Goal: Task Accomplishment & Management: Manage account settings

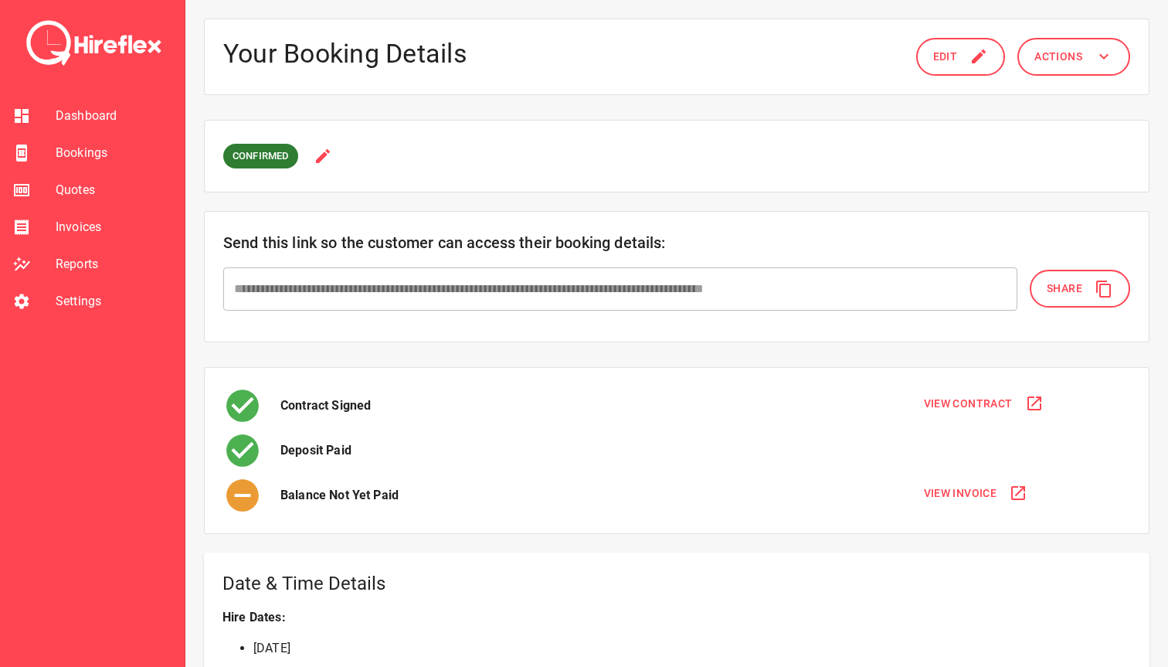
scroll to position [721, 0]
click at [108, 160] on span "Bookings" at bounding box center [114, 153] width 117 height 19
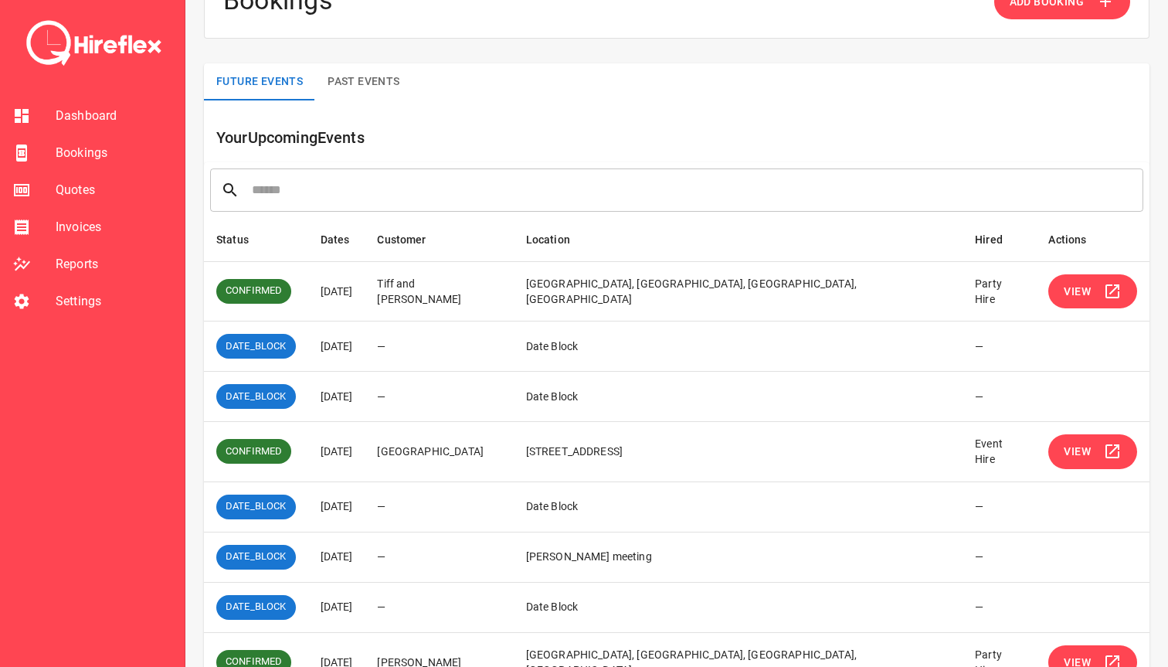
scroll to position [61, 0]
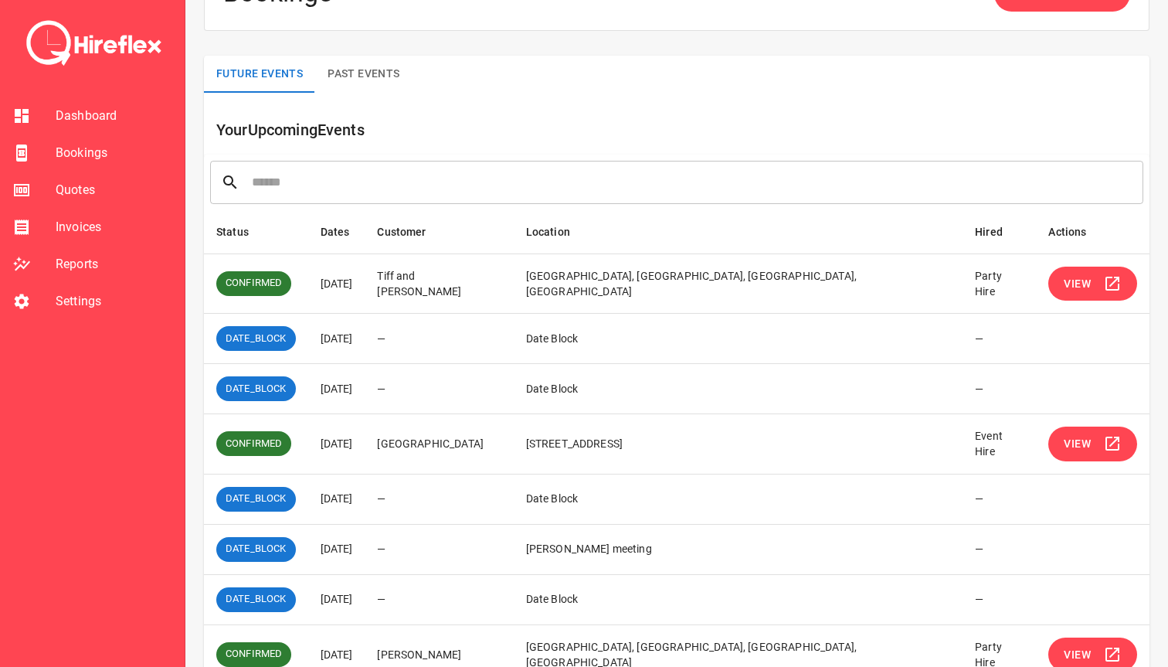
click at [1064, 284] on span "View" at bounding box center [1077, 283] width 27 height 19
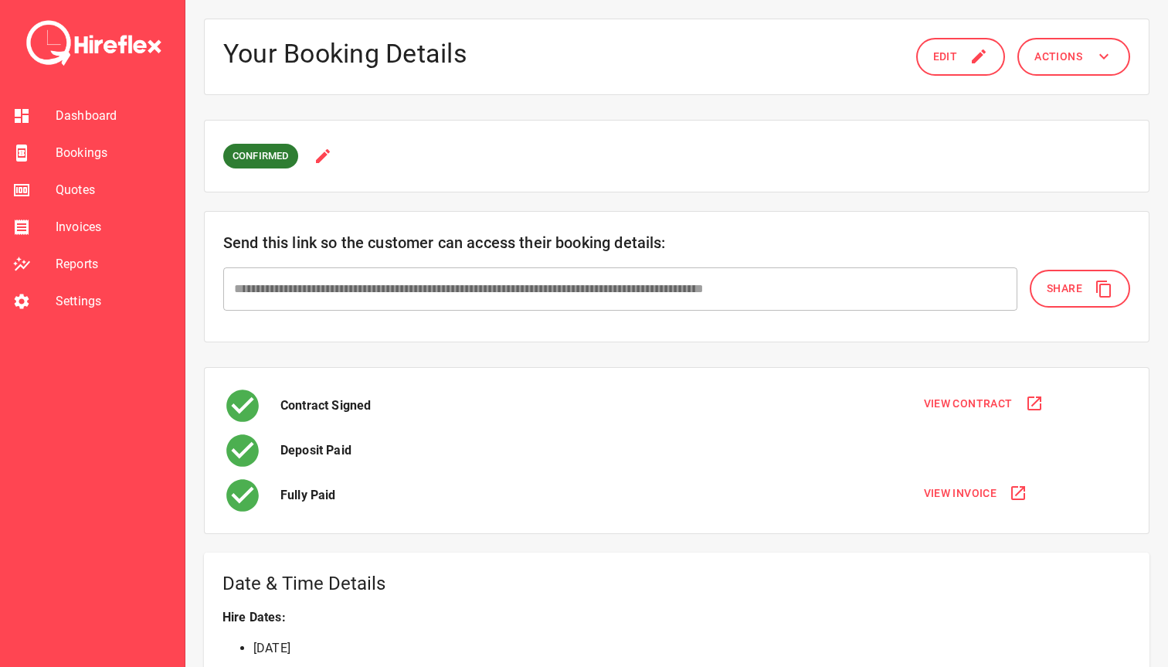
click at [90, 175] on li "Quotes" at bounding box center [92, 189] width 185 height 37
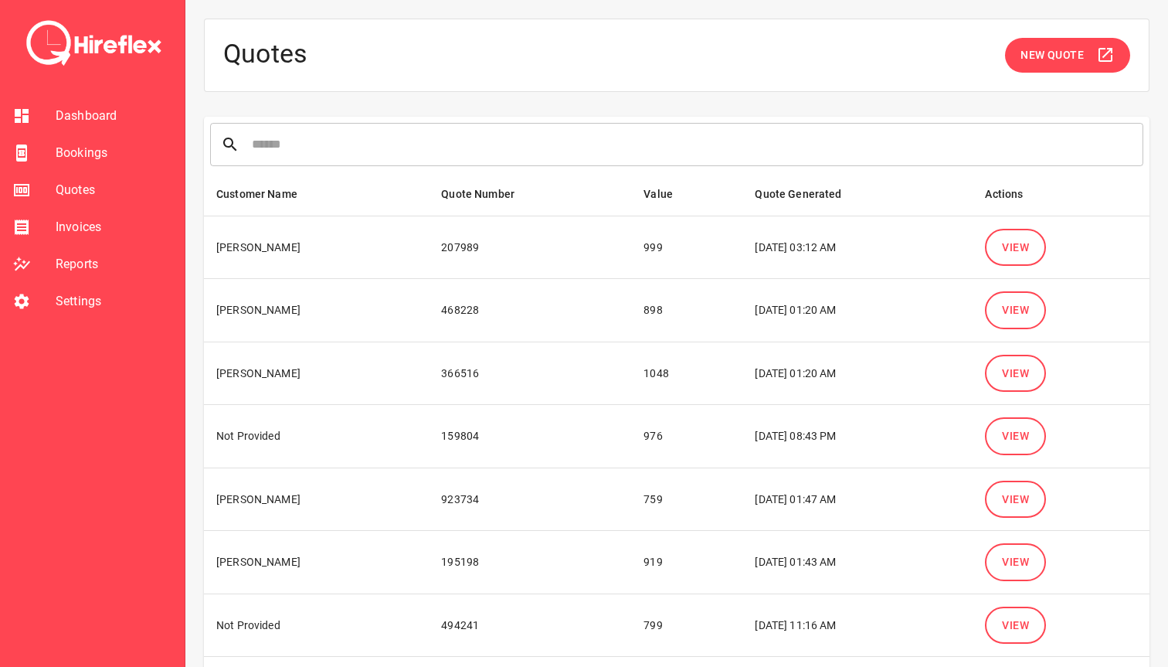
click at [101, 148] on span "Bookings" at bounding box center [114, 153] width 117 height 19
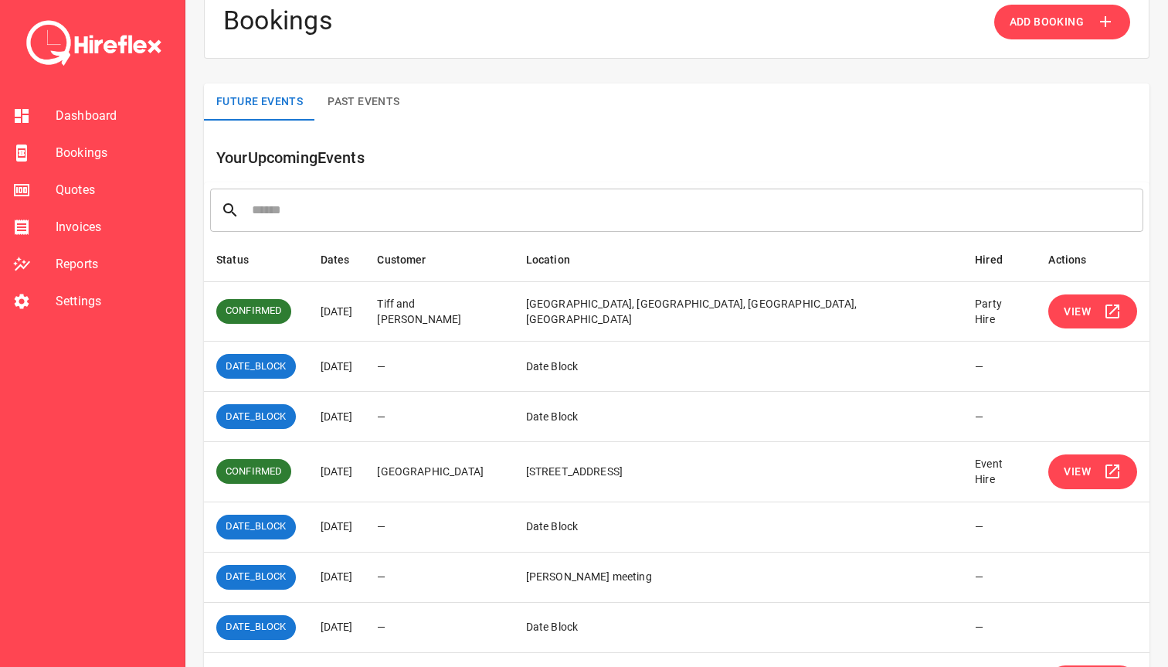
scroll to position [36, 0]
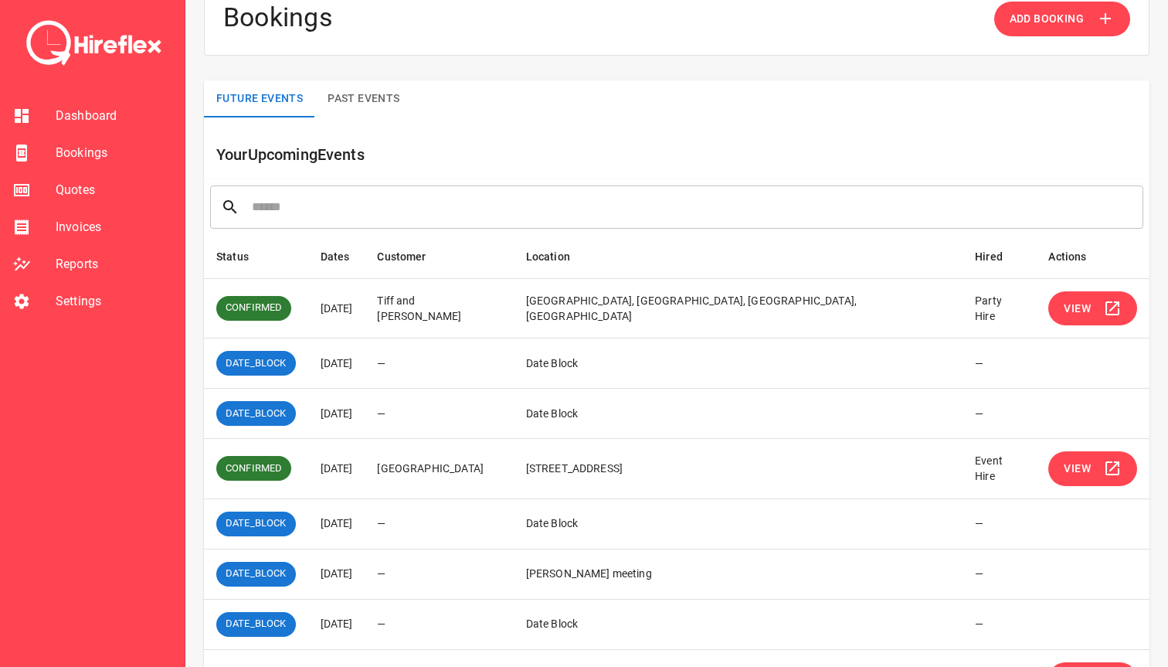
click at [75, 161] on span "Bookings" at bounding box center [114, 153] width 117 height 19
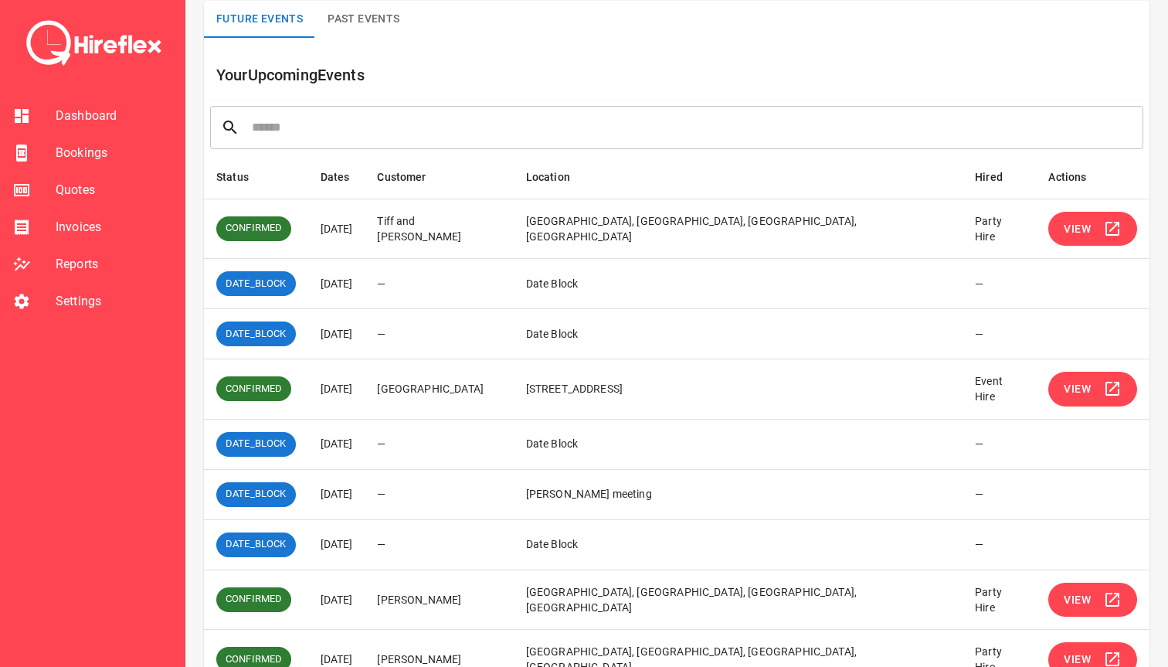
scroll to position [127, 0]
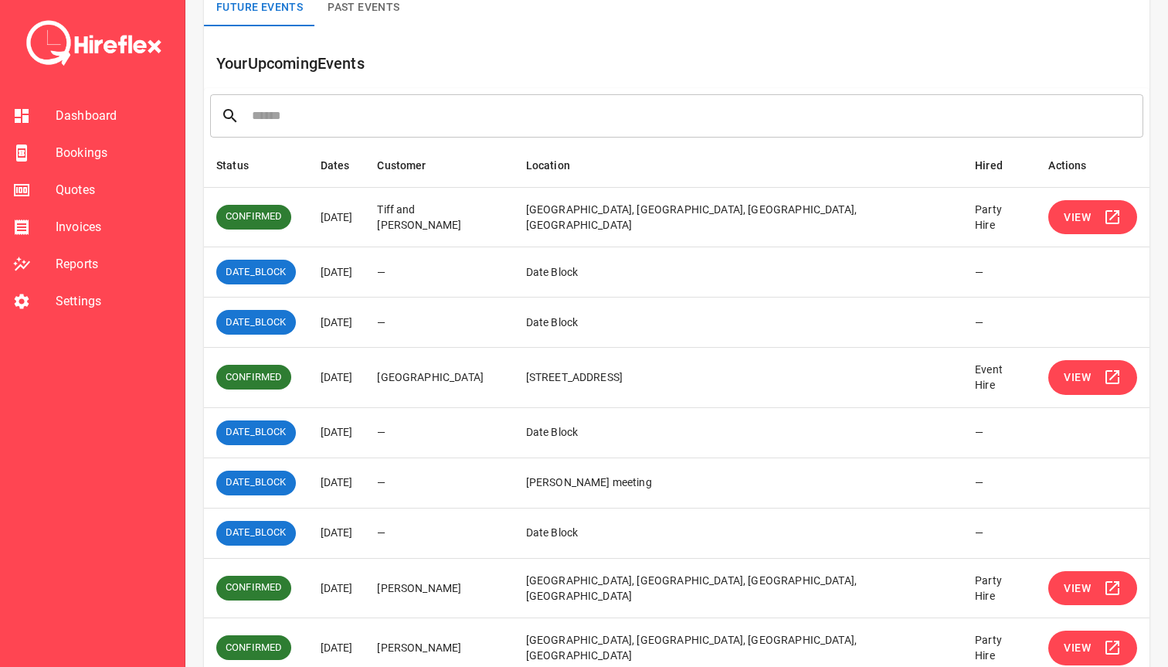
drag, startPoint x: 342, startPoint y: 385, endPoint x: 385, endPoint y: 385, distance: 43.3
click at [365, 385] on td "[DATE]" at bounding box center [336, 378] width 57 height 60
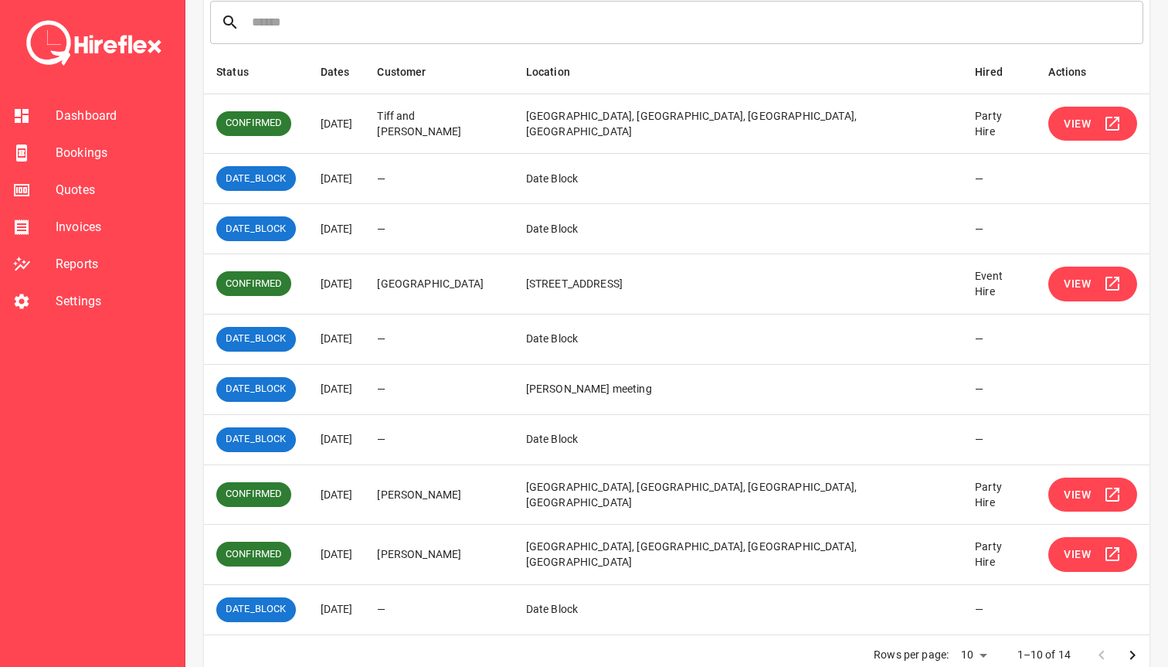
scroll to position [234, 0]
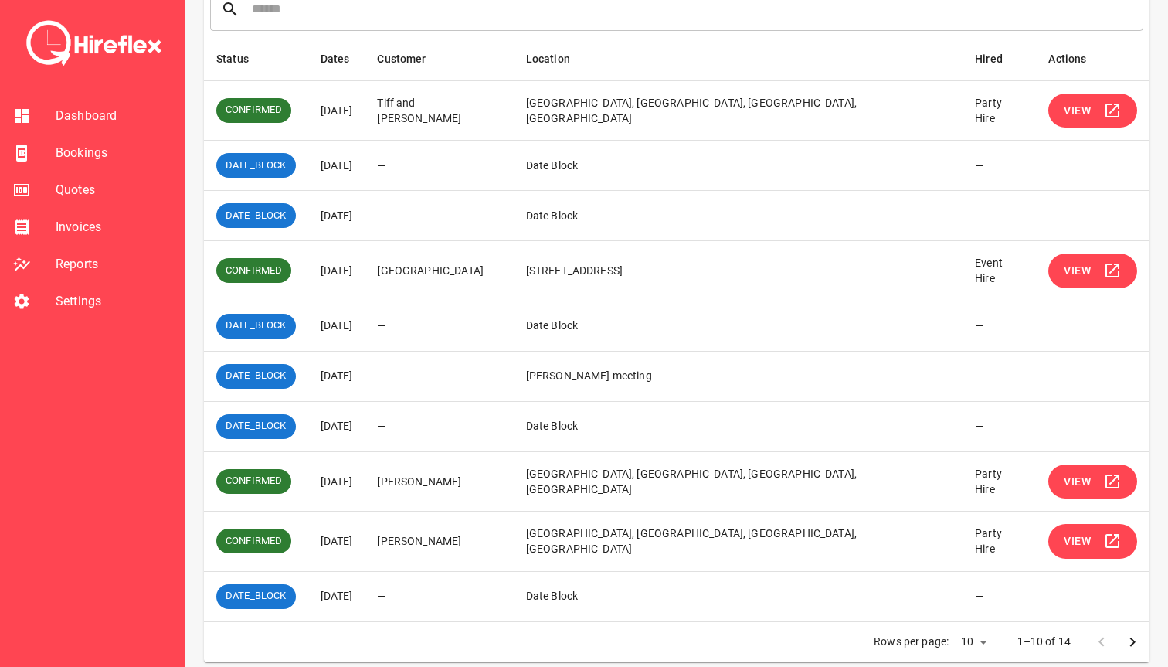
drag, startPoint x: 333, startPoint y: 480, endPoint x: 385, endPoint y: 480, distance: 52.5
click at [365, 480] on td "[DATE]" at bounding box center [336, 481] width 57 height 60
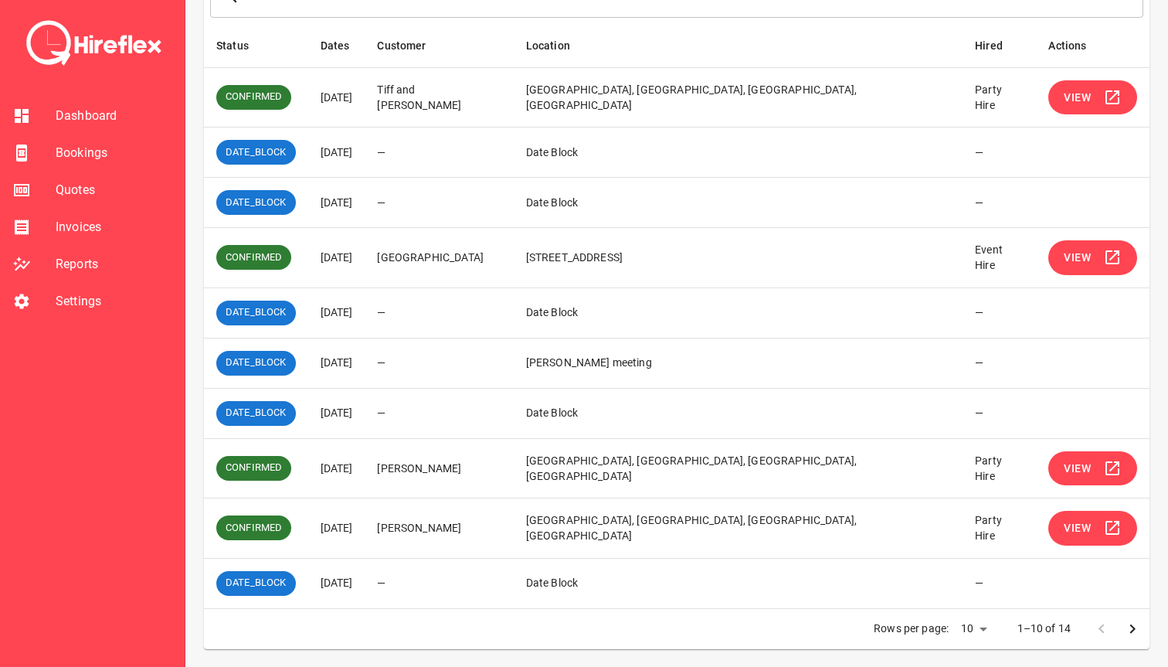
drag, startPoint x: 329, startPoint y: 531, endPoint x: 412, endPoint y: 531, distance: 83.4
click at [412, 531] on tr "CONFIRMED 04 Oct 2025 yulia taylor Caber Park, Clackmannan Road, Winston Hills …" at bounding box center [676, 528] width 945 height 60
click at [1132, 626] on icon "Go to next page" at bounding box center [1132, 627] width 5 height 9
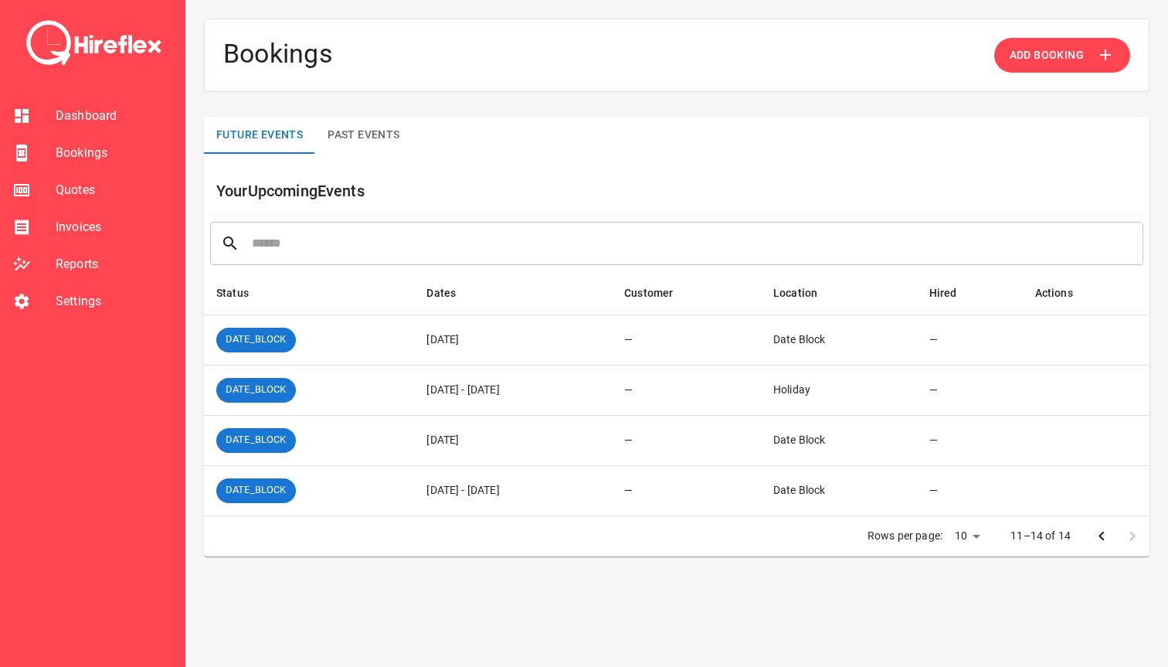
click at [1099, 537] on icon "Go to previous page" at bounding box center [1101, 536] width 19 height 19
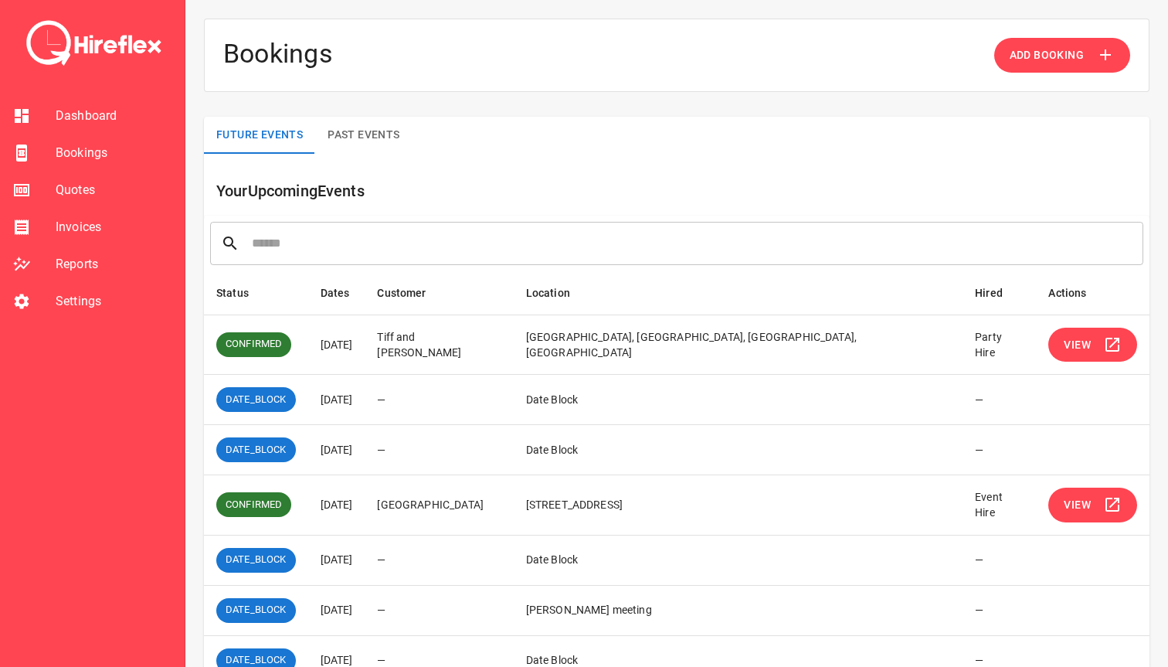
scroll to position [247, 0]
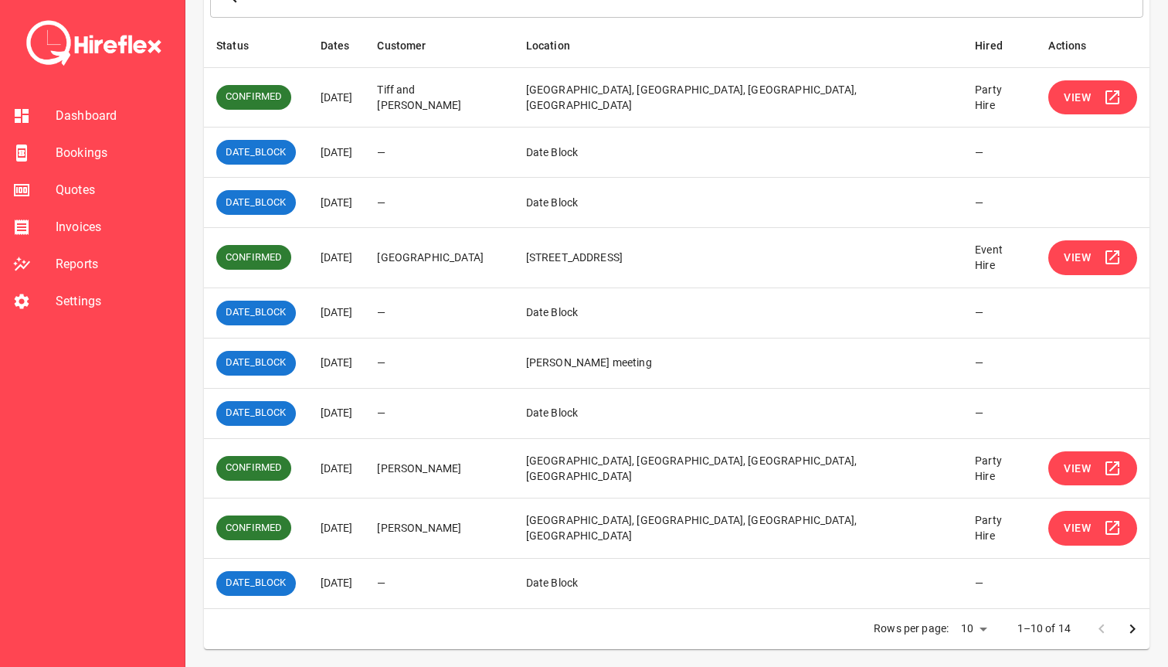
click at [1138, 629] on icon "Go to next page" at bounding box center [1132, 628] width 19 height 19
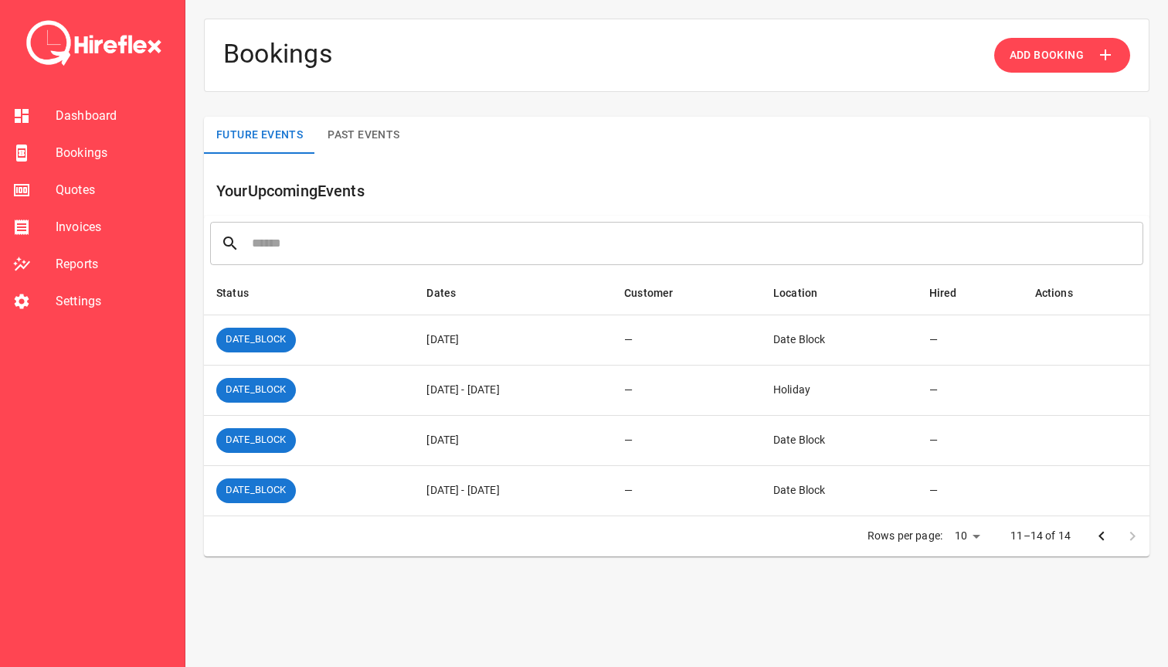
scroll to position [0, 0]
drag, startPoint x: 418, startPoint y: 341, endPoint x: 490, endPoint y: 341, distance: 71.8
click at [490, 341] on td "[DATE]" at bounding box center [513, 339] width 198 height 50
drag, startPoint x: 403, startPoint y: 389, endPoint x: 556, endPoint y: 389, distance: 152.9
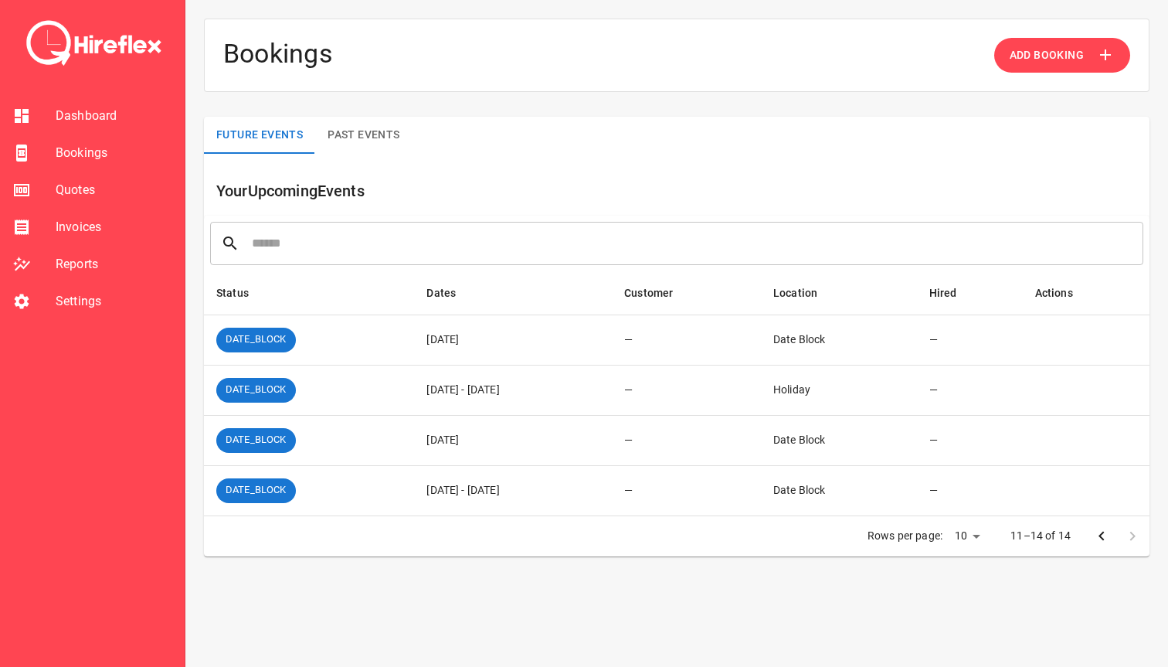
click at [556, 389] on td "[DATE] - [DATE]" at bounding box center [513, 390] width 198 height 50
drag, startPoint x: 403, startPoint y: 436, endPoint x: 496, endPoint y: 435, distance: 92.7
click at [496, 435] on td "[DATE]" at bounding box center [513, 440] width 198 height 50
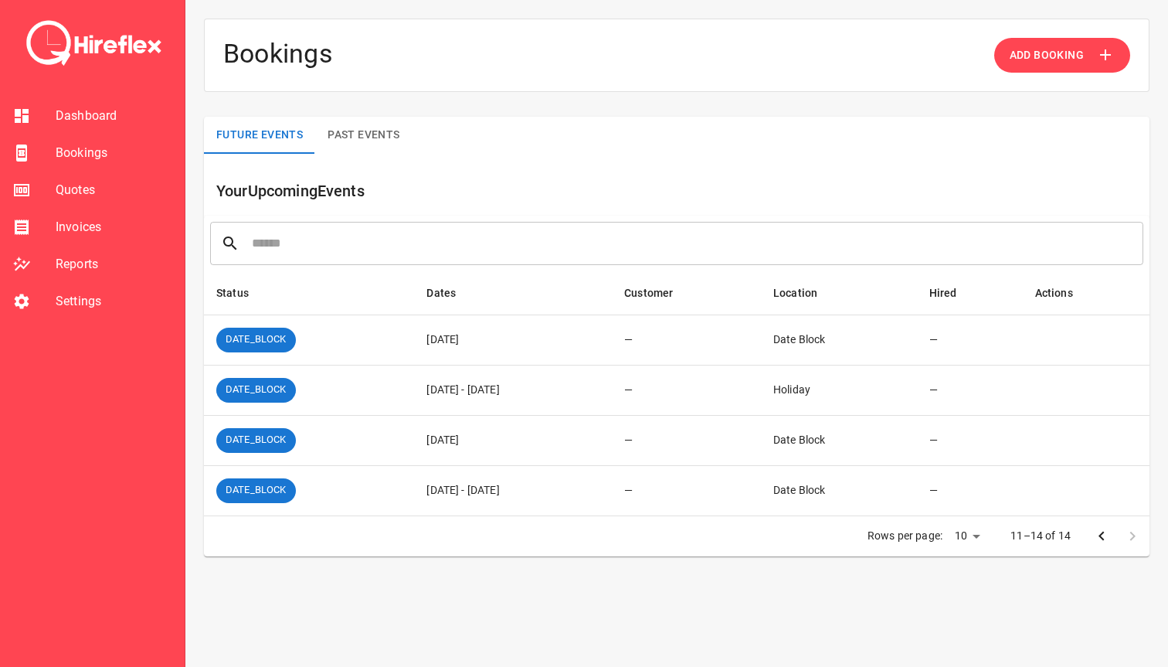
drag, startPoint x: 481, startPoint y: 436, endPoint x: 398, endPoint y: 338, distance: 128.8
click at [398, 338] on tbody "DATE_BLOCK 06 Oct 2025 — Date Block — DATE_BLOCK 13 Oct 2025 - 17 Oct 2025 — Ho…" at bounding box center [676, 414] width 945 height 201
click at [414, 338] on td "[DATE]" at bounding box center [513, 339] width 198 height 50
drag, startPoint x: 402, startPoint y: 330, endPoint x: 468, endPoint y: 438, distance: 126.9
click at [468, 438] on tbody "DATE_BLOCK 06 Oct 2025 — Date Block — DATE_BLOCK 13 Oct 2025 - 17 Oct 2025 — Ho…" at bounding box center [676, 414] width 945 height 201
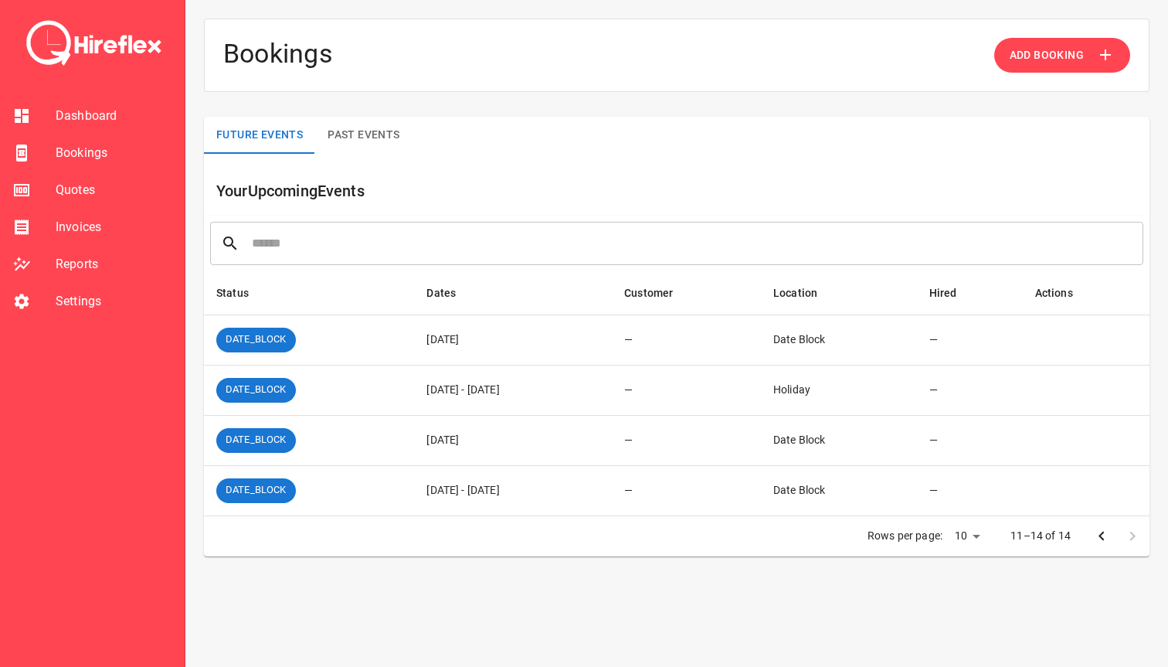
click at [468, 438] on td "[DATE]" at bounding box center [513, 440] width 198 height 50
drag, startPoint x: 392, startPoint y: 439, endPoint x: 490, endPoint y: 439, distance: 97.3
click at [490, 439] on td "[DATE]" at bounding box center [513, 440] width 198 height 50
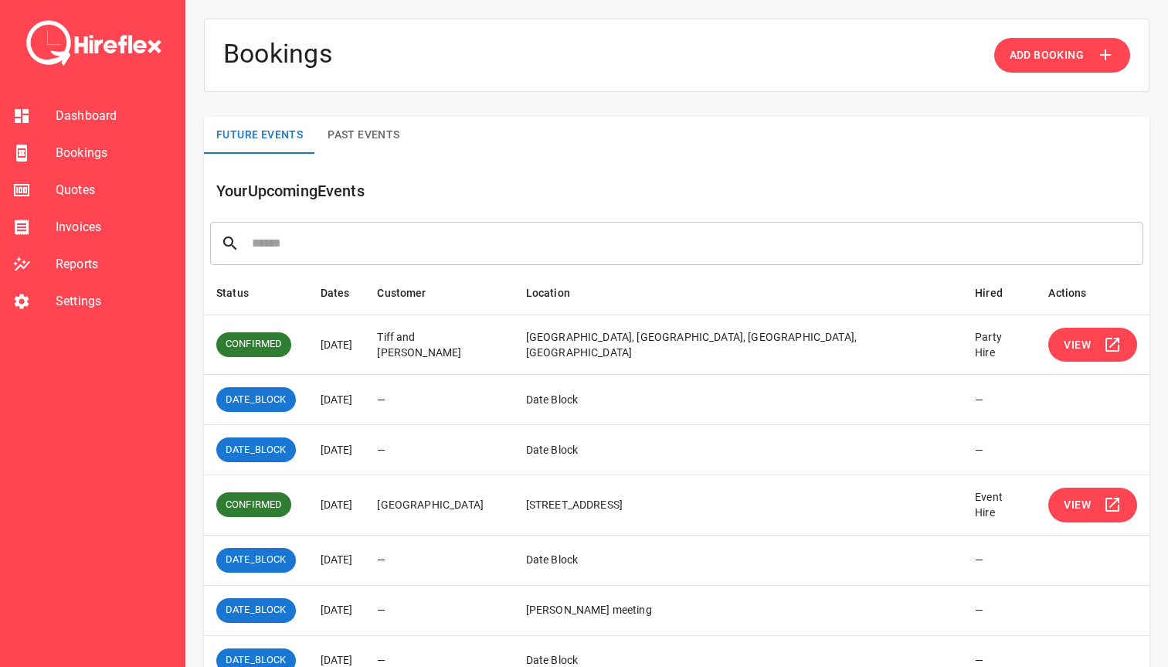
click at [79, 185] on span "Quotes" at bounding box center [114, 190] width 117 height 19
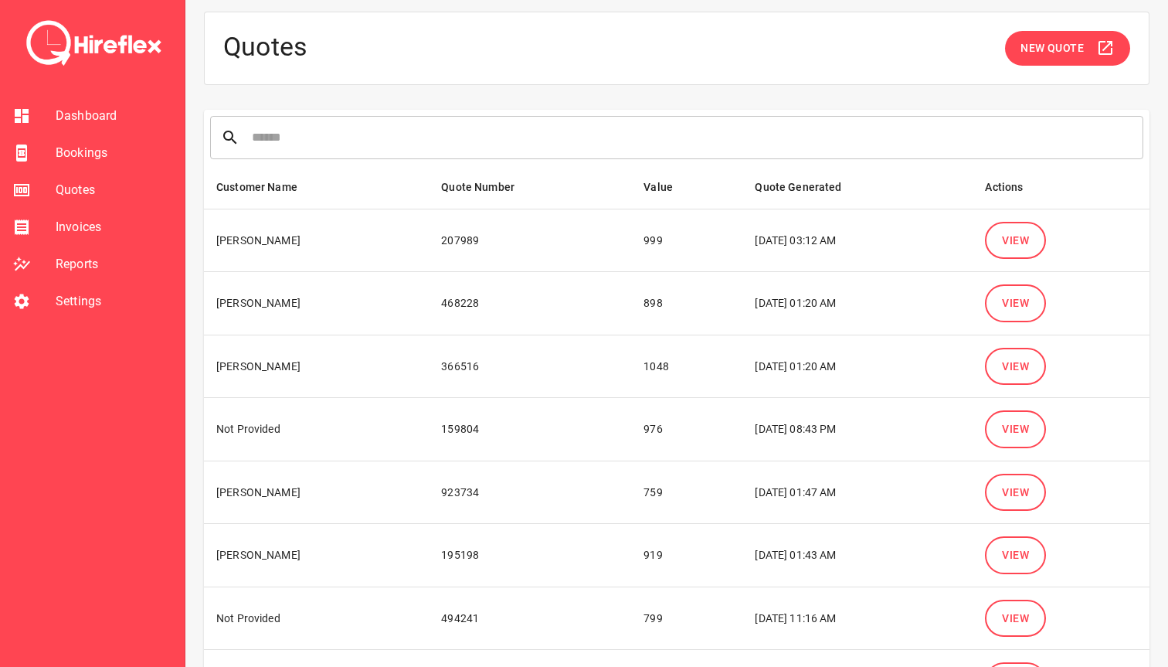
scroll to position [8, 0]
click at [1029, 242] on span "View" at bounding box center [1015, 239] width 27 height 19
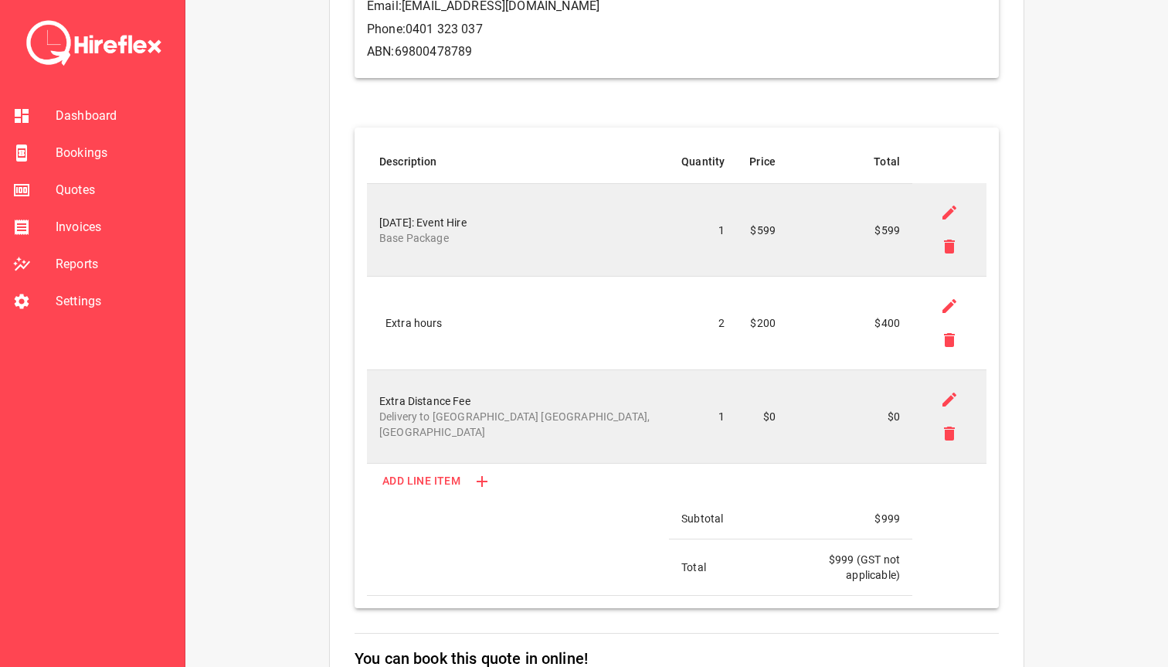
scroll to position [317, 0]
drag, startPoint x: 376, startPoint y: 219, endPoint x: 477, endPoint y: 244, distance: 103.4
click at [477, 244] on td "07 Nov 2025: Event Hire Base Package" at bounding box center [518, 228] width 302 height 93
click at [291, 310] on div "**********" at bounding box center [676, 394] width 945 height 1336
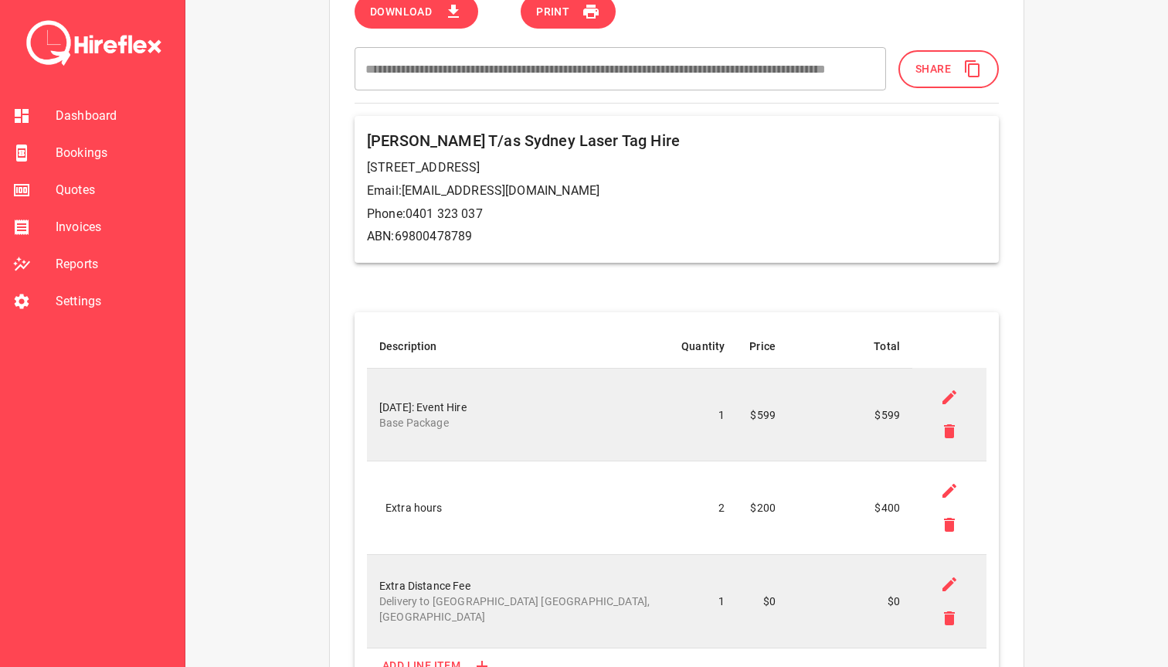
scroll to position [134, 0]
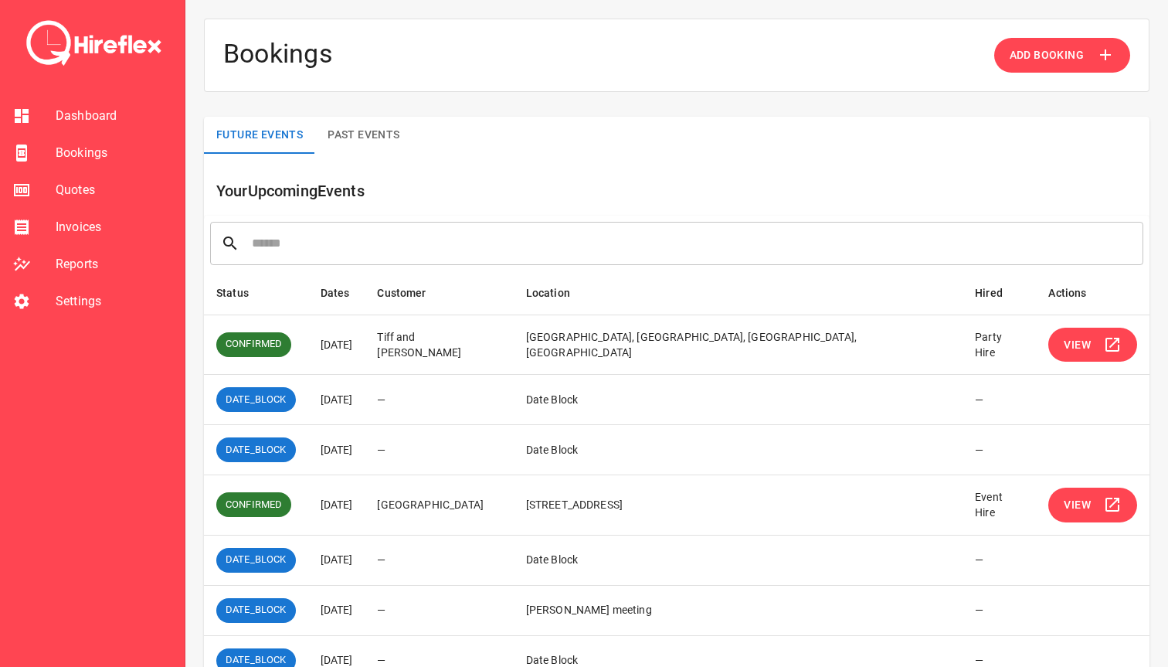
click at [99, 180] on li "Quotes" at bounding box center [92, 189] width 185 height 37
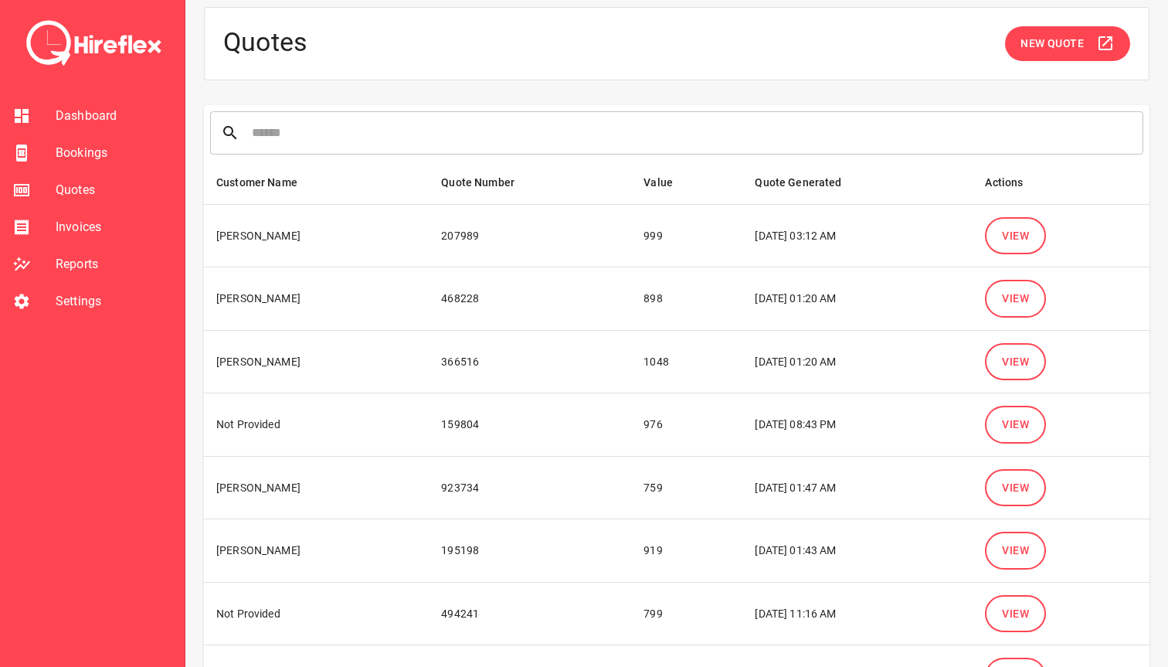
scroll to position [15, 0]
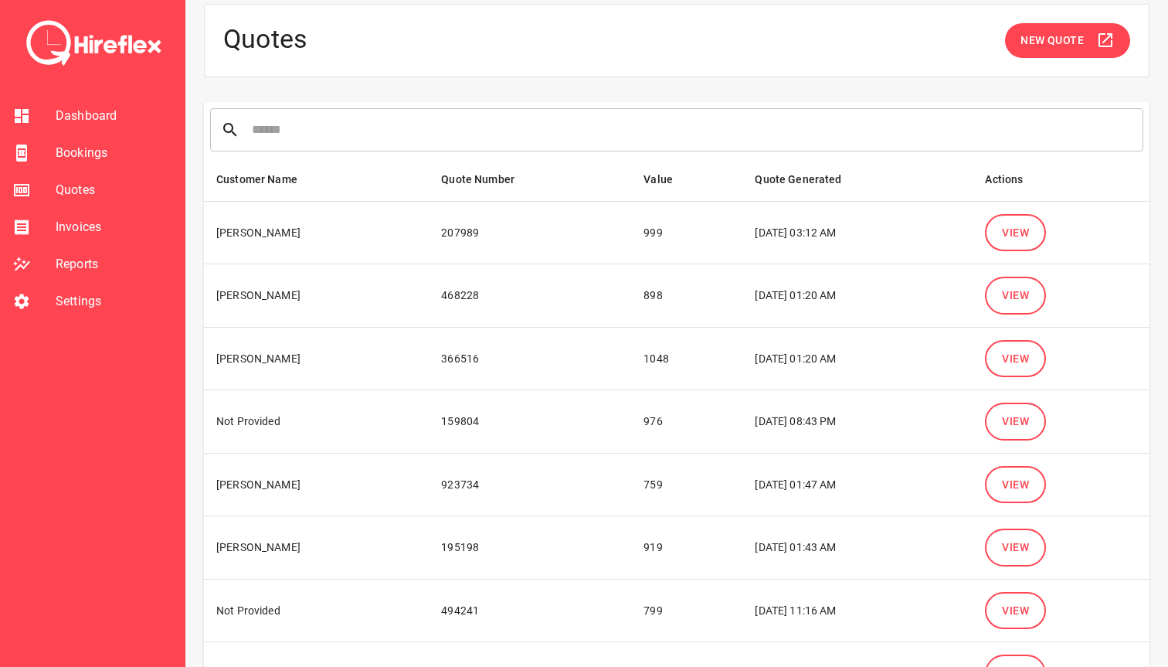
click at [1009, 365] on span "View" at bounding box center [1015, 358] width 27 height 19
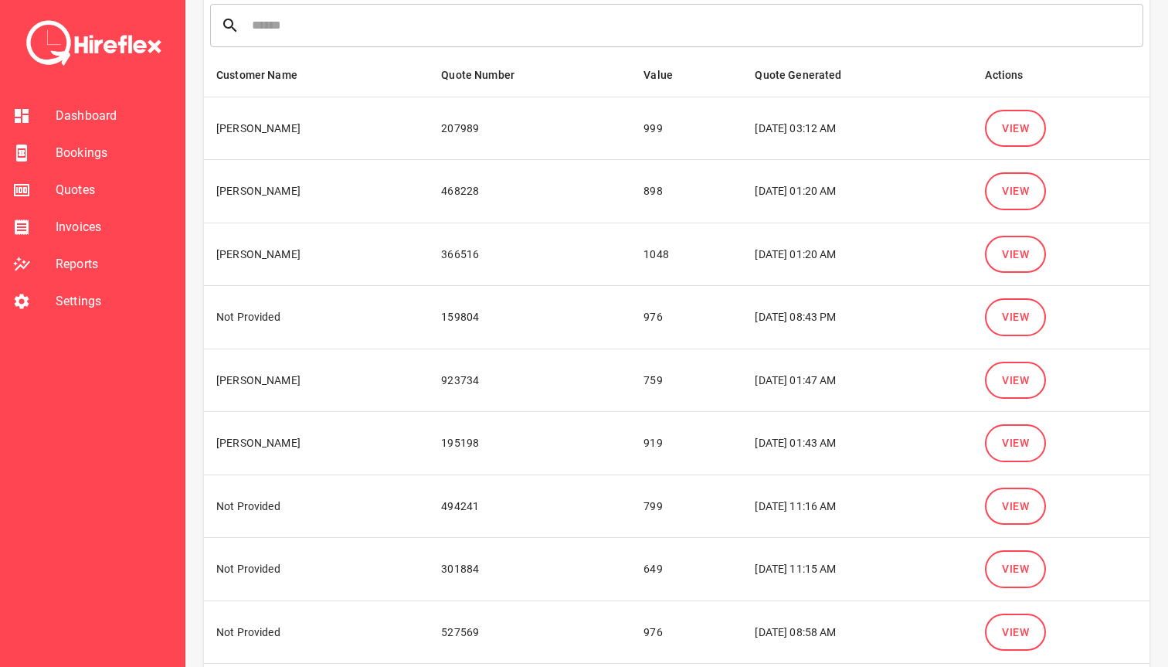
scroll to position [128, 0]
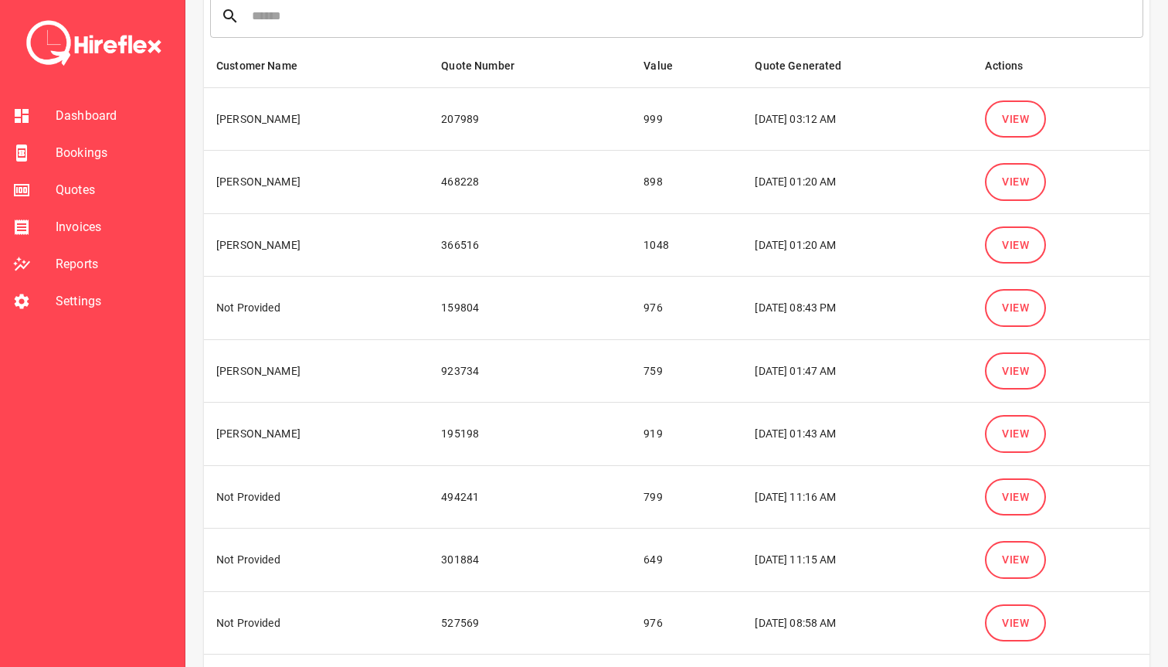
drag, startPoint x: 714, startPoint y: 309, endPoint x: 805, endPoint y: 309, distance: 90.4
click at [805, 309] on td "16 Sep 2025 08:43 PM" at bounding box center [857, 308] width 230 height 63
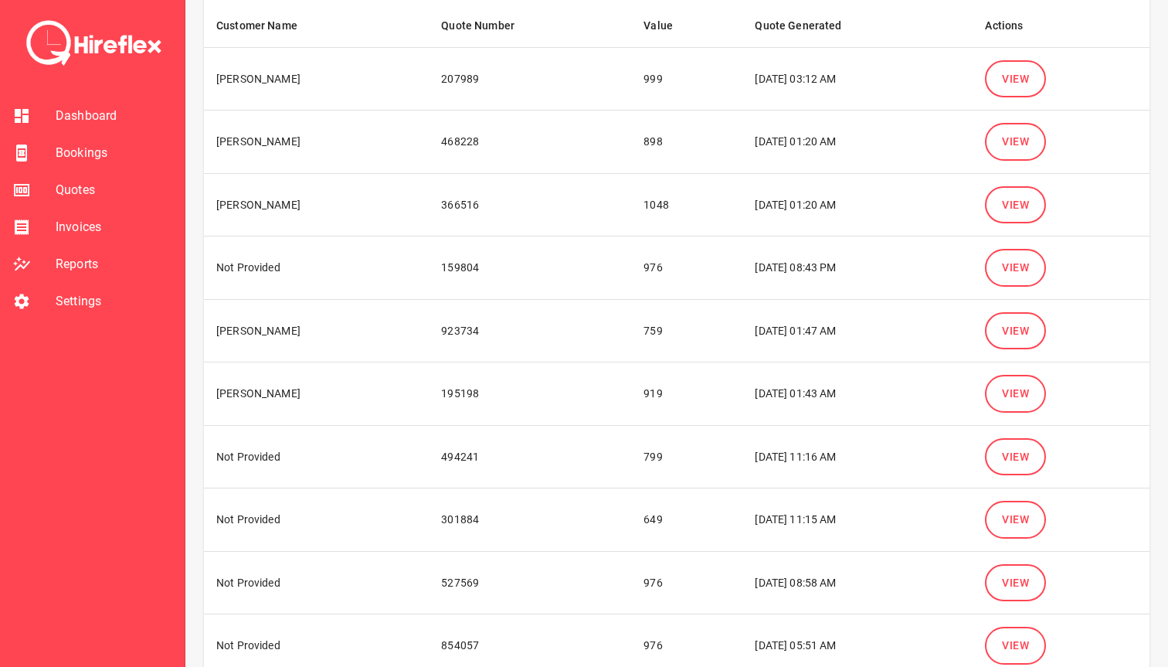
scroll to position [175, 0]
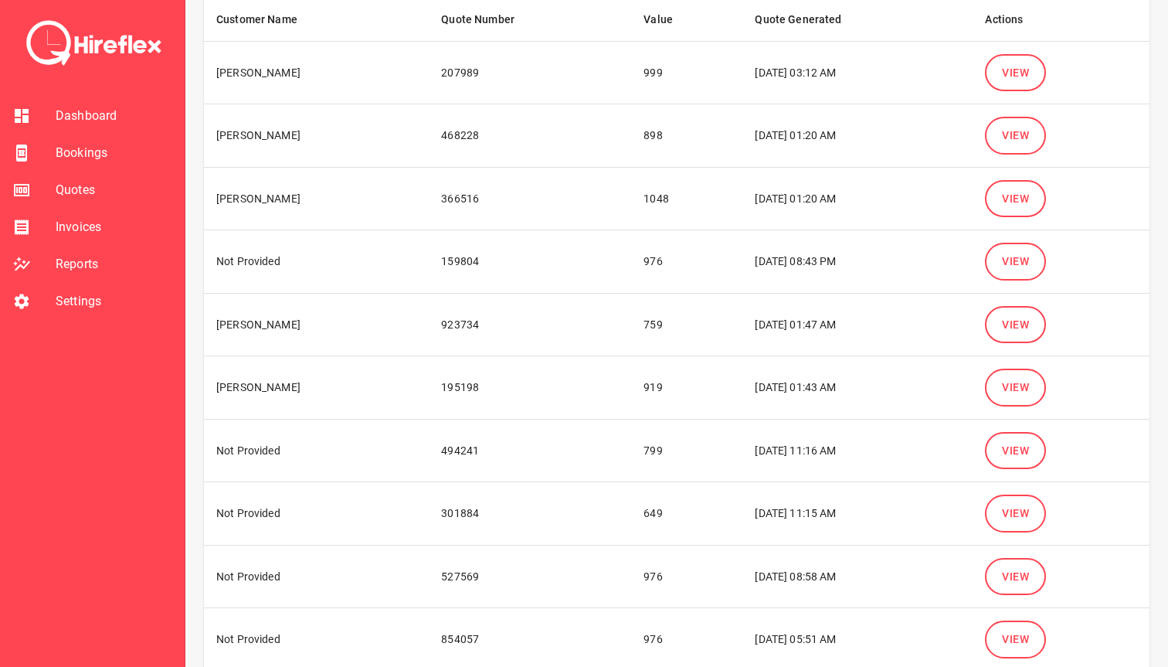
drag, startPoint x: 721, startPoint y: 324, endPoint x: 813, endPoint y: 324, distance: 92.7
click at [813, 324] on td "16 Sep 2025 01:47 AM" at bounding box center [857, 324] width 230 height 63
click at [742, 337] on td "16 Sep 2025 01:47 AM" at bounding box center [857, 324] width 230 height 63
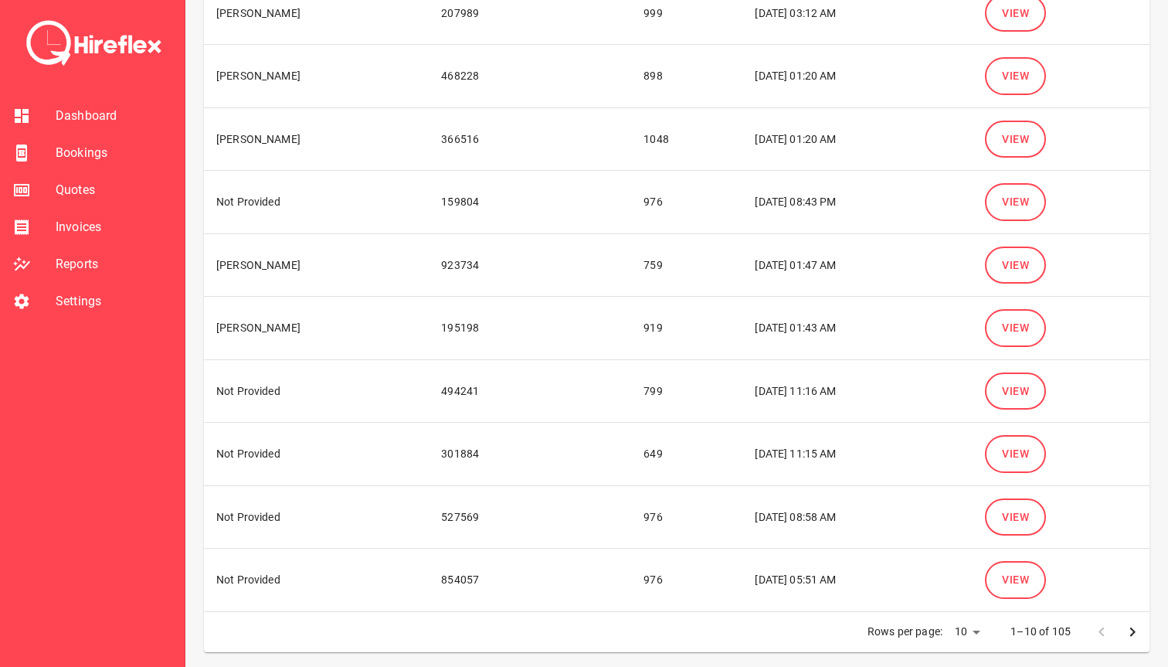
scroll to position [236, 0]
click at [1010, 265] on span "View" at bounding box center [1015, 262] width 27 height 19
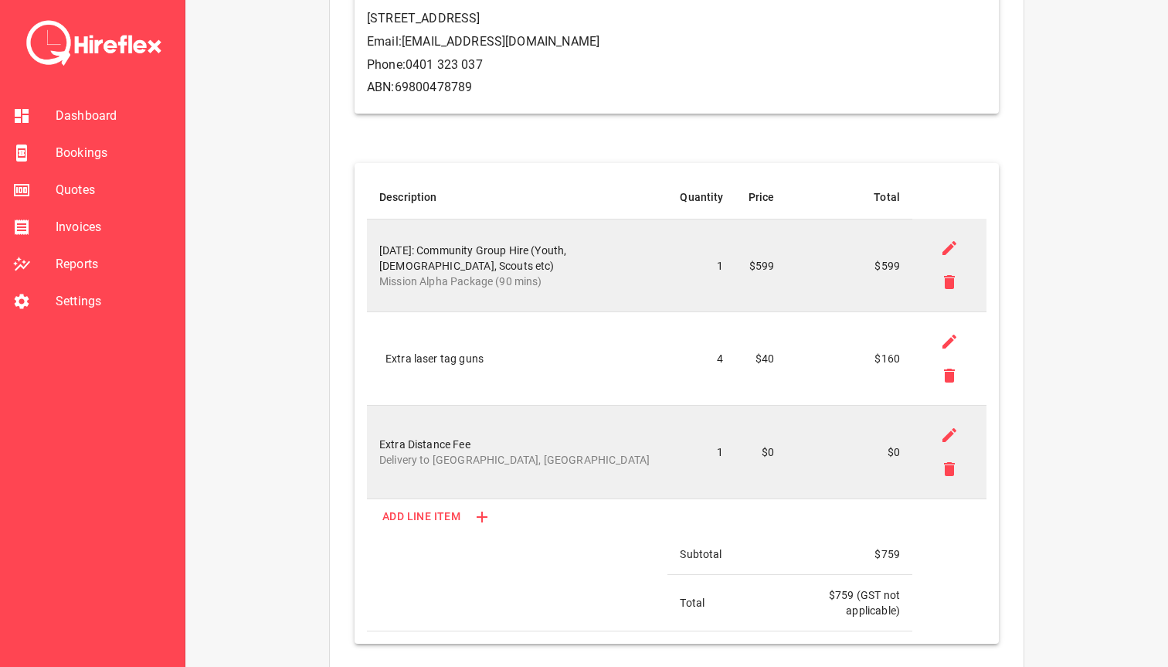
scroll to position [282, 0]
click at [73, 301] on span "Settings" at bounding box center [114, 301] width 117 height 19
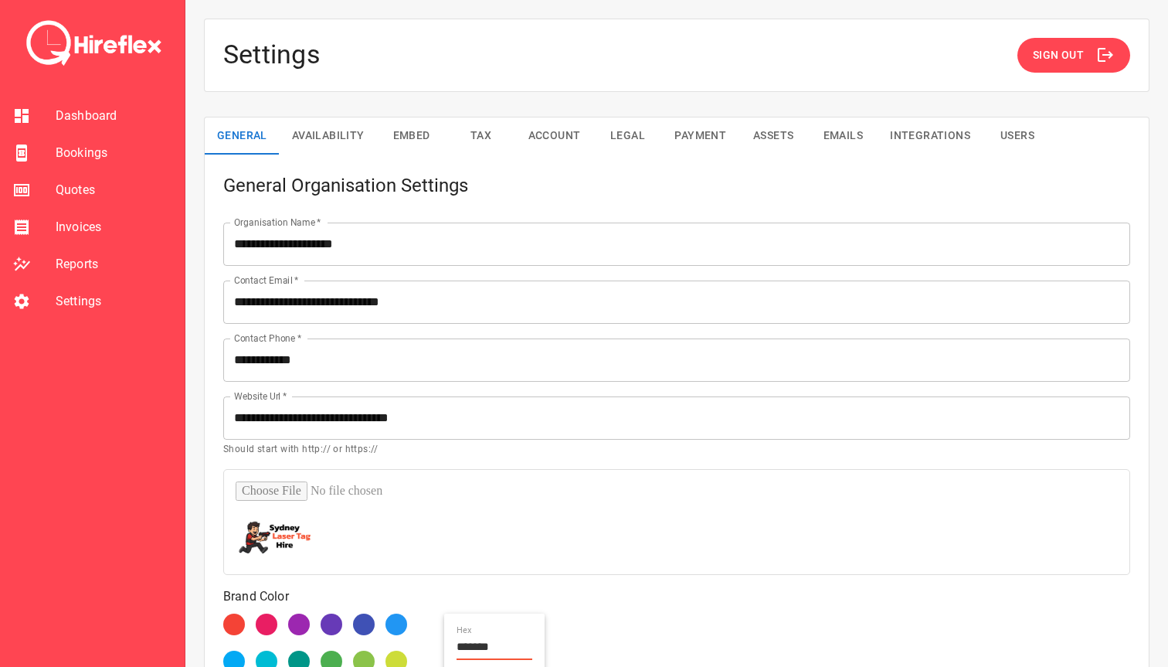
click at [339, 130] on button "Availability" at bounding box center [328, 135] width 97 height 37
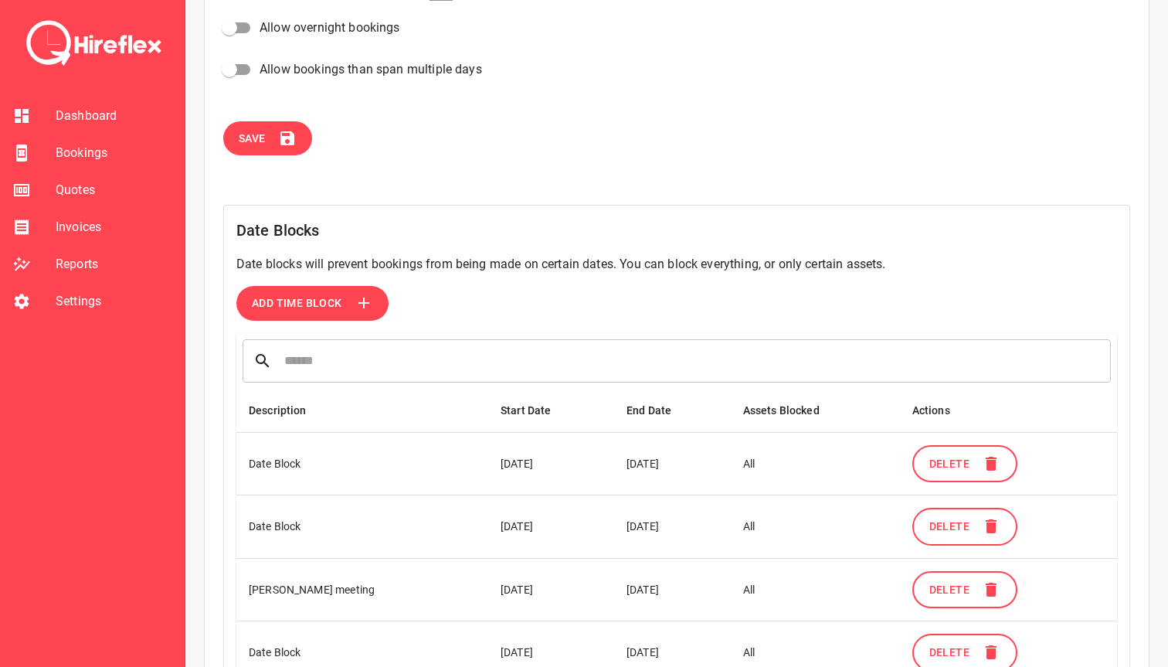
scroll to position [277, 0]
click at [90, 154] on span "Bookings" at bounding box center [114, 153] width 117 height 19
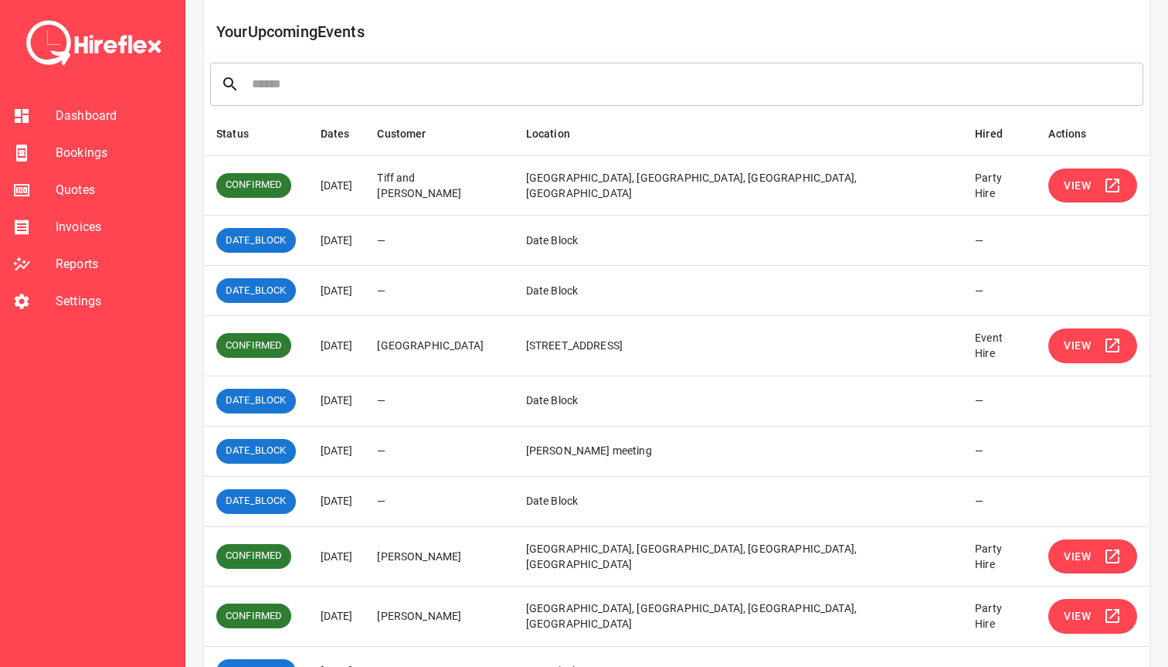
scroll to position [247, 0]
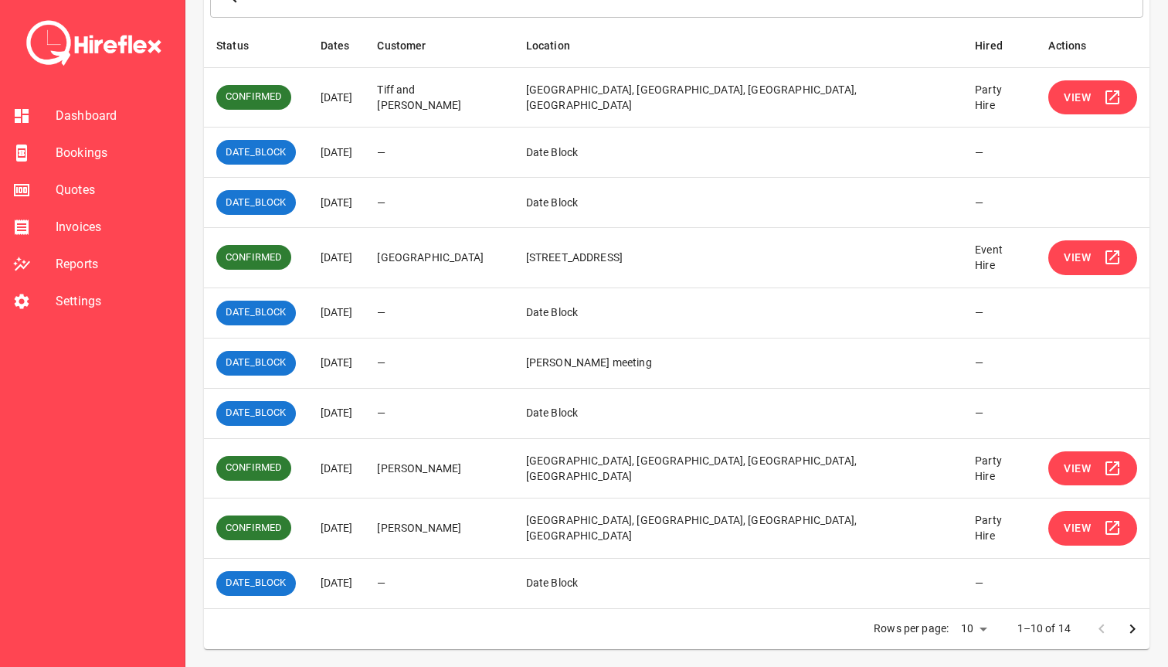
drag, startPoint x: 329, startPoint y: 312, endPoint x: 401, endPoint y: 310, distance: 71.9
click at [365, 310] on td "[DATE]" at bounding box center [336, 312] width 57 height 50
drag, startPoint x: 327, startPoint y: 363, endPoint x: 419, endPoint y: 361, distance: 91.2
click at [419, 362] on tr "DATE_BLOCK [DATE] — [PERSON_NAME] meeting —" at bounding box center [676, 363] width 945 height 50
drag, startPoint x: 329, startPoint y: 414, endPoint x: 401, endPoint y: 412, distance: 71.8
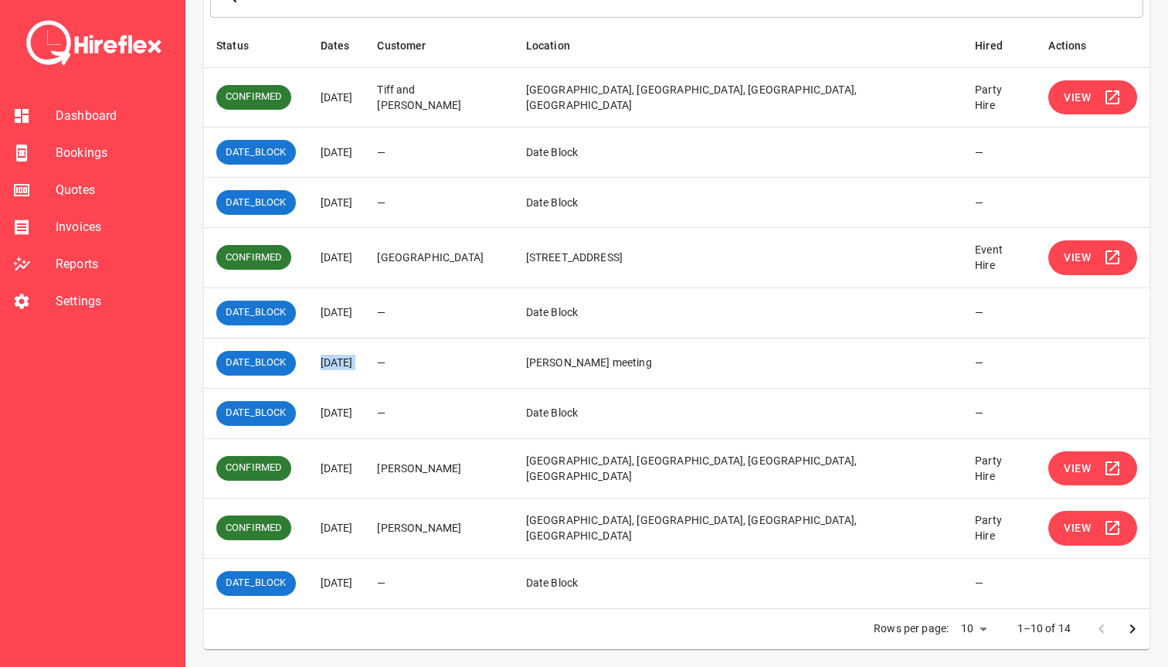
click at [365, 413] on td "[DATE]" at bounding box center [336, 413] width 57 height 50
click at [365, 412] on td "[DATE]" at bounding box center [336, 413] width 57 height 50
drag, startPoint x: 327, startPoint y: 309, endPoint x: 358, endPoint y: 368, distance: 66.7
click at [358, 368] on tbody "CONFIRMED 20 Sep 2025 Tiff and Dave Noakes Rosherville Reserve, Hopetoun Avenue…" at bounding box center [676, 337] width 945 height 541
click at [336, 404] on td "[DATE]" at bounding box center [336, 413] width 57 height 50
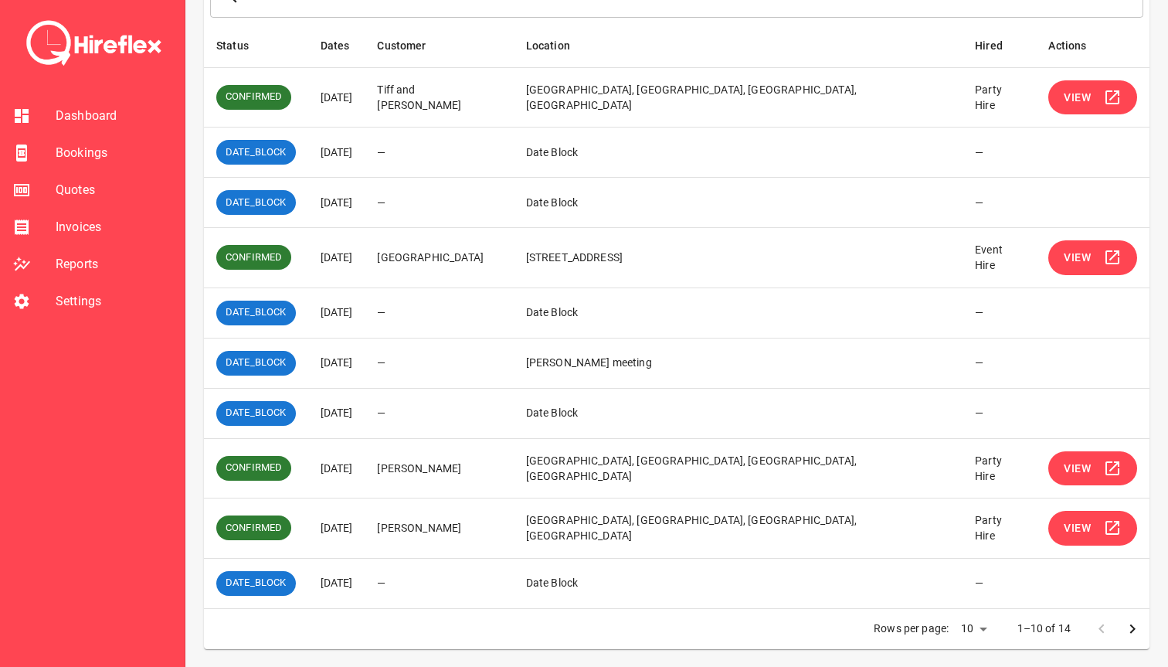
click at [467, 390] on td "—" at bounding box center [439, 413] width 148 height 50
drag, startPoint x: 327, startPoint y: 311, endPoint x: 399, endPoint y: 311, distance: 71.8
click at [365, 311] on td "[DATE]" at bounding box center [336, 312] width 57 height 50
drag, startPoint x: 331, startPoint y: 361, endPoint x: 636, endPoint y: 361, distance: 305.9
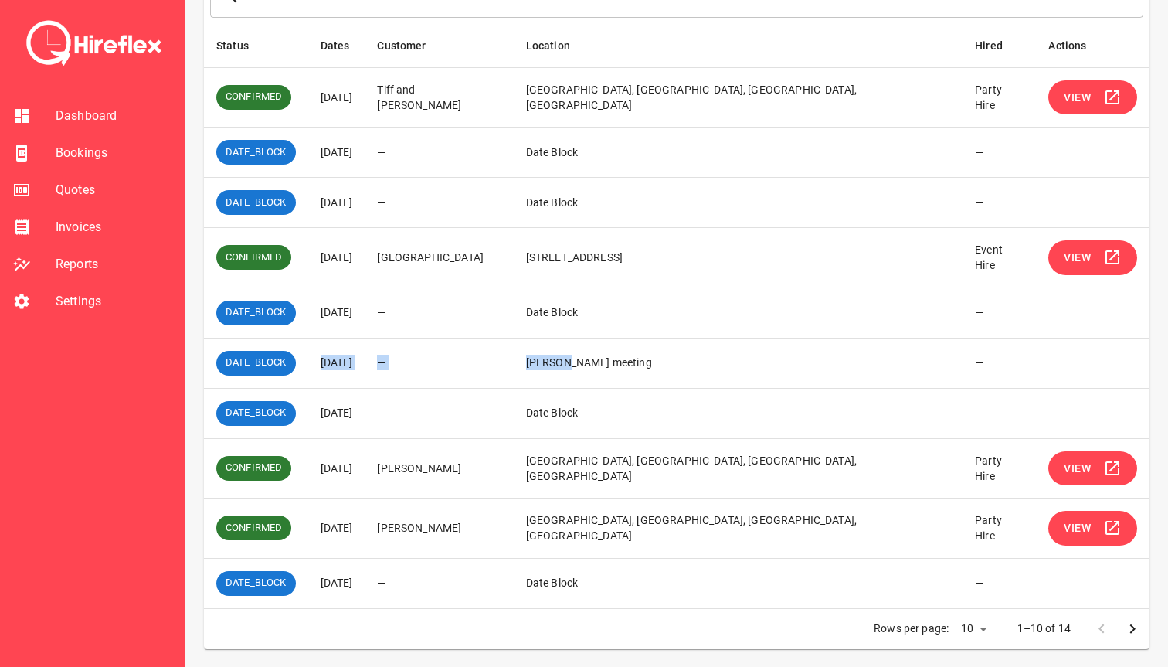
click at [636, 361] on tr "DATE_BLOCK [DATE] — [PERSON_NAME] meeting —" at bounding box center [676, 363] width 945 height 50
click at [356, 406] on td "[DATE]" at bounding box center [336, 413] width 57 height 50
drag, startPoint x: 339, startPoint y: 409, endPoint x: 709, endPoint y: 407, distance: 370.0
click at [709, 407] on tr "DATE_BLOCK [DATE] — Date Block —" at bounding box center [676, 413] width 945 height 50
click at [709, 407] on td "Date Block" at bounding box center [739, 413] width 450 height 50
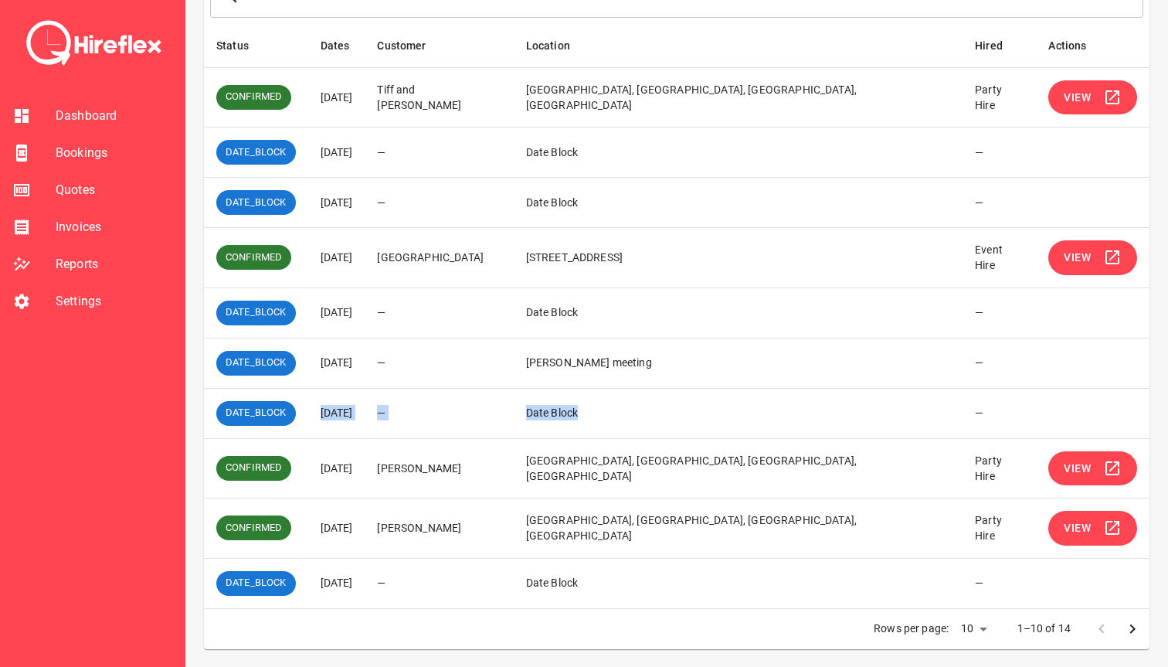
drag, startPoint x: 728, startPoint y: 407, endPoint x: 323, endPoint y: 418, distance: 405.6
click at [323, 418] on tr "DATE_BLOCK [DATE] — Date Block —" at bounding box center [676, 413] width 945 height 50
click at [323, 418] on td "[DATE]" at bounding box center [336, 413] width 57 height 50
drag, startPoint x: 324, startPoint y: 312, endPoint x: 415, endPoint y: 311, distance: 90.4
click at [416, 312] on tr "DATE_BLOCK 22 Sep 2025 — Date Block —" at bounding box center [676, 312] width 945 height 50
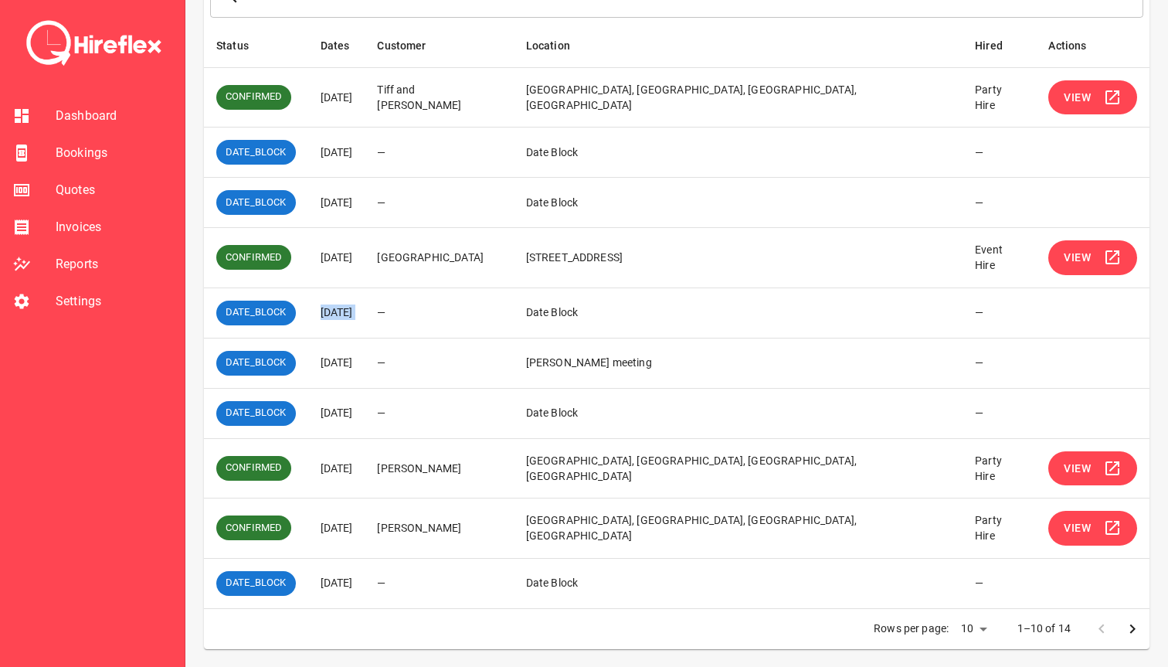
drag, startPoint x: 329, startPoint y: 410, endPoint x: 386, endPoint y: 408, distance: 57.2
click at [365, 408] on td "[DATE]" at bounding box center [336, 413] width 57 height 50
drag, startPoint x: 327, startPoint y: 525, endPoint x: 471, endPoint y: 525, distance: 143.7
click at [471, 525] on tr "CONFIRMED 04 Oct 2025 yulia taylor Caber Park, Clackmannan Road, Winston Hills …" at bounding box center [676, 528] width 945 height 60
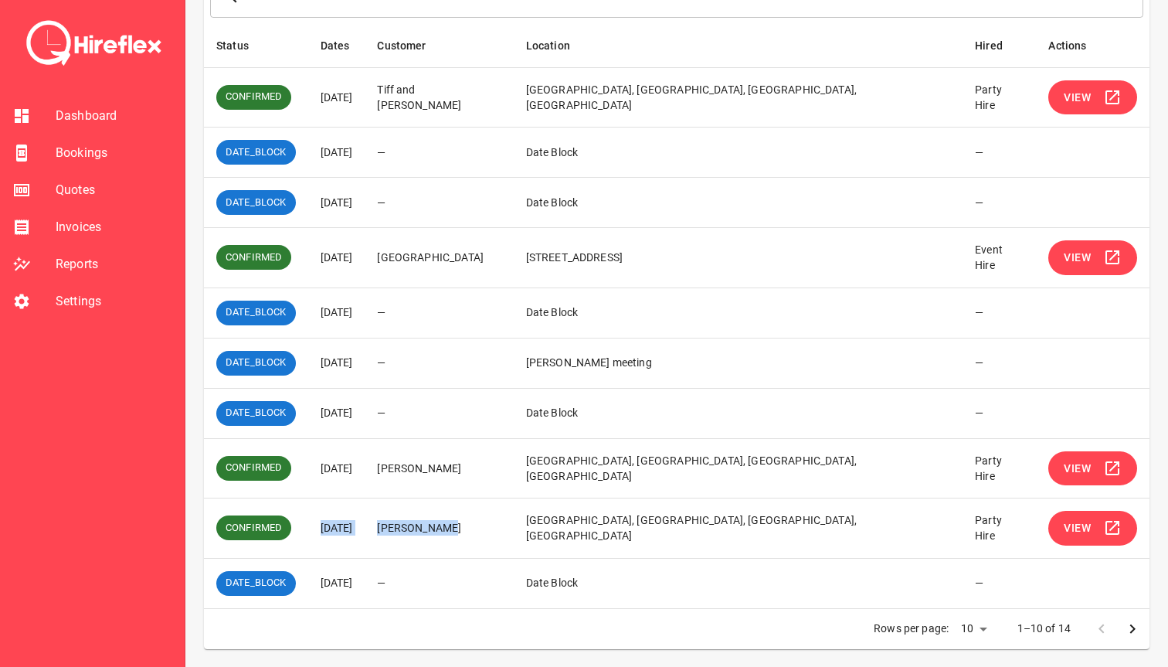
click at [471, 525] on td "[PERSON_NAME]" at bounding box center [439, 528] width 148 height 60
click at [84, 294] on span "Settings" at bounding box center [114, 301] width 117 height 19
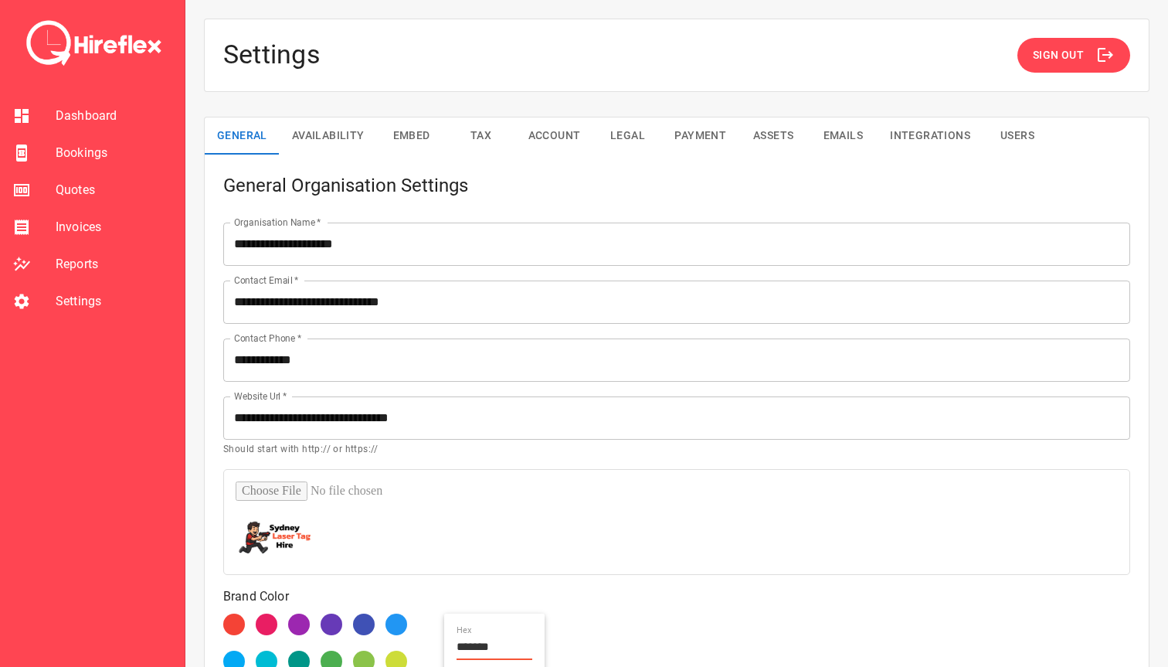
click at [324, 143] on button "Availability" at bounding box center [328, 135] width 97 height 37
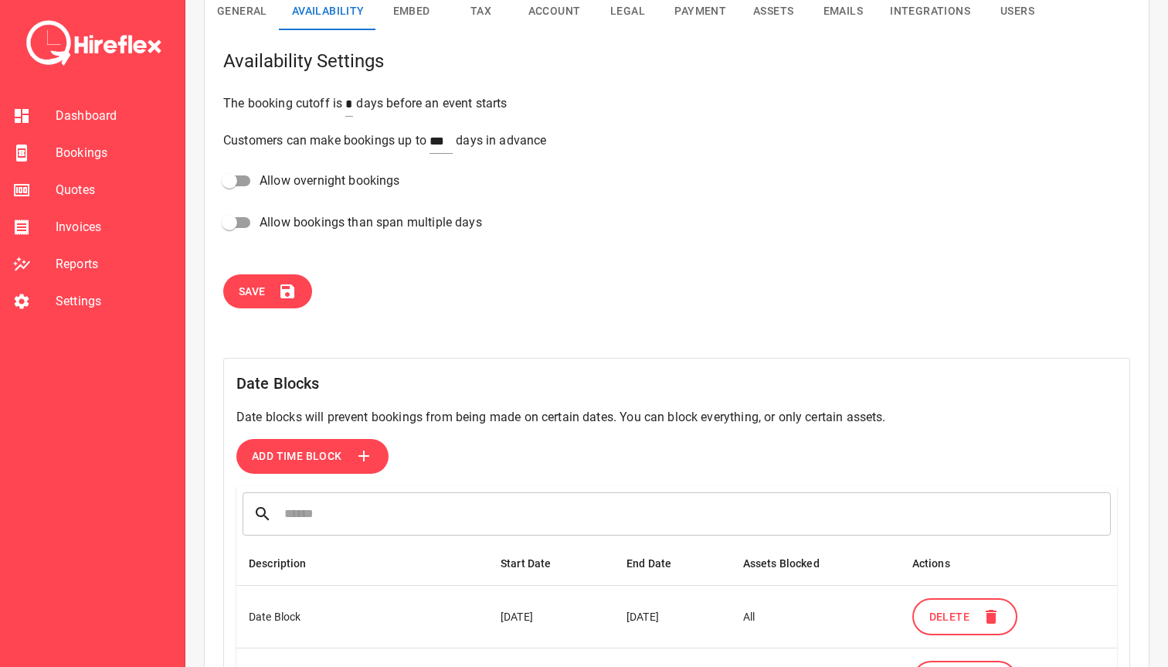
scroll to position [133, 0]
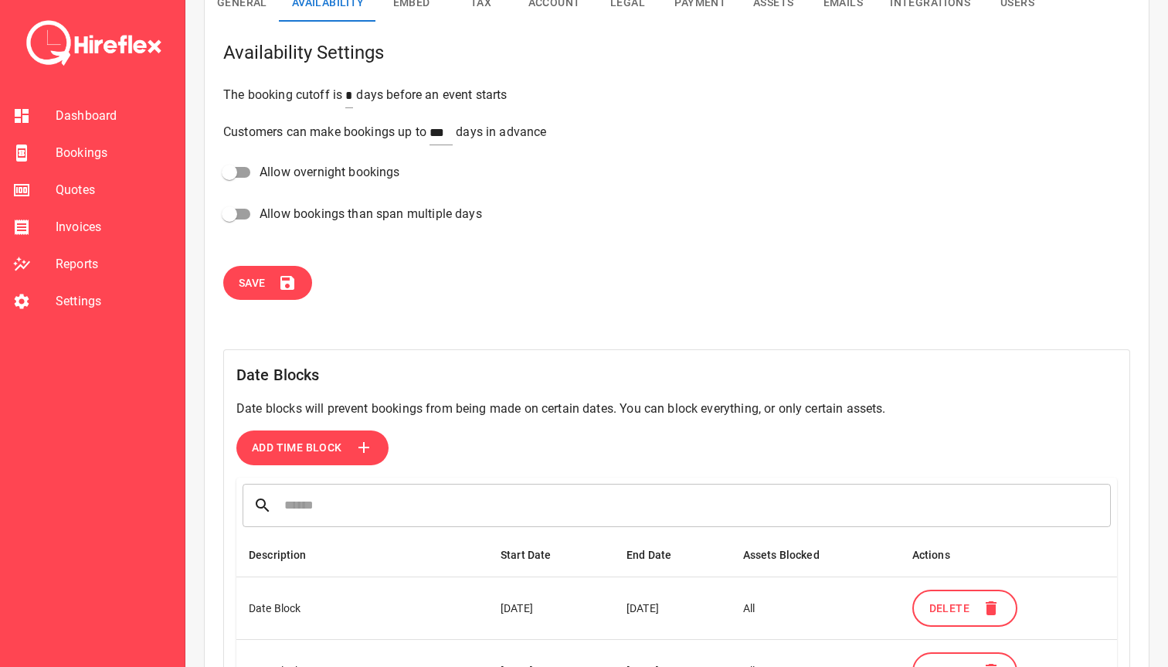
click at [324, 451] on span "Add Time Block" at bounding box center [297, 447] width 90 height 19
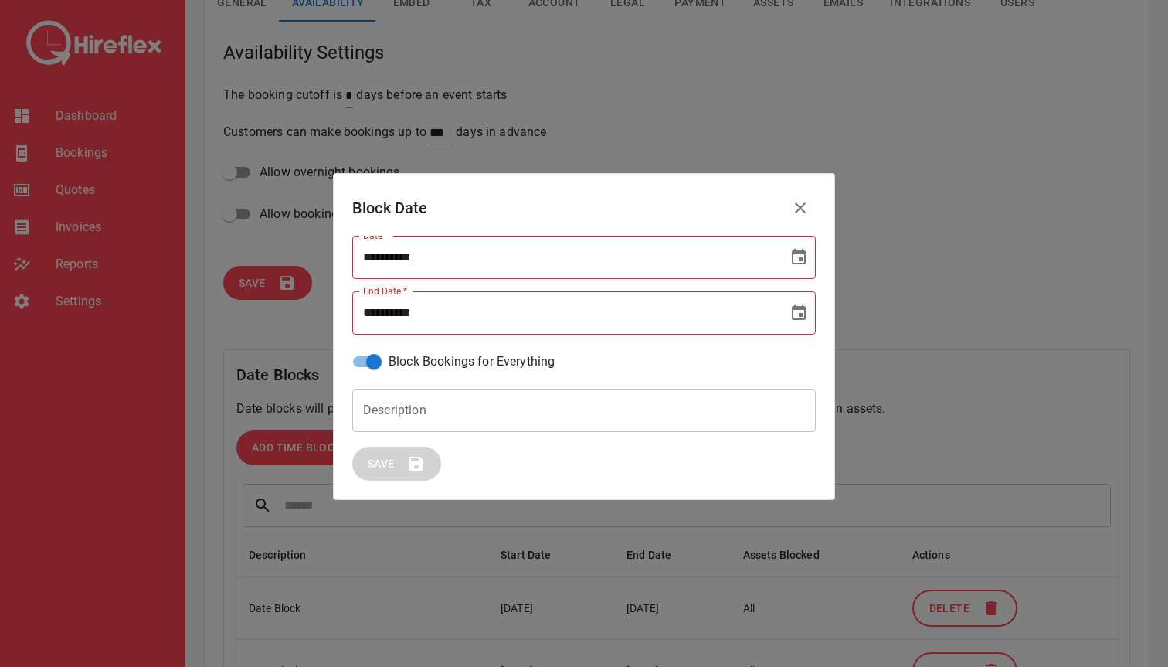
click at [799, 256] on icon "Choose date" at bounding box center [798, 257] width 19 height 19
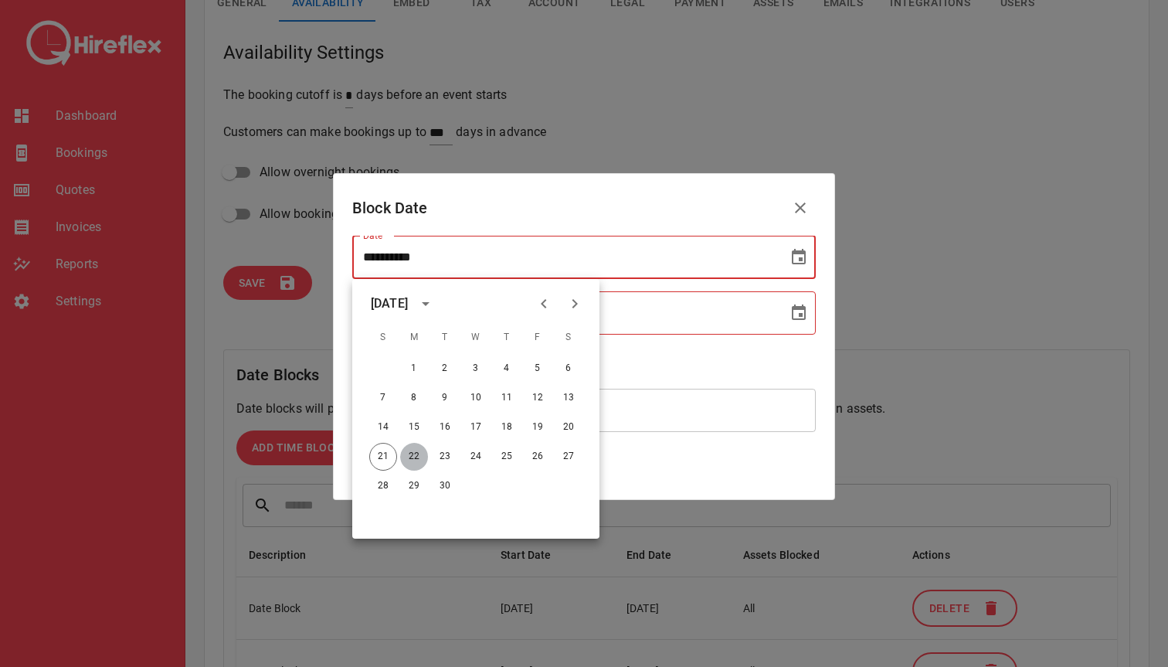
click at [416, 458] on button "22" at bounding box center [414, 457] width 28 height 28
type input "**********"
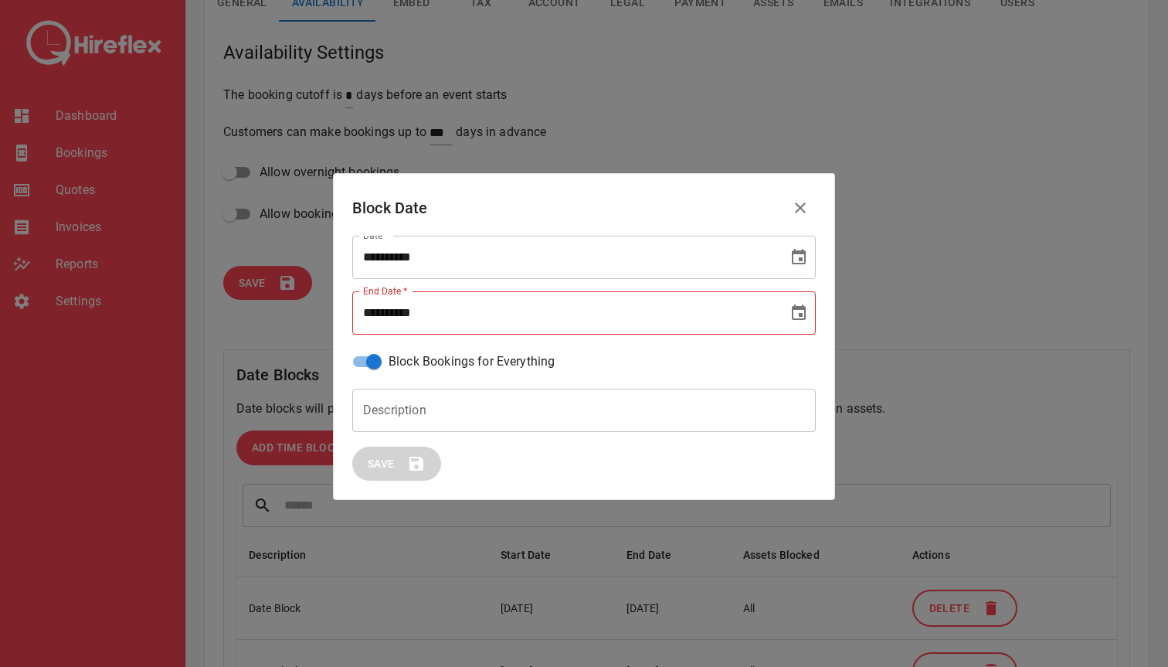
click at [800, 317] on icon "Choose date" at bounding box center [798, 313] width 19 height 19
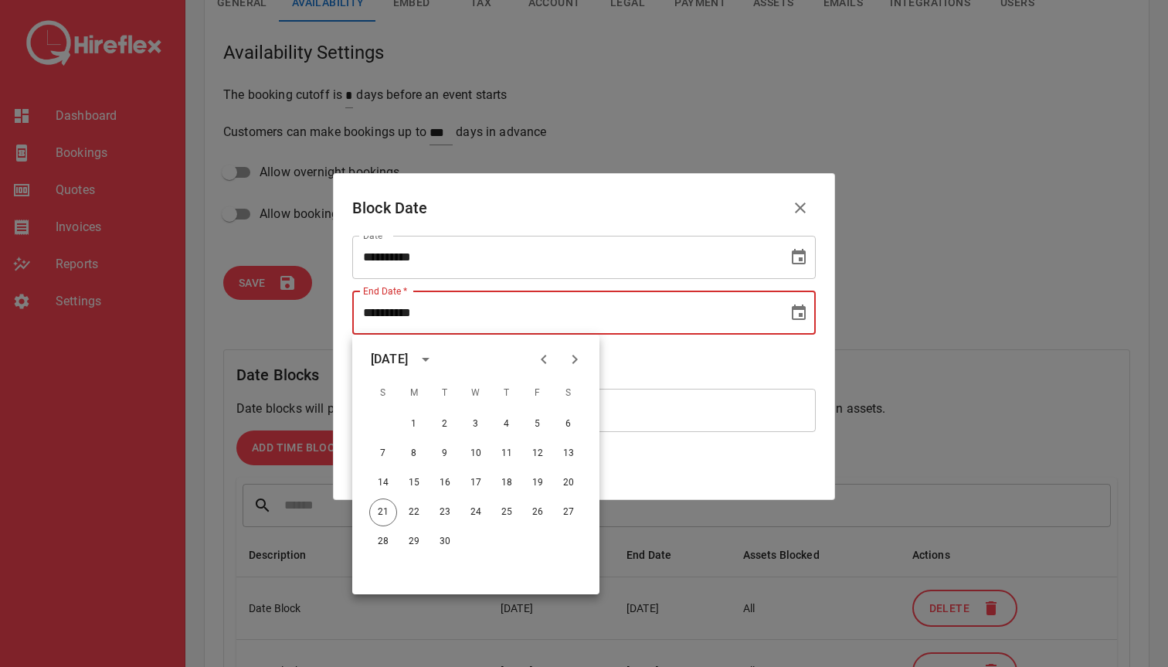
click at [572, 358] on icon "Next month" at bounding box center [574, 359] width 19 height 19
click at [568, 419] on button "4" at bounding box center [569, 424] width 28 height 28
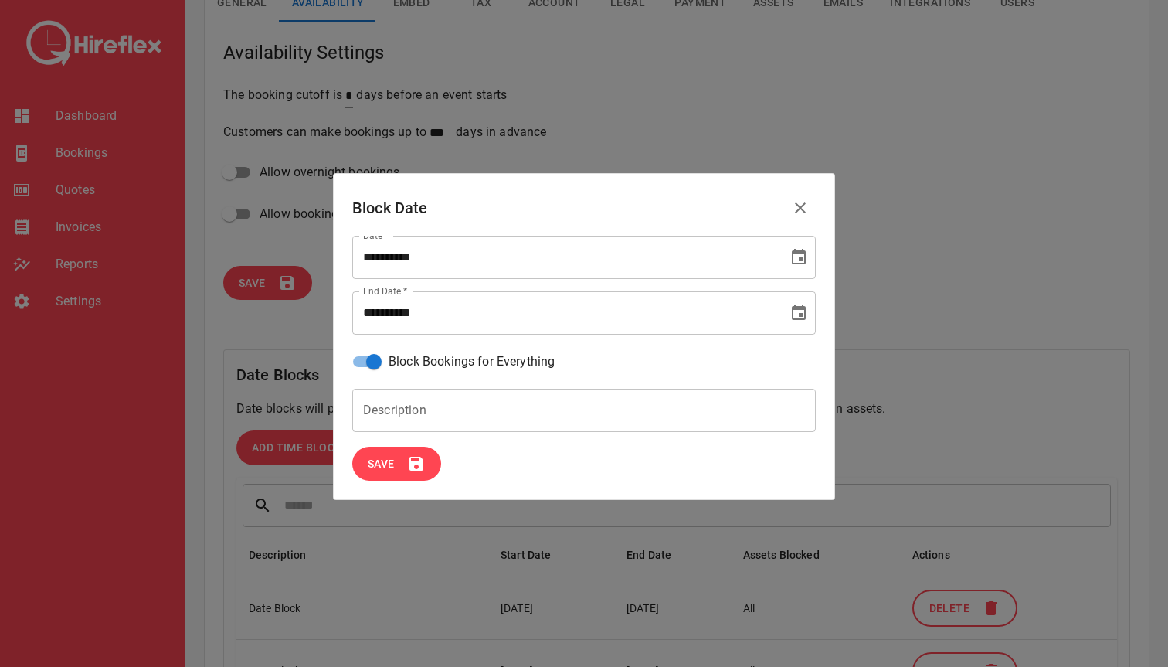
click at [800, 313] on icon "Choose date, selected date is Oct 4, 2025" at bounding box center [799, 311] width 14 height 15
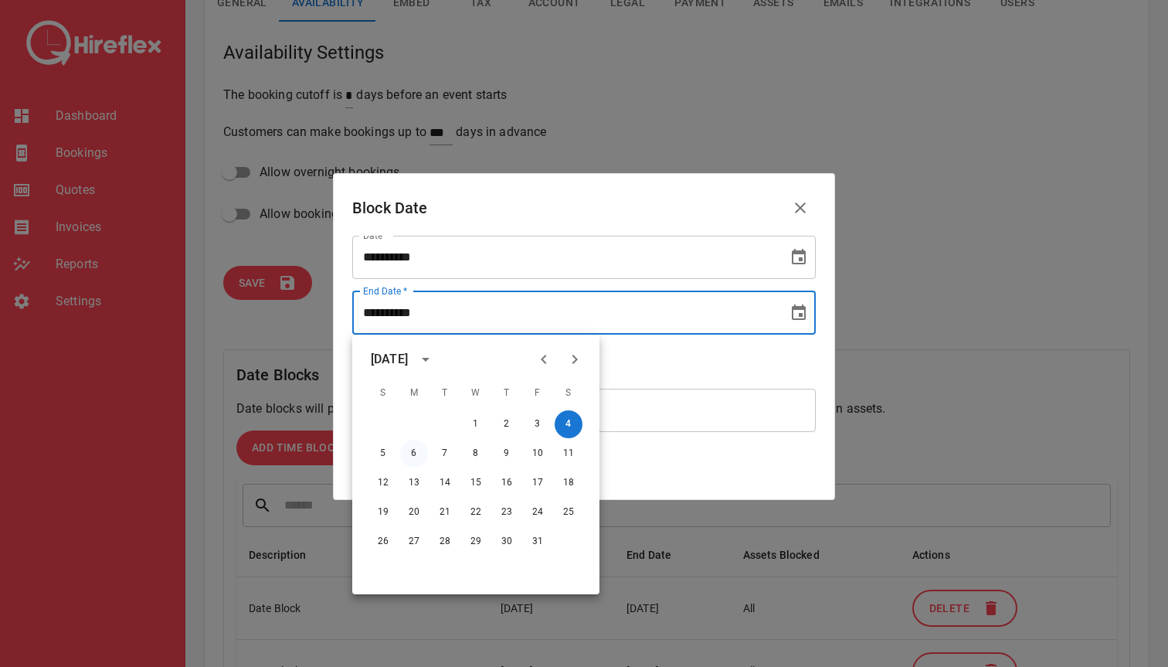
click at [416, 454] on button "6" at bounding box center [414, 453] width 28 height 28
type input "**********"
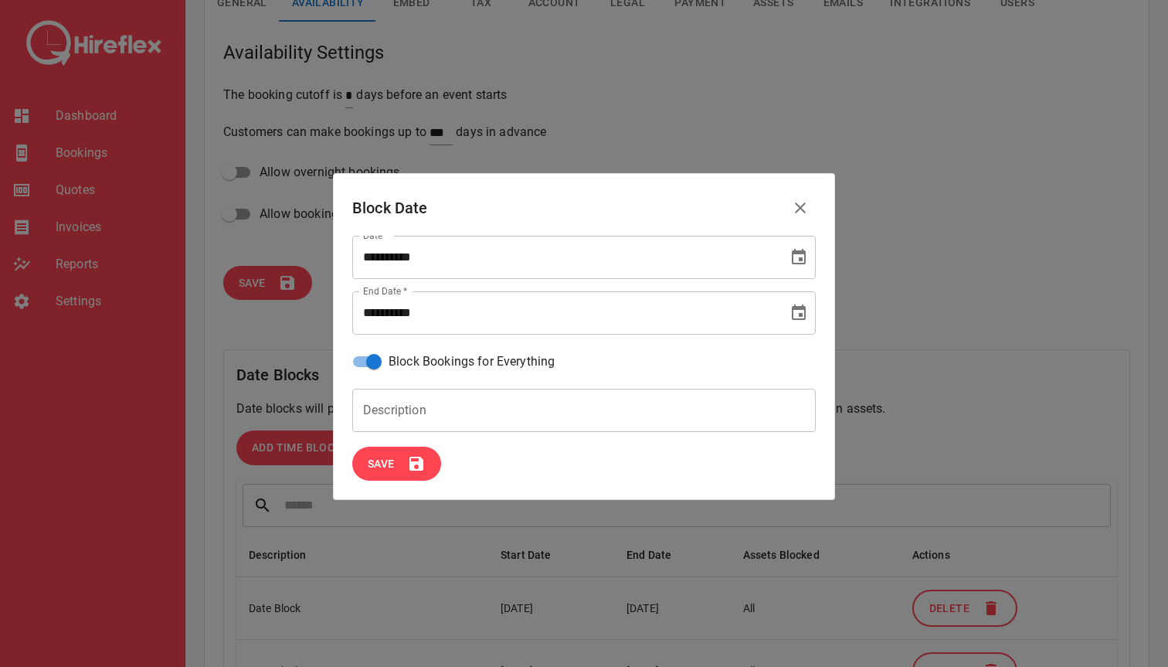
click at [399, 419] on input "Description" at bounding box center [583, 409] width 463 height 43
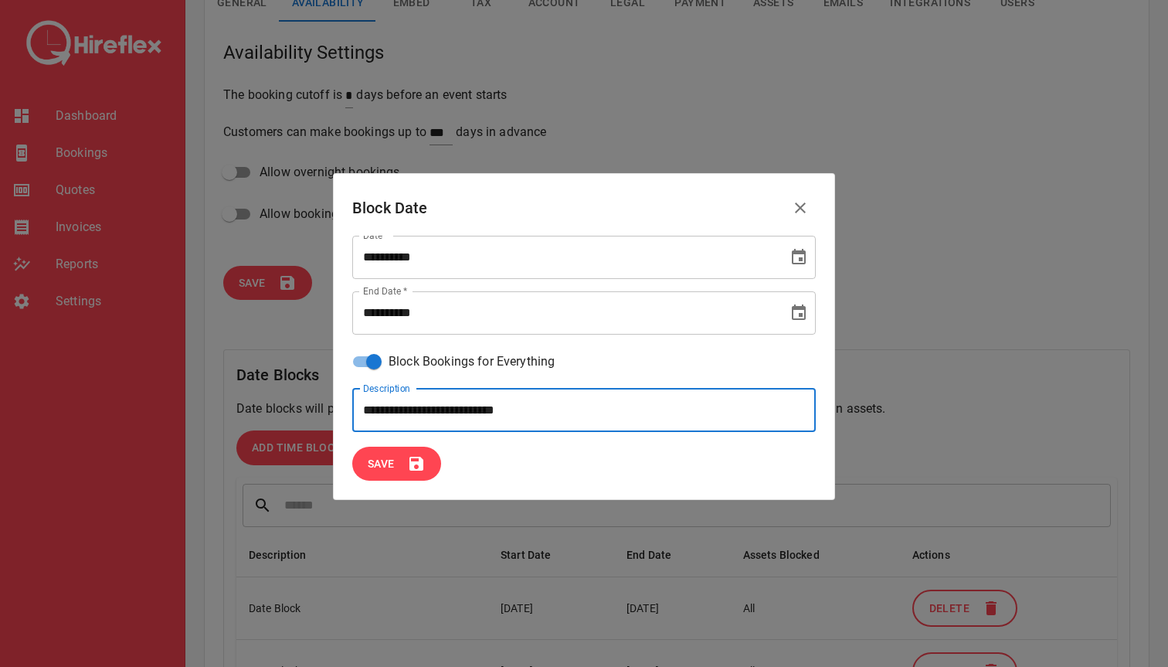
type input "**********"
click at [392, 458] on span "Save" at bounding box center [381, 463] width 27 height 19
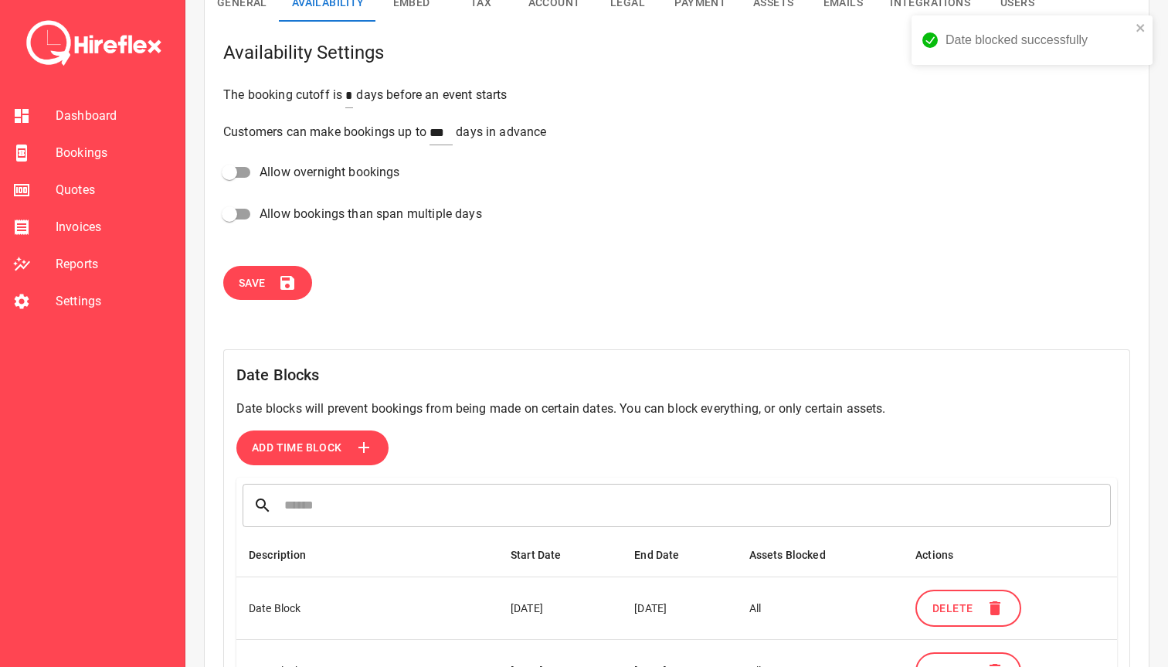
click at [95, 152] on span "Bookings" at bounding box center [114, 153] width 117 height 19
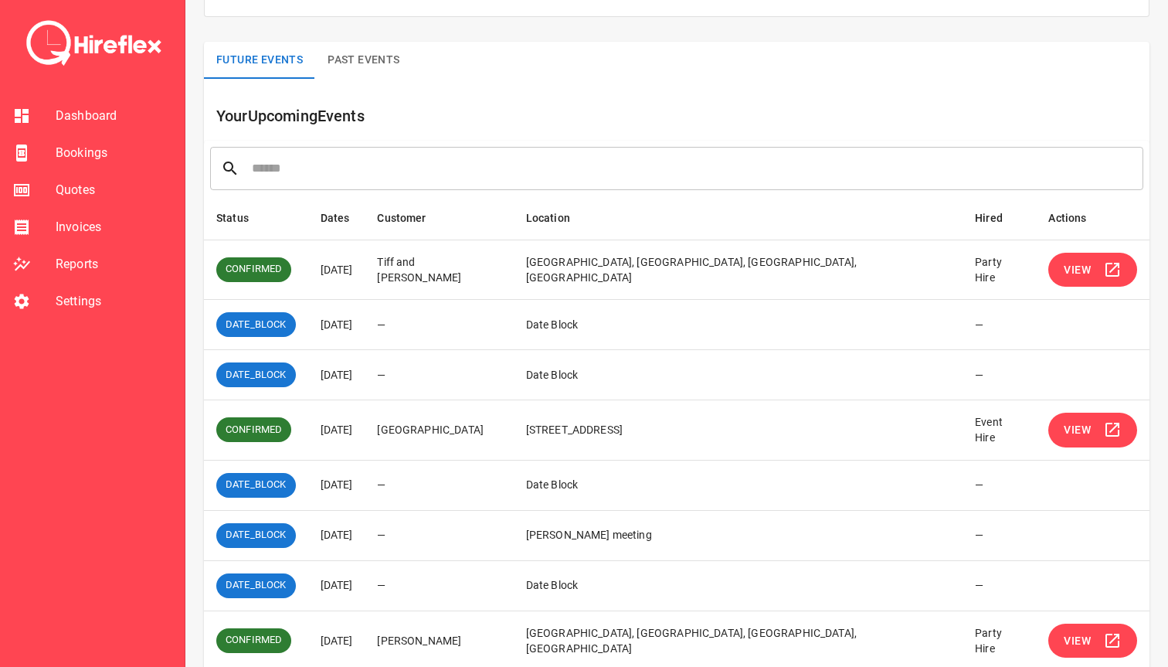
scroll to position [25, 0]
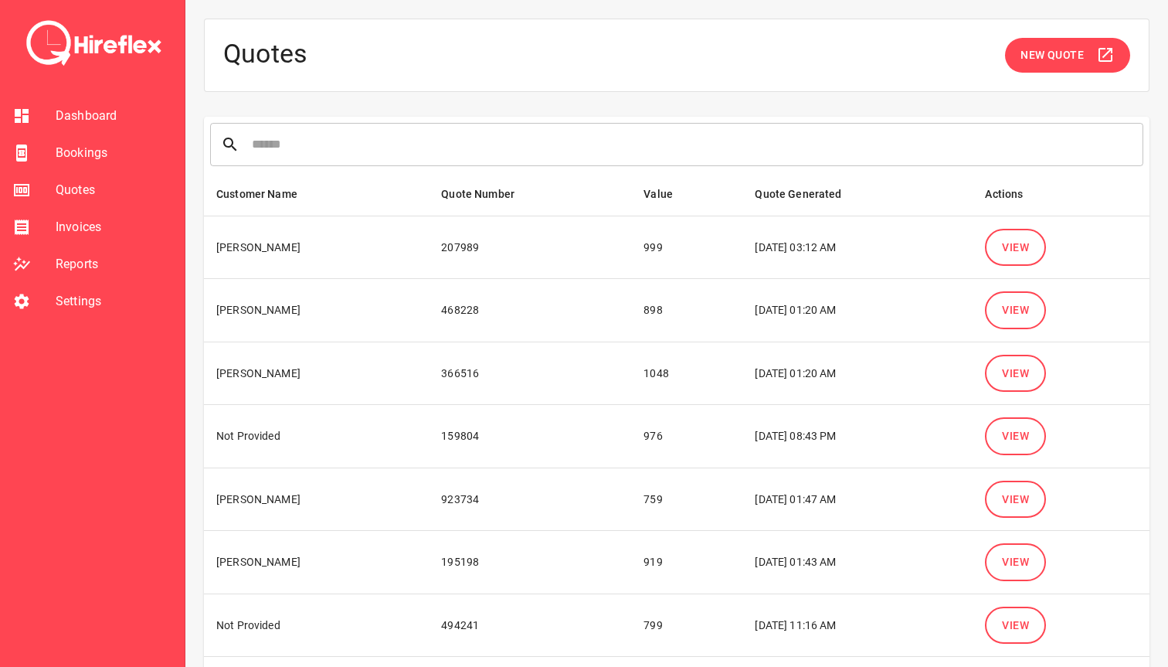
click at [1018, 311] on span "View" at bounding box center [1015, 309] width 27 height 19
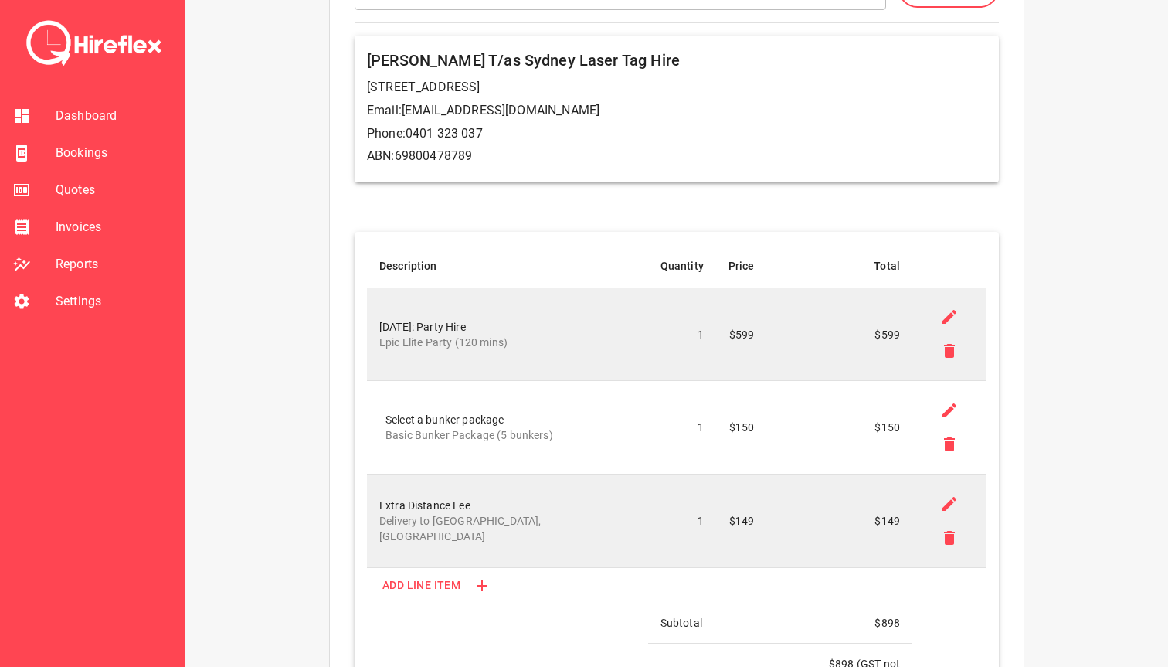
scroll to position [218, 0]
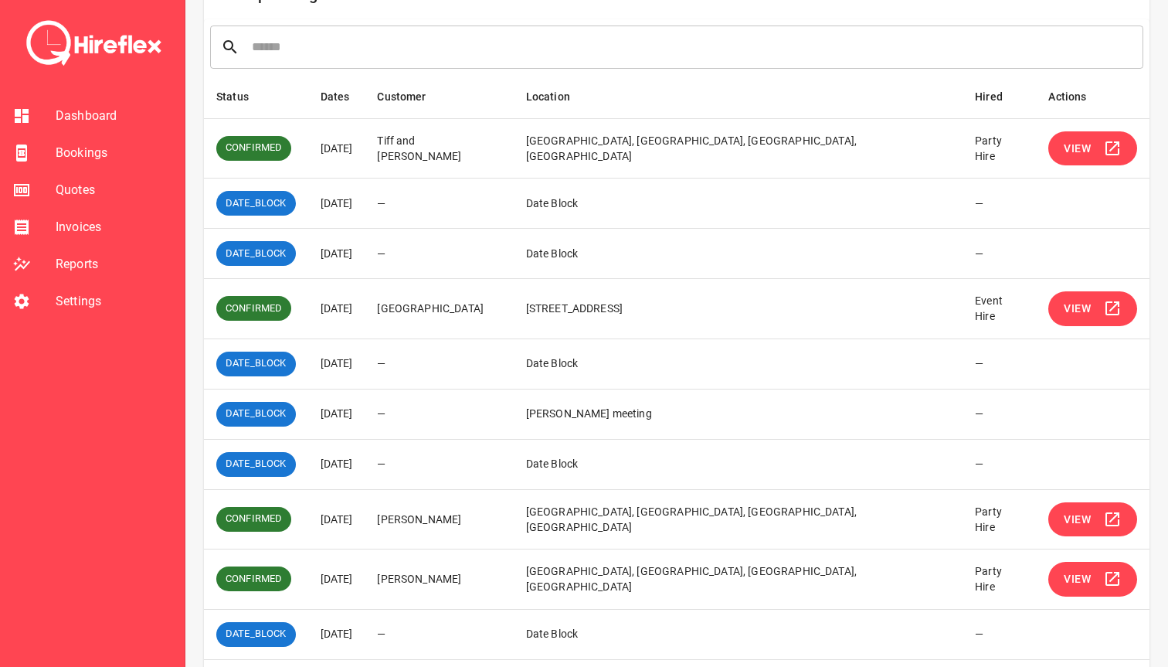
scroll to position [247, 0]
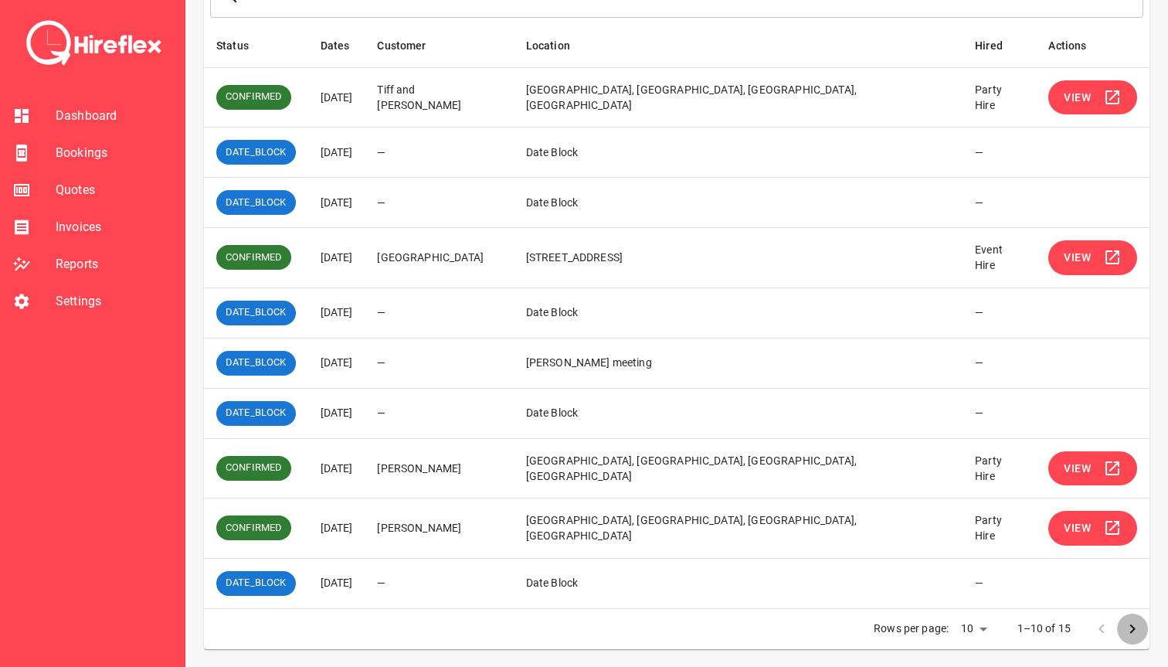
click at [1131, 617] on button "Go to next page" at bounding box center [1132, 628] width 31 height 31
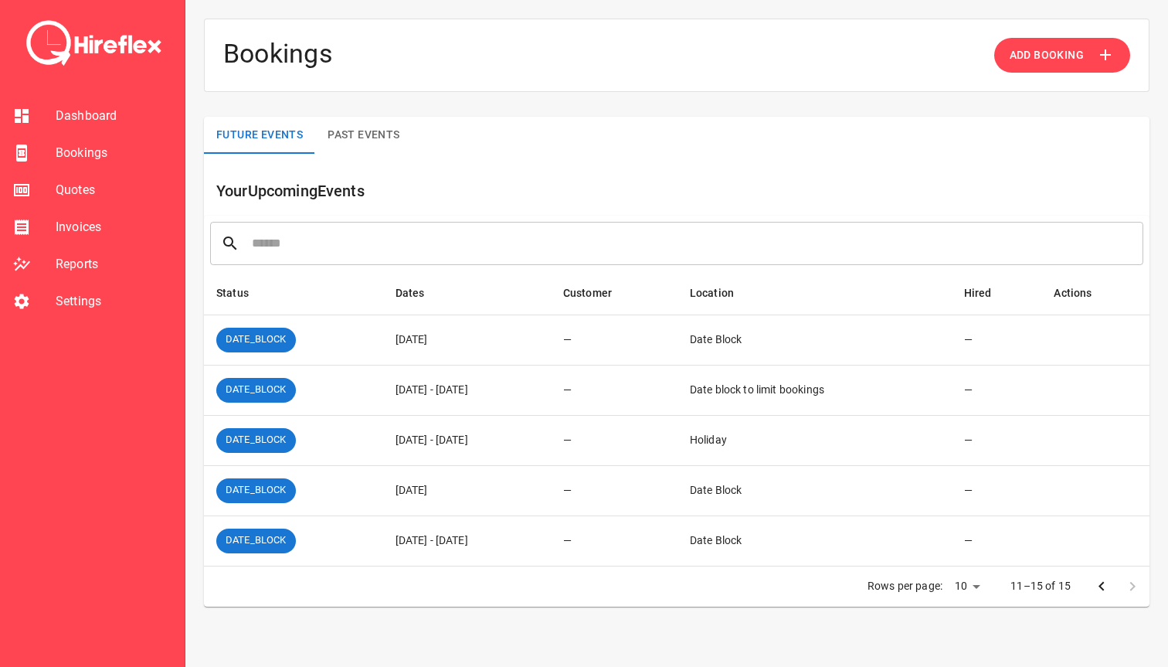
drag, startPoint x: 382, startPoint y: 387, endPoint x: 520, endPoint y: 387, distance: 138.3
click at [520, 387] on td "[DATE] - [DATE]" at bounding box center [467, 390] width 168 height 50
drag, startPoint x: 534, startPoint y: 387, endPoint x: 366, endPoint y: 387, distance: 168.4
click at [383, 387] on td "[DATE] - [DATE]" at bounding box center [467, 390] width 168 height 50
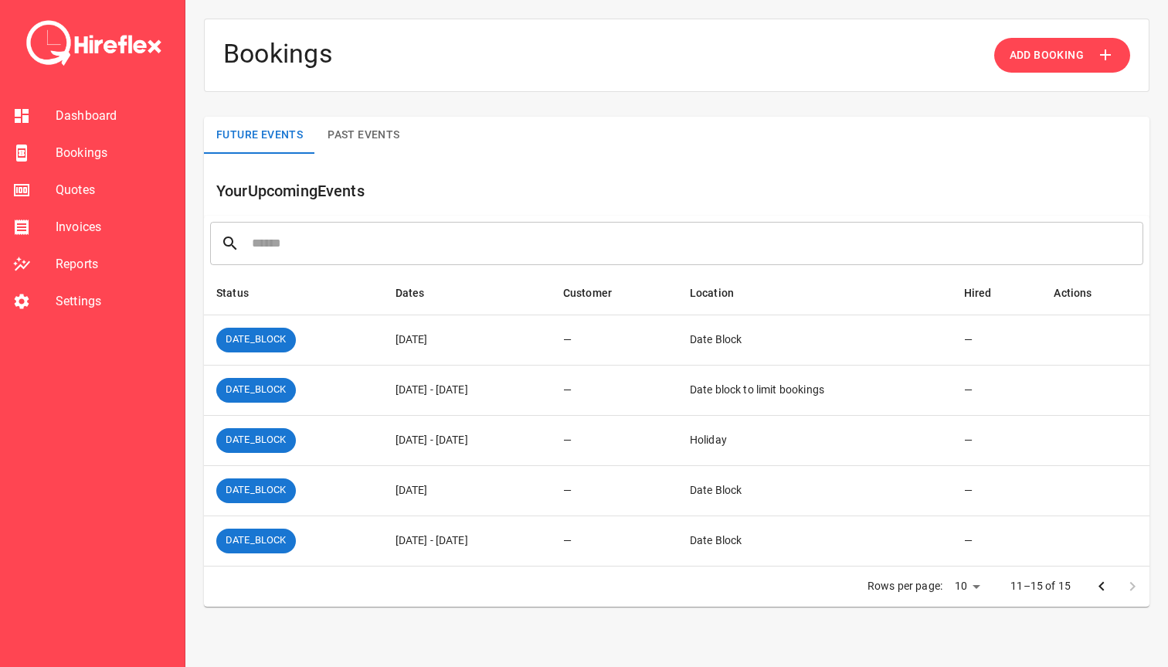
click at [383, 387] on td "[DATE] - [DATE]" at bounding box center [467, 390] width 168 height 50
click at [1094, 580] on icon "Go to previous page" at bounding box center [1101, 586] width 19 height 19
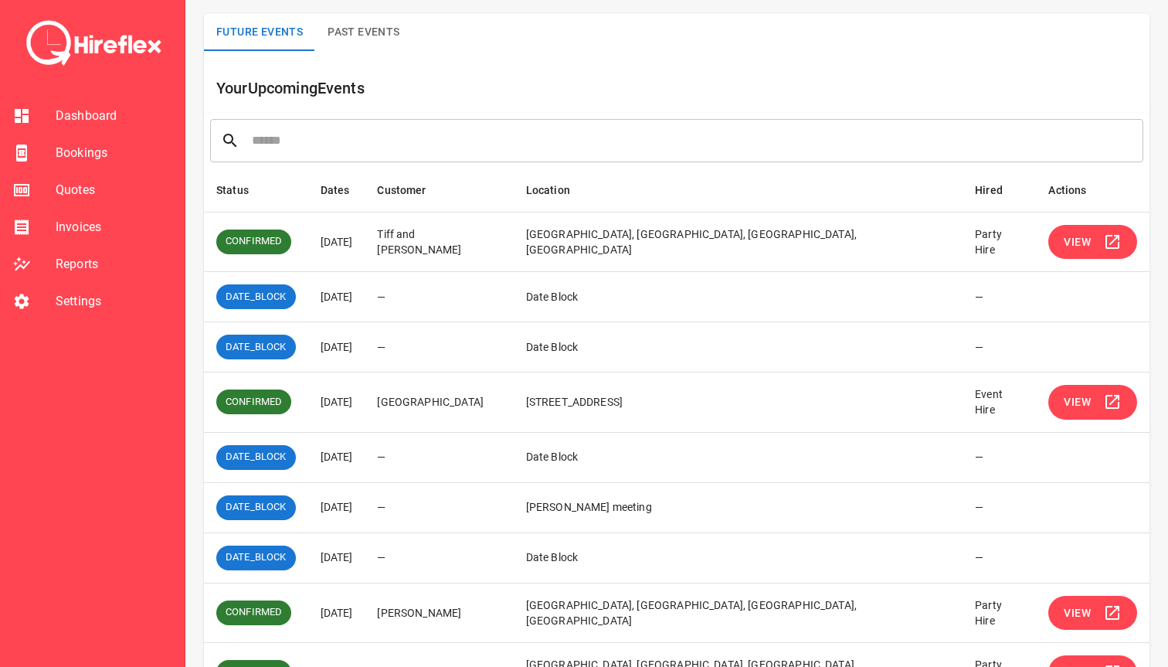
scroll to position [247, 0]
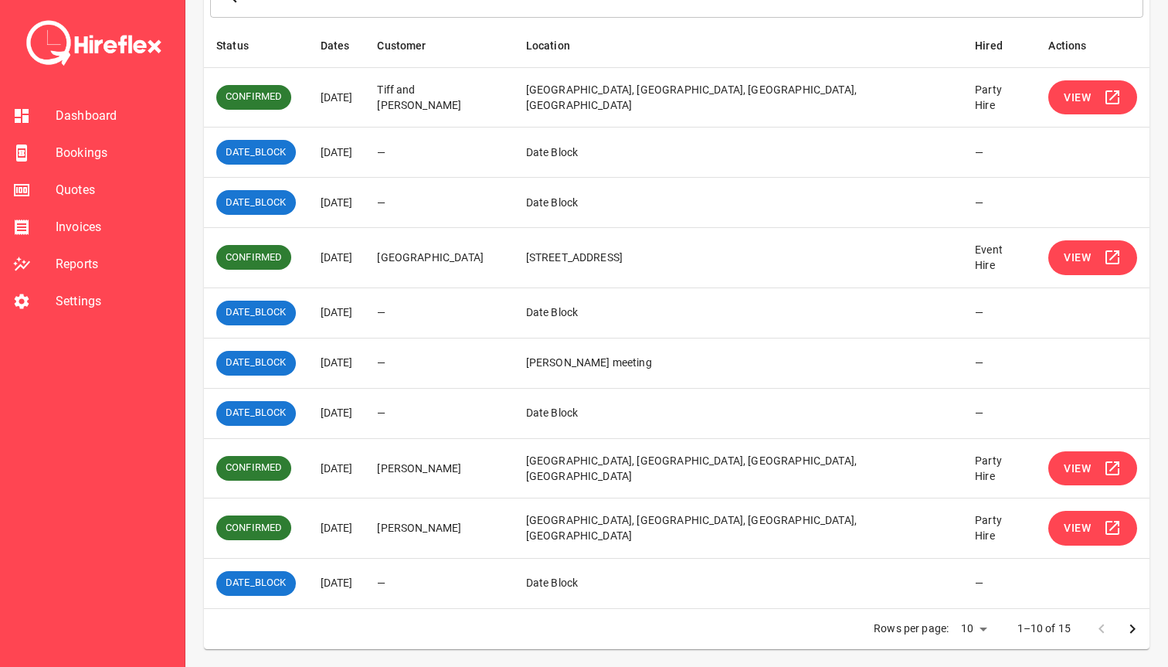
drag, startPoint x: 323, startPoint y: 304, endPoint x: 398, endPoint y: 304, distance: 74.9
click at [365, 304] on td "[DATE]" at bounding box center [336, 312] width 57 height 50
click at [423, 304] on td "—" at bounding box center [439, 312] width 148 height 50
drag, startPoint x: 324, startPoint y: 362, endPoint x: 435, endPoint y: 362, distance: 110.4
click at [435, 362] on tr "DATE_BLOCK [DATE] — [PERSON_NAME] meeting —" at bounding box center [676, 363] width 945 height 50
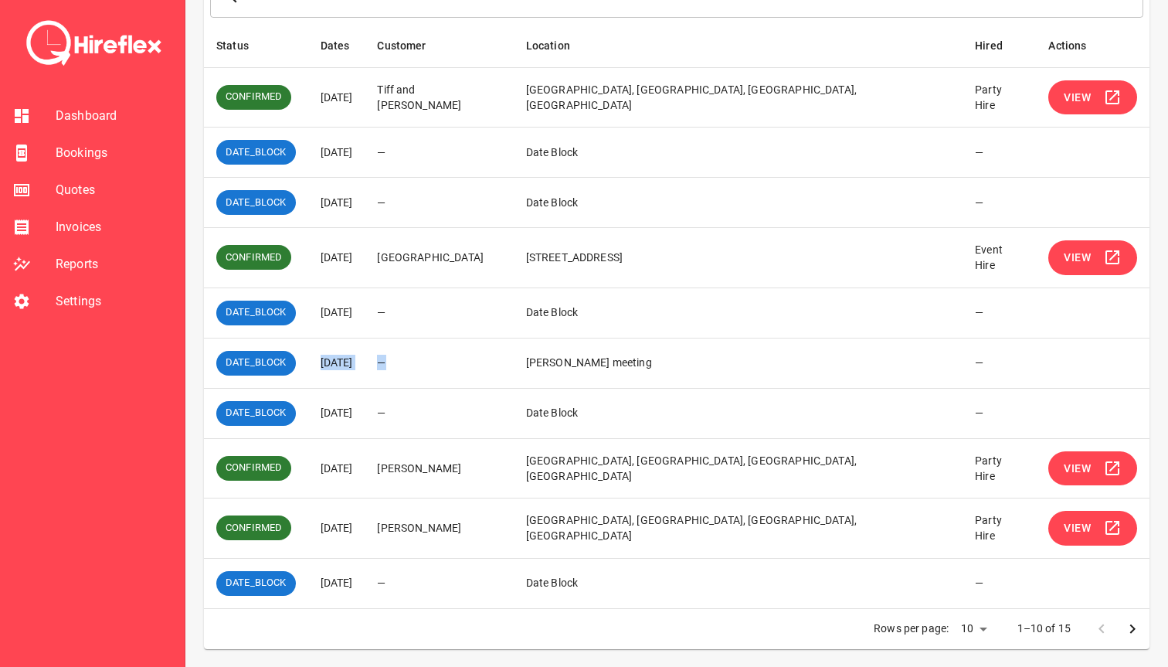
click at [435, 362] on td "—" at bounding box center [439, 363] width 148 height 50
drag, startPoint x: 327, startPoint y: 412, endPoint x: 433, endPoint y: 412, distance: 105.0
click at [432, 412] on tr "DATE_BLOCK [DATE] — Date Block —" at bounding box center [676, 413] width 945 height 50
click at [433, 412] on td "—" at bounding box center [439, 413] width 148 height 50
drag, startPoint x: 327, startPoint y: 464, endPoint x: 413, endPoint y: 464, distance: 85.7
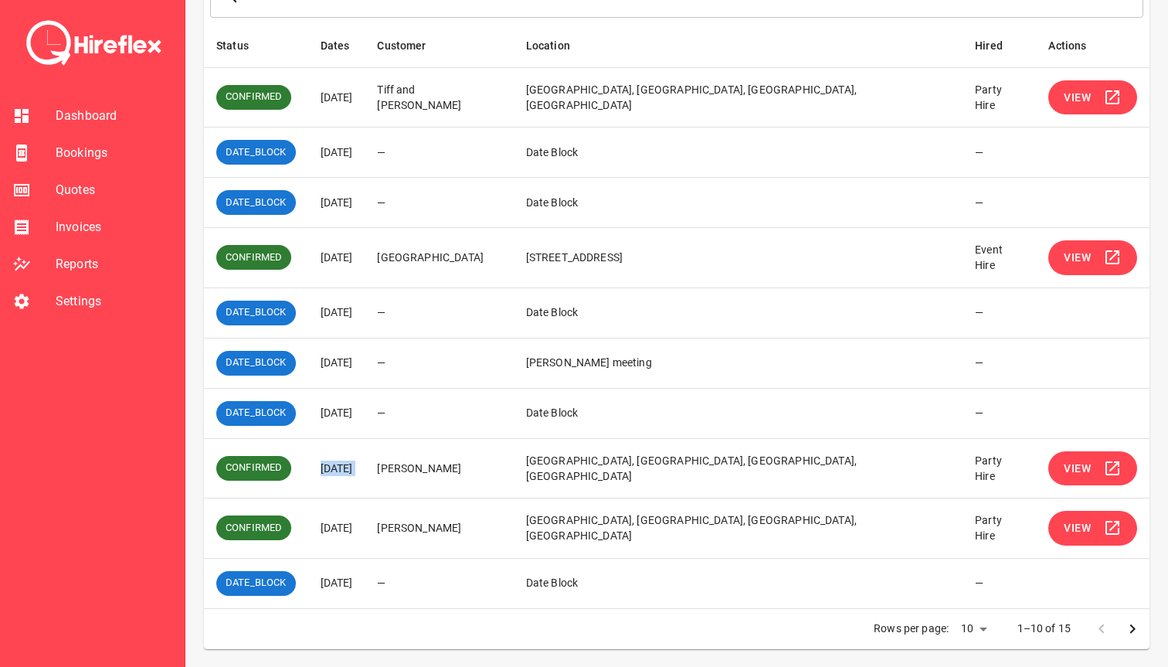
click at [413, 464] on tr "CONFIRMED [DATE] [PERSON_NAME][GEOGRAPHIC_DATA], [GEOGRAPHIC_DATA], [GEOGRAPHIC…" at bounding box center [676, 468] width 945 height 60
click at [413, 464] on td "[PERSON_NAME]" at bounding box center [439, 468] width 148 height 60
click at [1132, 627] on icon "Go to next page" at bounding box center [1132, 628] width 19 height 19
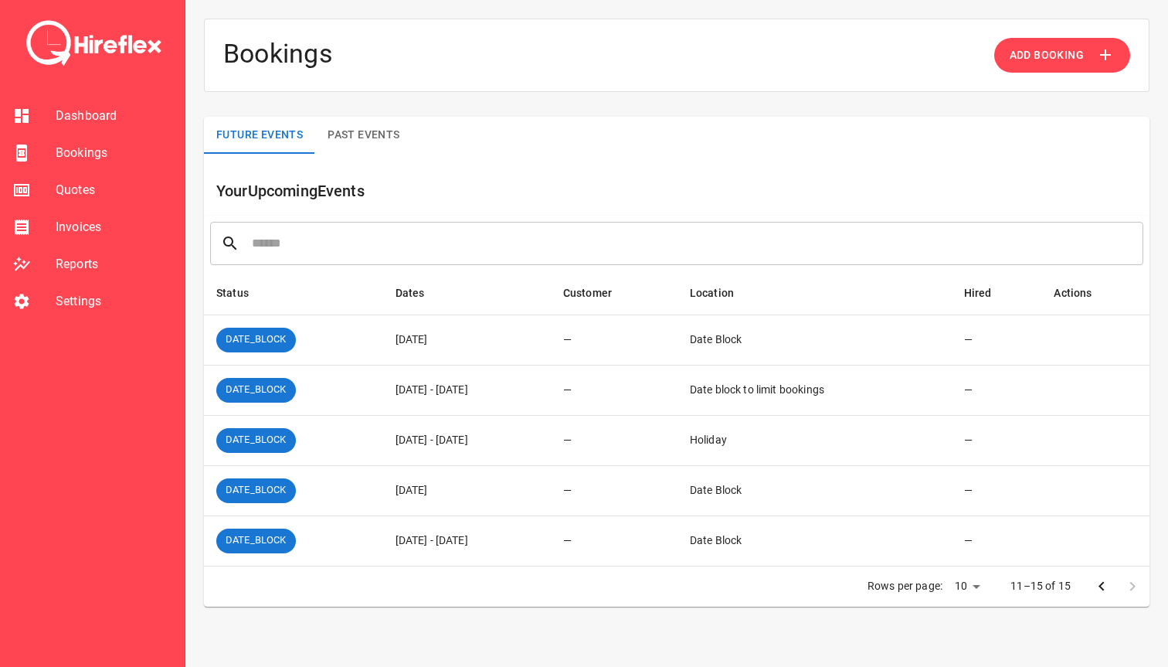
drag, startPoint x: 380, startPoint y: 387, endPoint x: 488, endPoint y: 387, distance: 108.1
click at [488, 387] on td "[DATE] - [DATE]" at bounding box center [467, 390] width 168 height 50
click at [508, 386] on td "[DATE] - [DATE]" at bounding box center [467, 390] width 168 height 50
click at [1099, 591] on icon "Go to previous page" at bounding box center [1101, 586] width 19 height 19
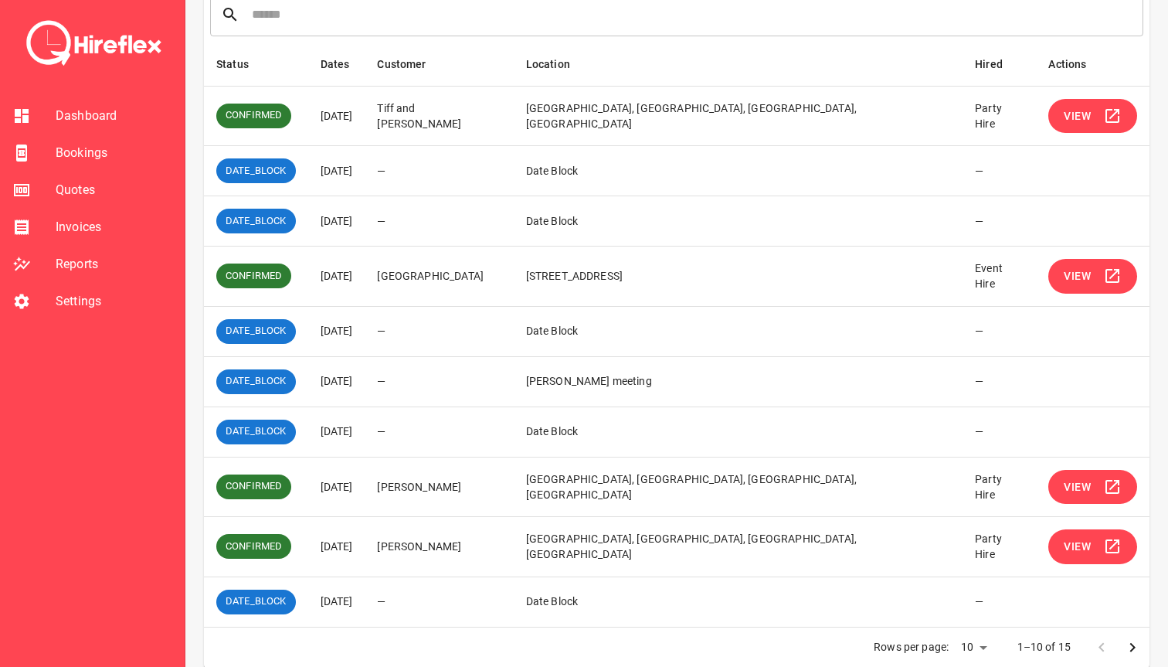
scroll to position [247, 0]
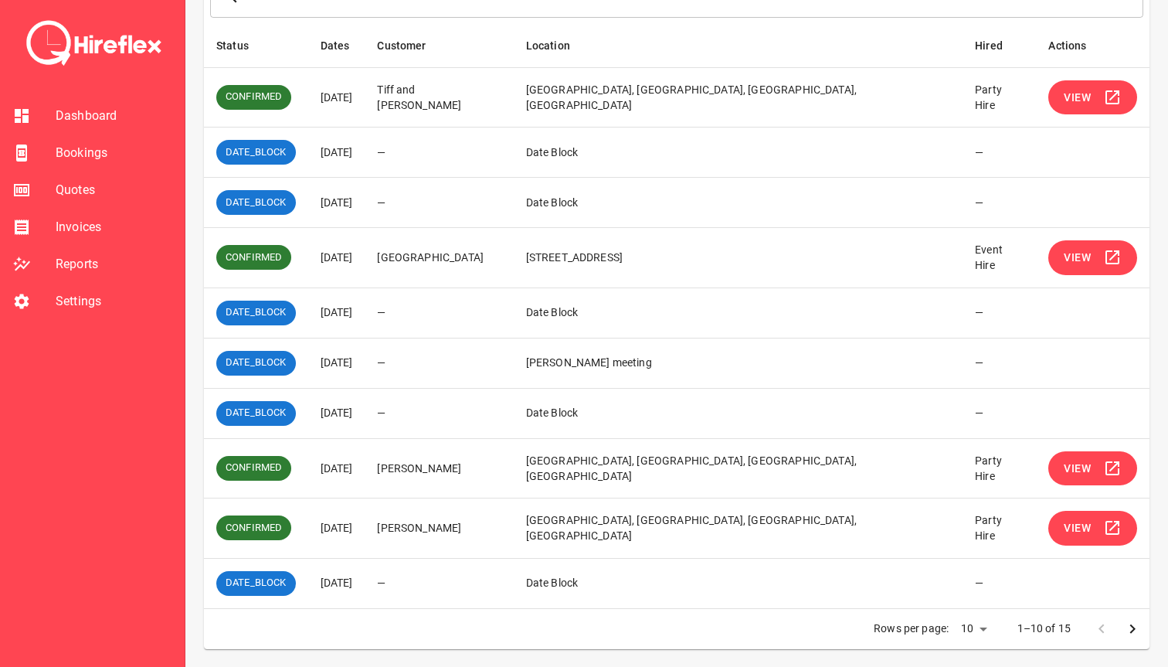
click at [416, 643] on div "Rows per page: 10 ** 1–10 of 15" at bounding box center [676, 629] width 945 height 40
drag, startPoint x: 344, startPoint y: 585, endPoint x: 388, endPoint y: 585, distance: 43.3
click at [365, 585] on td "[DATE]" at bounding box center [336, 583] width 57 height 50
click at [1139, 633] on icon "Go to next page" at bounding box center [1132, 628] width 19 height 19
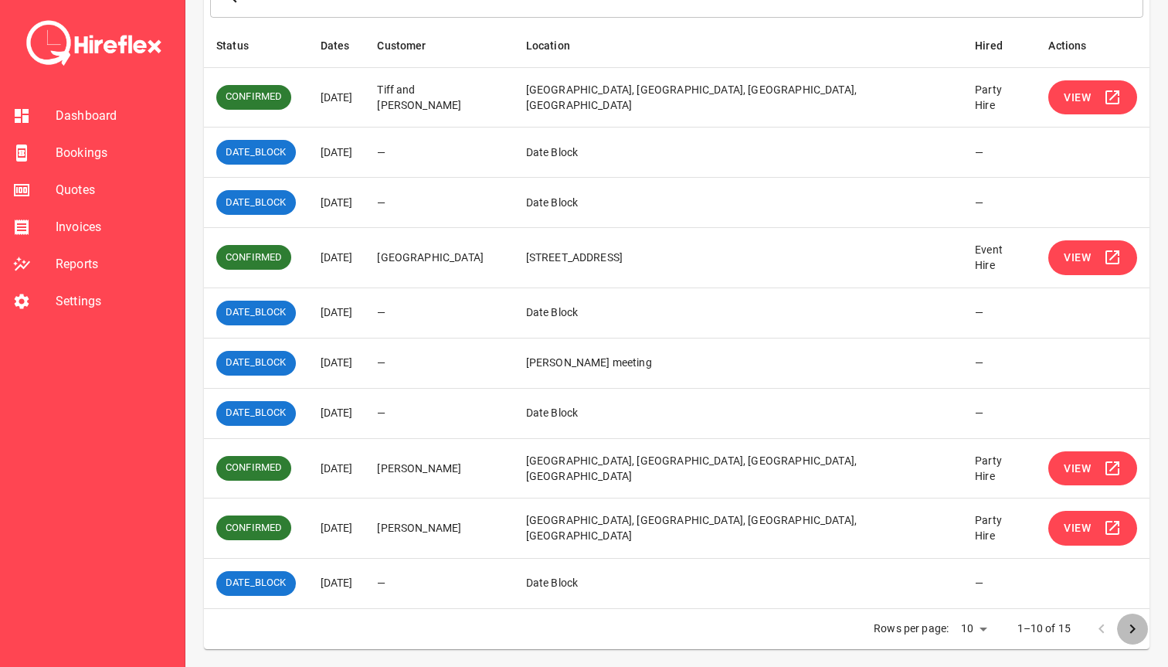
scroll to position [0, 0]
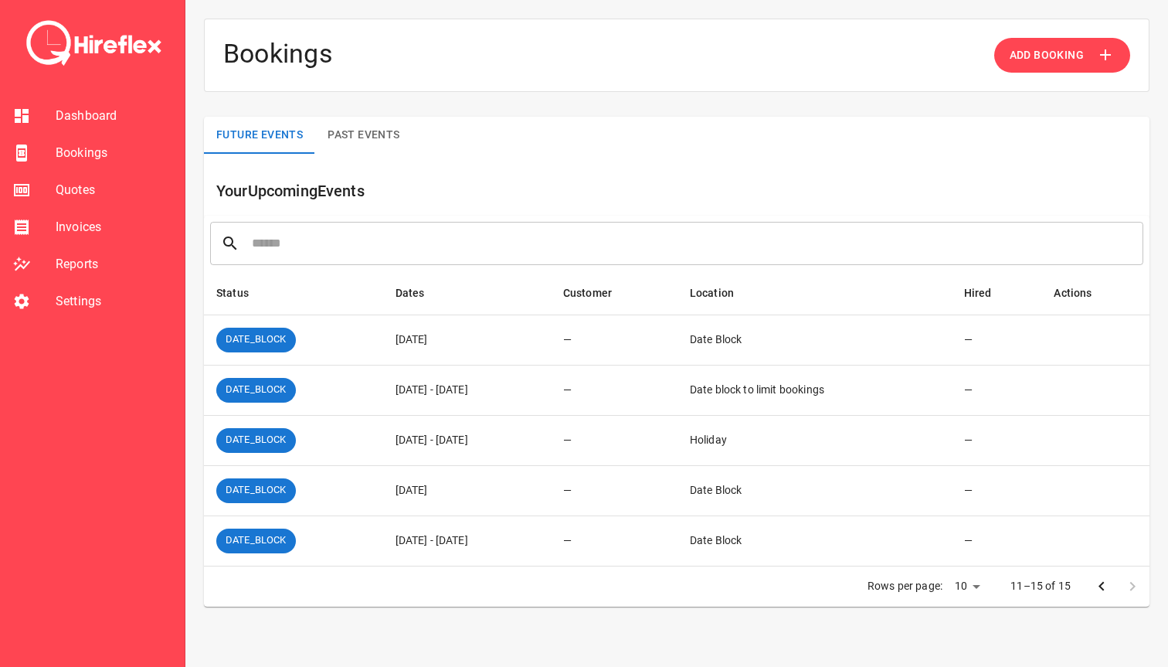
drag, startPoint x: 381, startPoint y: 339, endPoint x: 456, endPoint y: 338, distance: 74.9
click at [456, 338] on td "[DATE]" at bounding box center [467, 339] width 168 height 50
click at [71, 297] on span "Settings" at bounding box center [114, 301] width 117 height 19
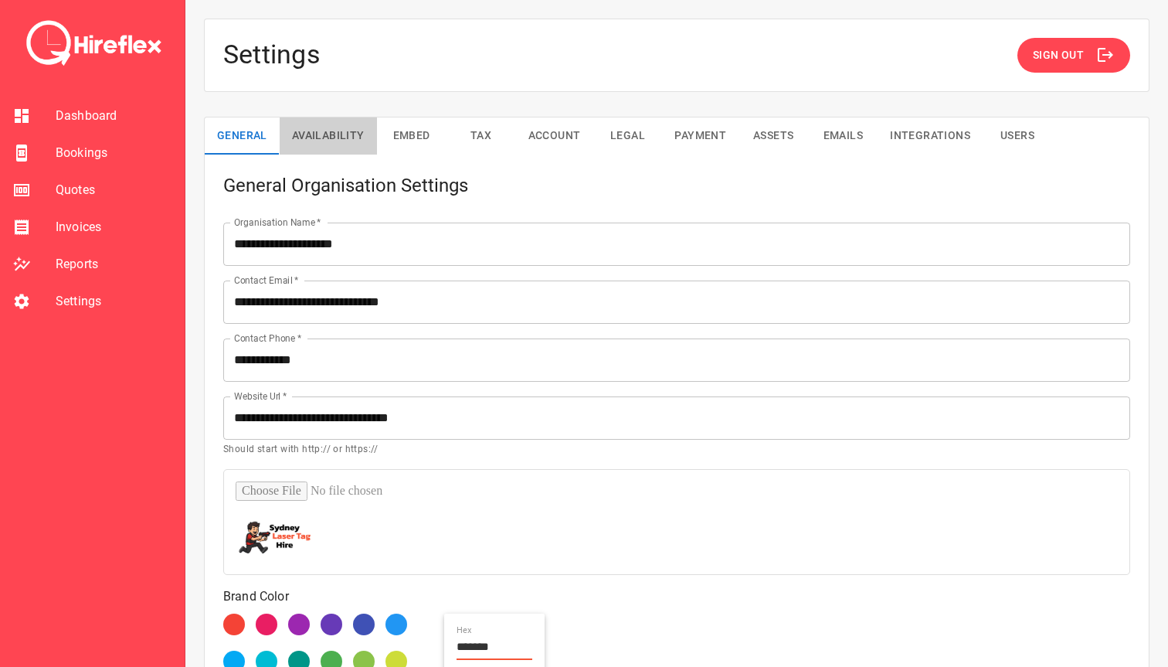
click at [319, 146] on button "Availability" at bounding box center [328, 135] width 97 height 37
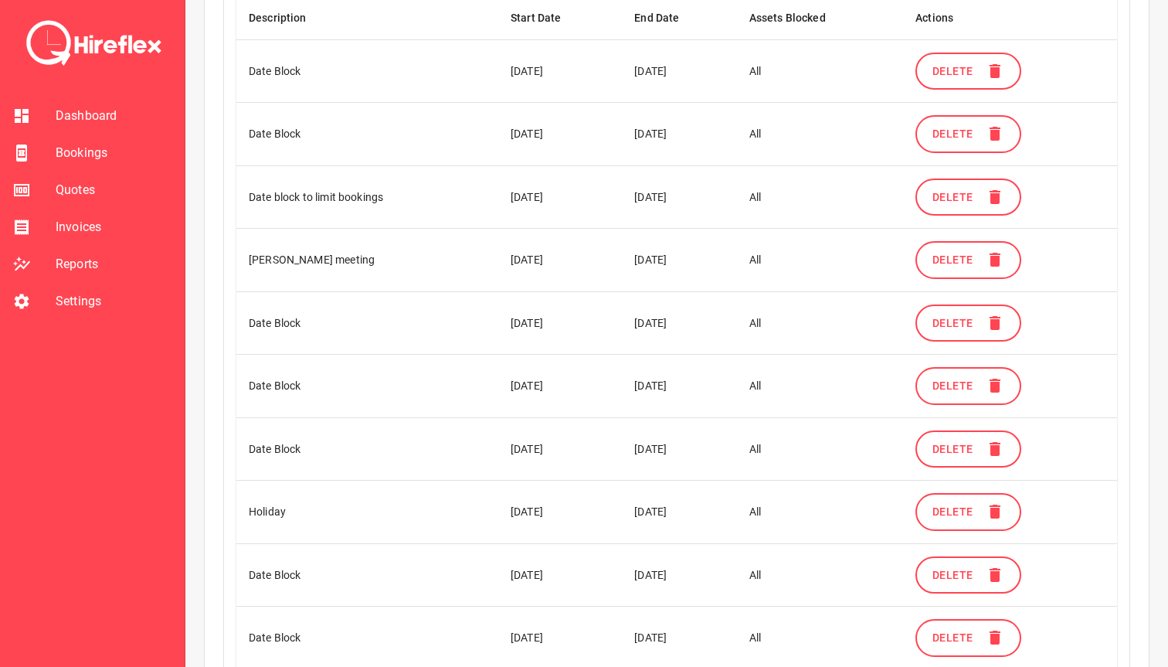
scroll to position [669, 0]
click at [954, 134] on span "Delete" at bounding box center [952, 134] width 40 height 19
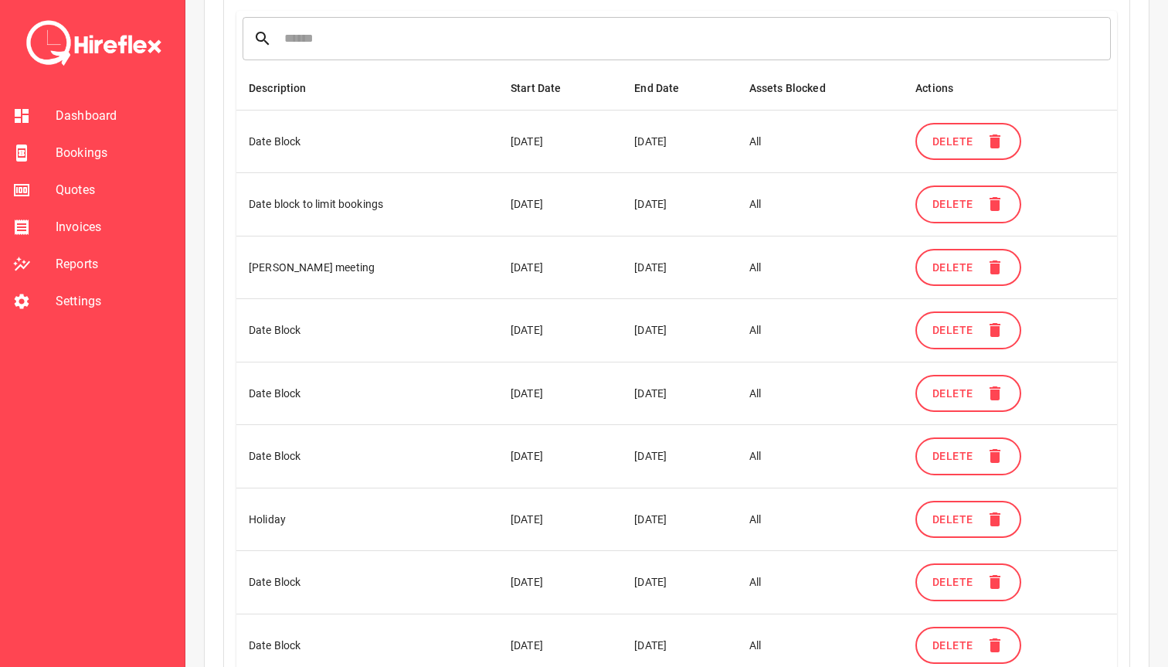
scroll to position [600, 0]
drag, startPoint x: 500, startPoint y: 203, endPoint x: 707, endPoint y: 202, distance: 207.0
click at [707, 202] on tr "Date block to limit bookings [DATE] [DATE] All Delete" at bounding box center [676, 203] width 880 height 63
click at [969, 339] on button "Delete" at bounding box center [967, 329] width 105 height 38
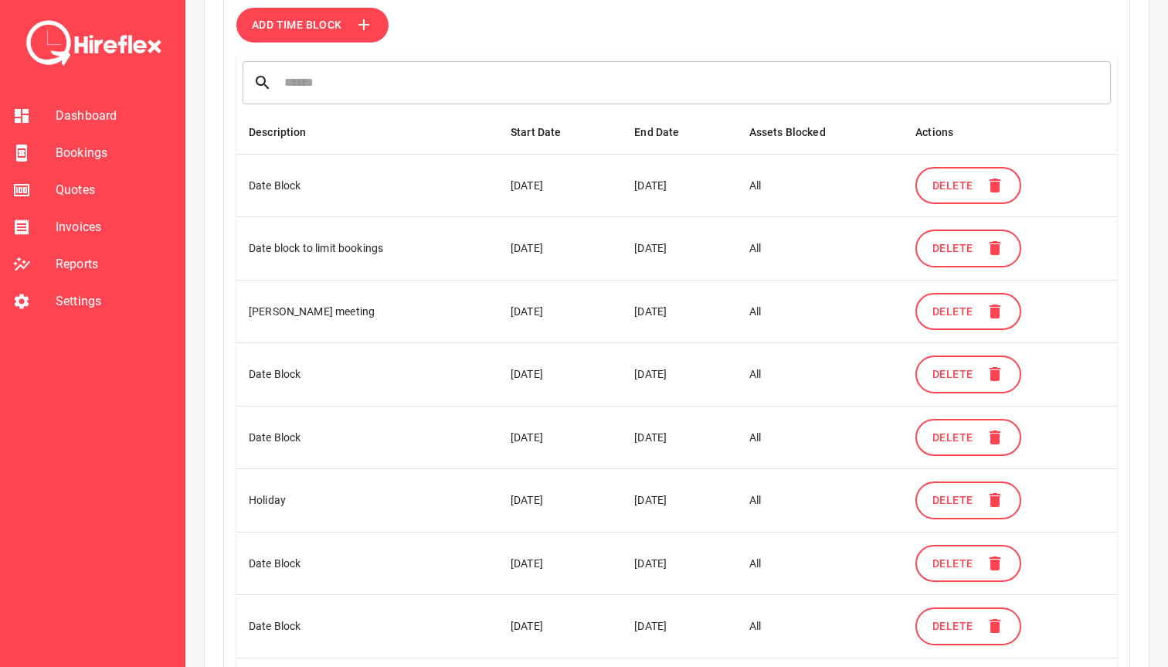
scroll to position [567, 0]
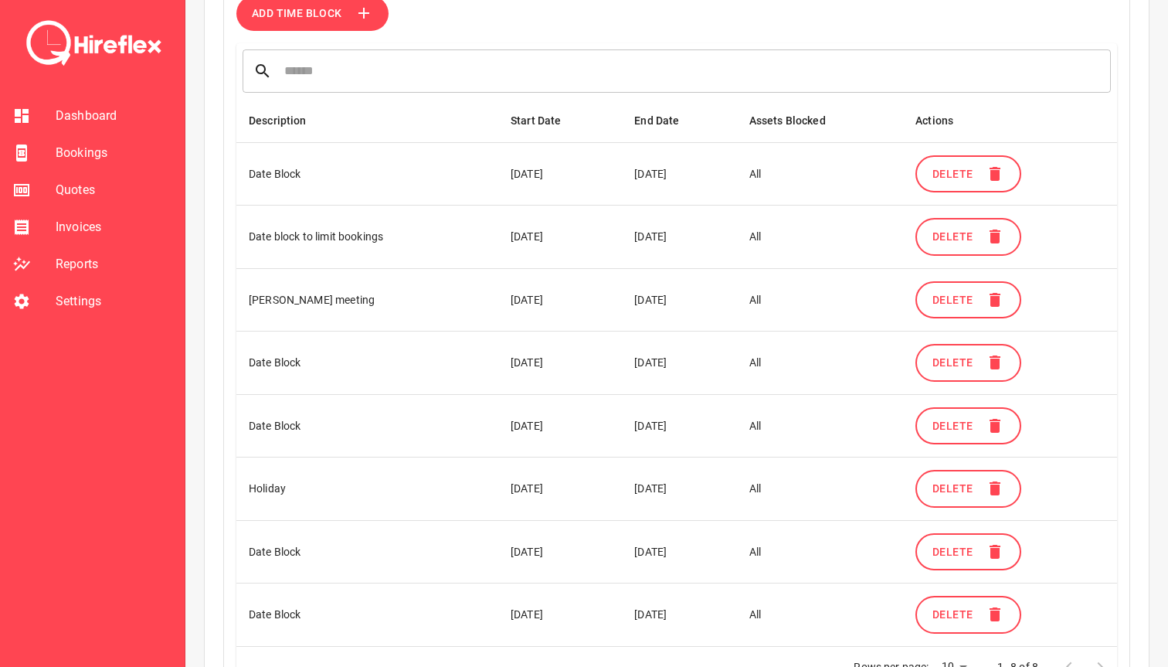
drag, startPoint x: 498, startPoint y: 233, endPoint x: 719, endPoint y: 235, distance: 220.9
click at [719, 235] on tr "Date block to limit bookings [DATE] [DATE] All Delete" at bounding box center [676, 236] width 880 height 63
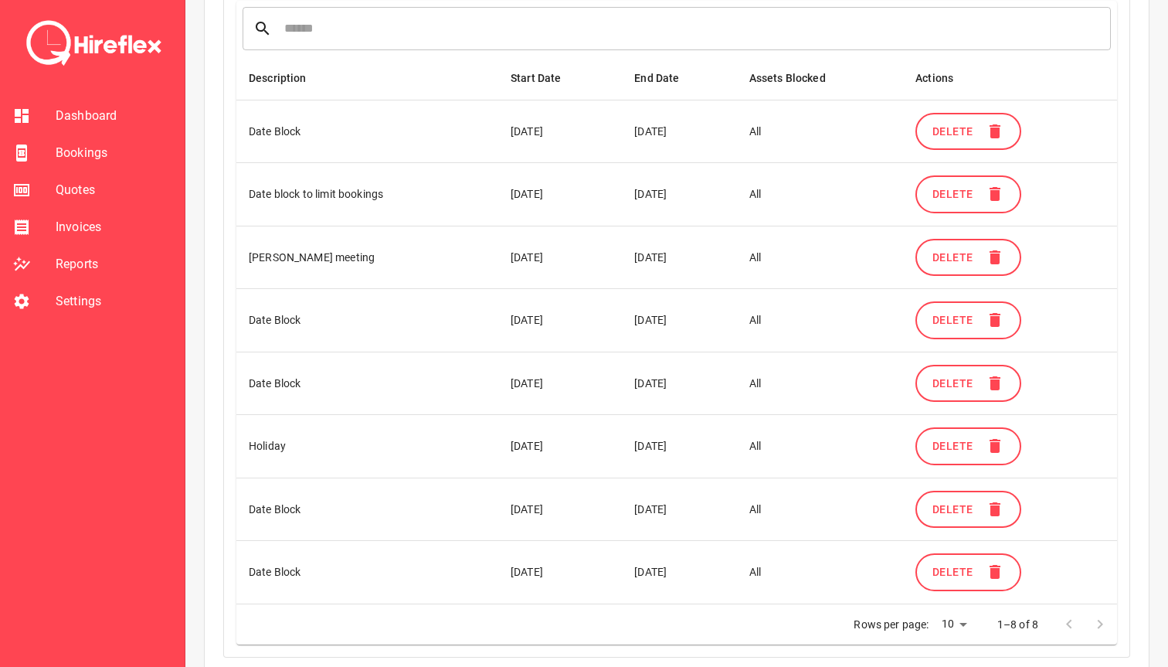
scroll to position [613, 0]
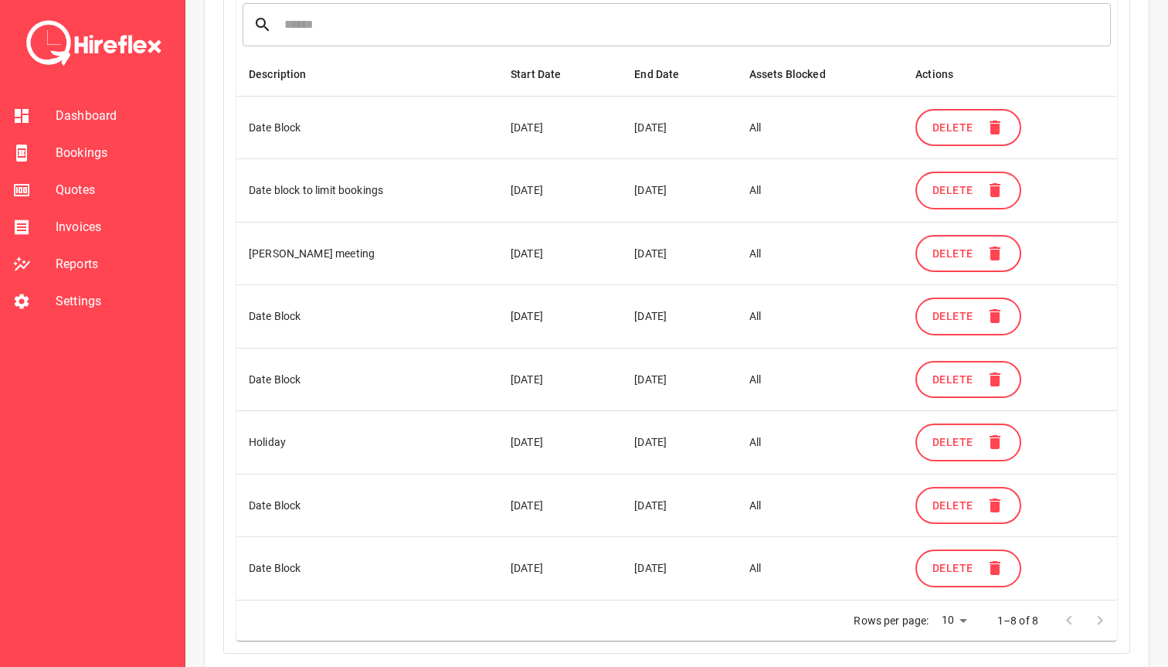
click at [498, 317] on td "[DATE]" at bounding box center [560, 316] width 124 height 63
drag, startPoint x: 625, startPoint y: 189, endPoint x: 726, endPoint y: 189, distance: 101.2
click at [726, 189] on td "[DATE]" at bounding box center [679, 190] width 114 height 63
click at [971, 318] on span "Delete" at bounding box center [952, 316] width 40 height 19
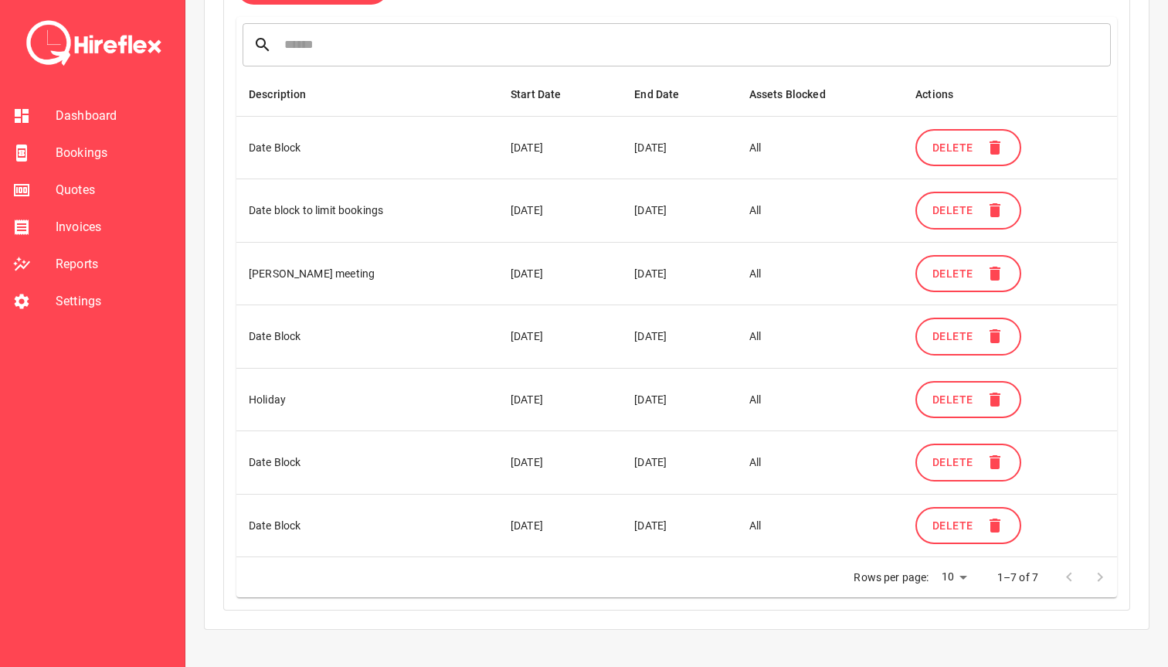
scroll to position [599, 0]
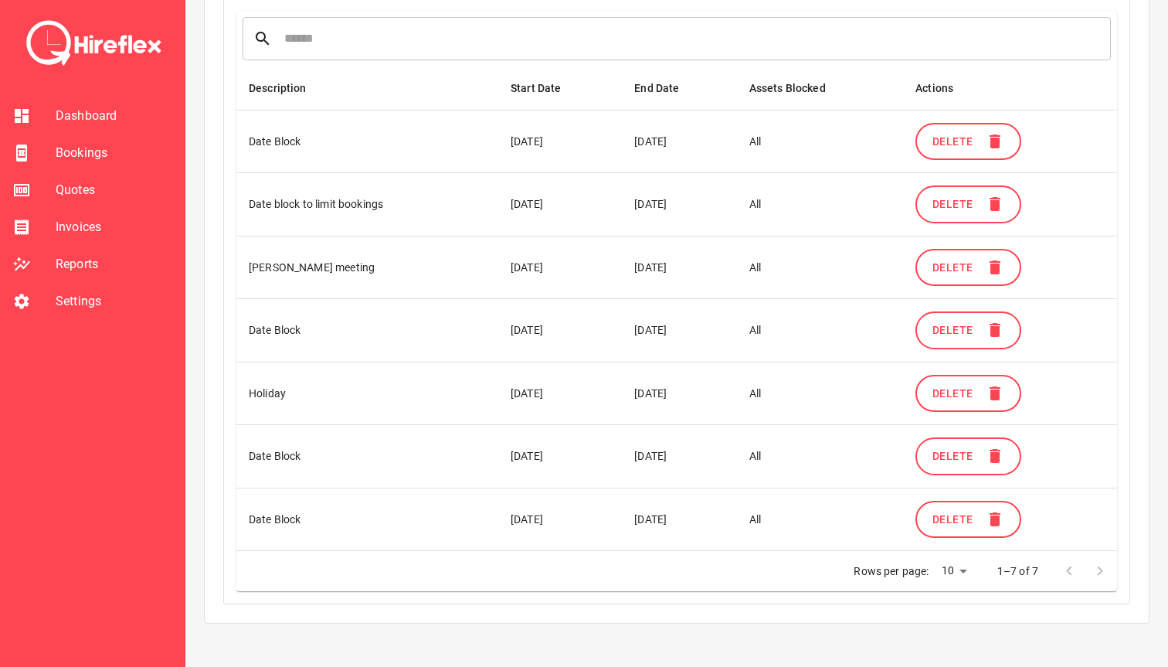
click at [950, 327] on span "Delete" at bounding box center [952, 330] width 40 height 19
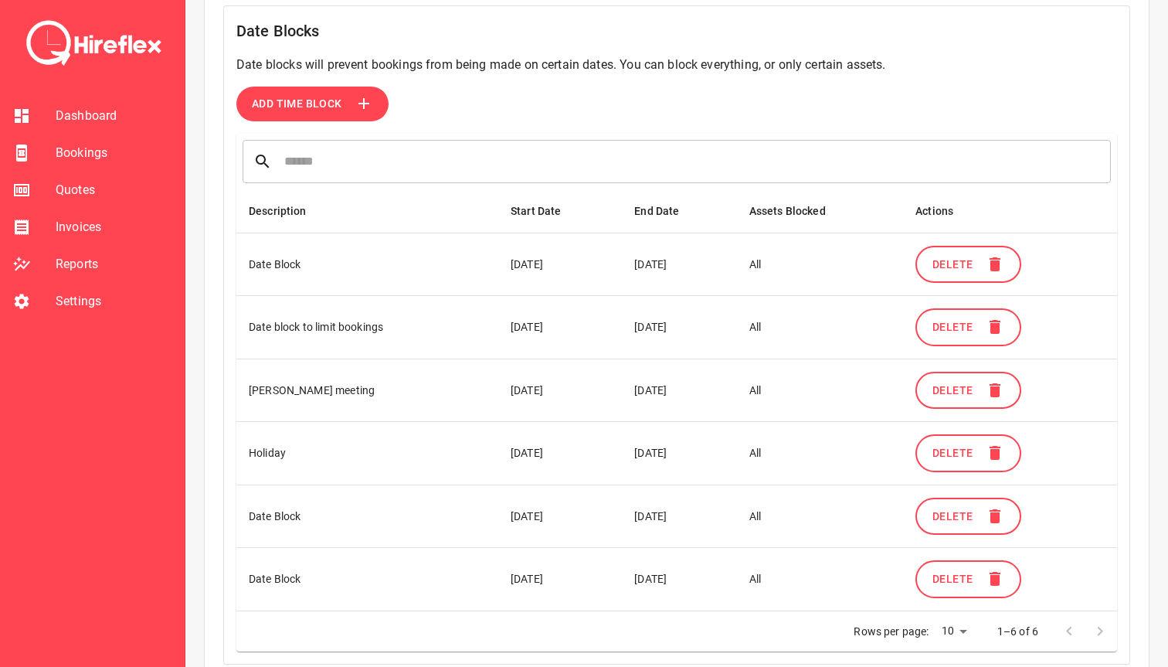
scroll to position [516, 0]
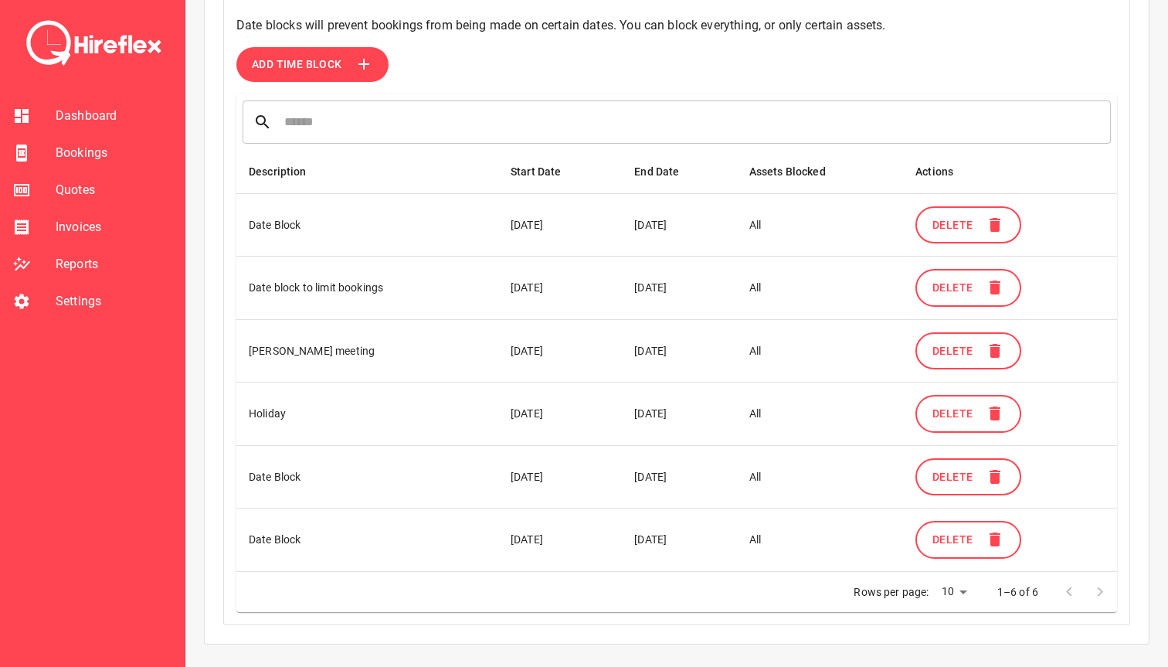
drag, startPoint x: 499, startPoint y: 284, endPoint x: 692, endPoint y: 285, distance: 193.1
click at [692, 285] on tr "Date block to limit bookings [DATE] [DATE] All Delete" at bounding box center [676, 287] width 880 height 63
click at [692, 285] on td "[DATE]" at bounding box center [679, 287] width 114 height 63
drag, startPoint x: 497, startPoint y: 283, endPoint x: 711, endPoint y: 286, distance: 214.0
click at [711, 286] on tr "Date block to limit bookings [DATE] [DATE] All Delete" at bounding box center [676, 287] width 880 height 63
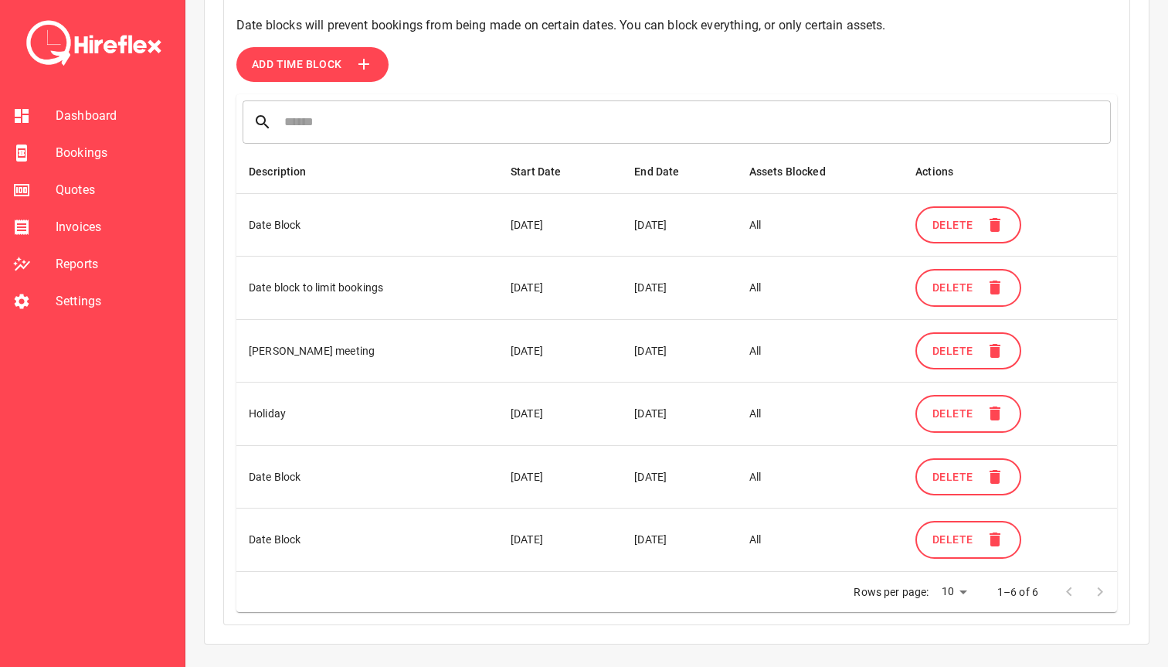
click at [711, 286] on td "[DATE]" at bounding box center [679, 287] width 114 height 63
click at [84, 159] on span "Bookings" at bounding box center [114, 153] width 117 height 19
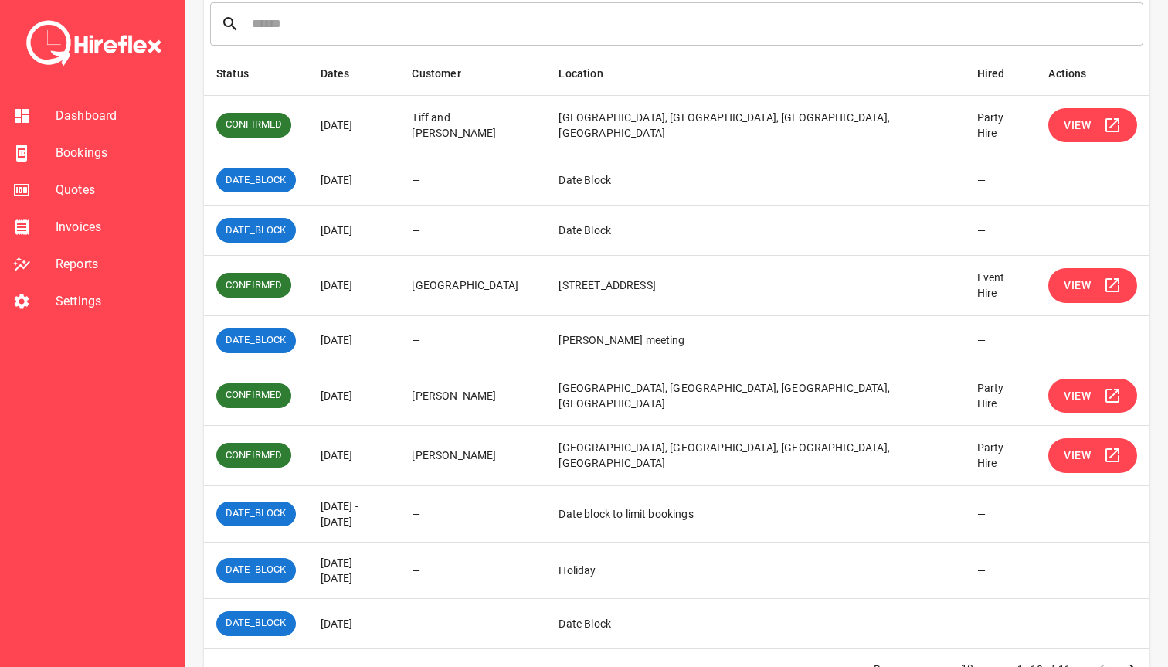
scroll to position [247, 0]
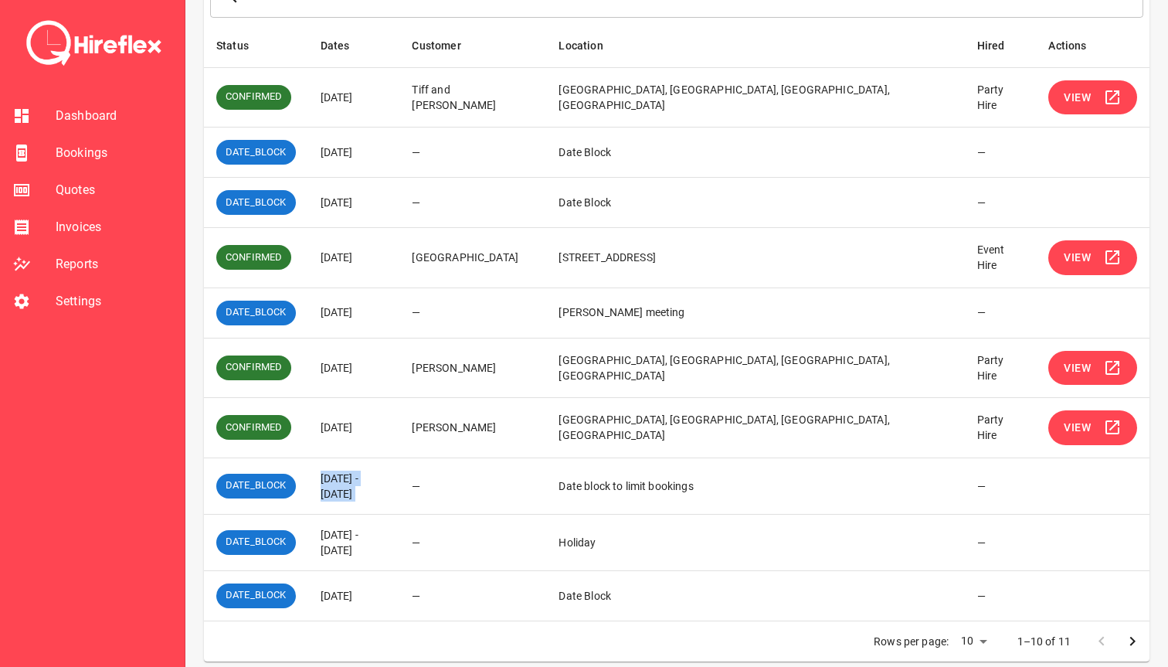
drag, startPoint x: 322, startPoint y: 480, endPoint x: 472, endPoint y: 483, distance: 149.9
click at [472, 483] on tr "DATE_BLOCK [DATE] - [DATE] — Date block to limit bookings —" at bounding box center [676, 485] width 945 height 56
click at [472, 483] on td "—" at bounding box center [472, 485] width 147 height 56
drag, startPoint x: 324, startPoint y: 534, endPoint x: 446, endPoint y: 533, distance: 122.8
click at [400, 533] on td "[DATE] - [DATE]" at bounding box center [354, 542] width 92 height 56
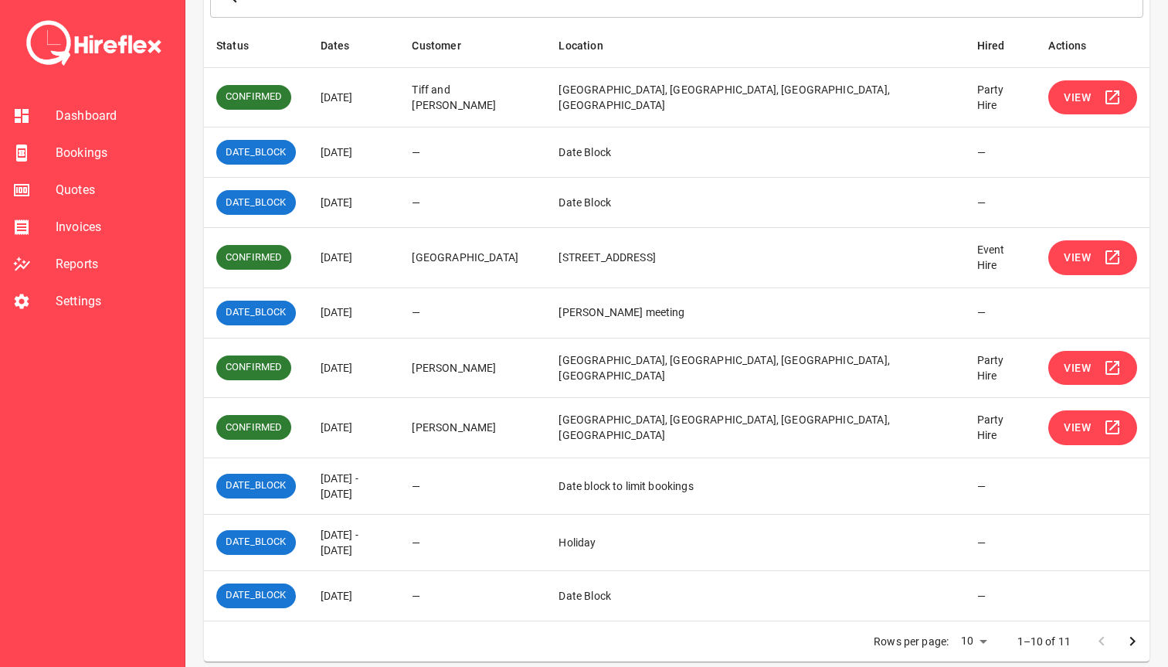
click at [400, 533] on td "[DATE] - [DATE]" at bounding box center [354, 542] width 92 height 56
drag, startPoint x: 447, startPoint y: 533, endPoint x: 320, endPoint y: 532, distance: 127.4
click at [320, 532] on td "[DATE] - [DATE]" at bounding box center [354, 542] width 92 height 56
drag, startPoint x: 321, startPoint y: 309, endPoint x: 415, endPoint y: 308, distance: 93.5
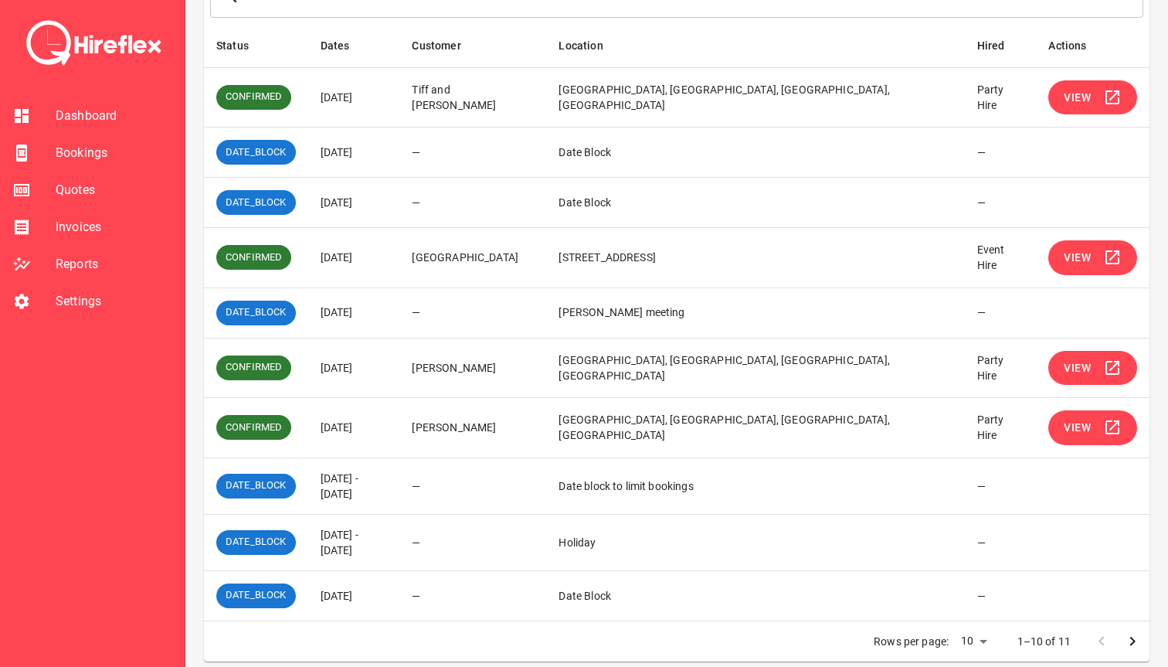
click at [400, 308] on td "[DATE]" at bounding box center [354, 312] width 92 height 50
click at [400, 307] on td "[DATE]" at bounding box center [354, 312] width 92 height 50
drag, startPoint x: 324, startPoint y: 536, endPoint x: 449, endPoint y: 536, distance: 125.1
click at [400, 536] on td "[DATE] - [DATE]" at bounding box center [354, 542] width 92 height 56
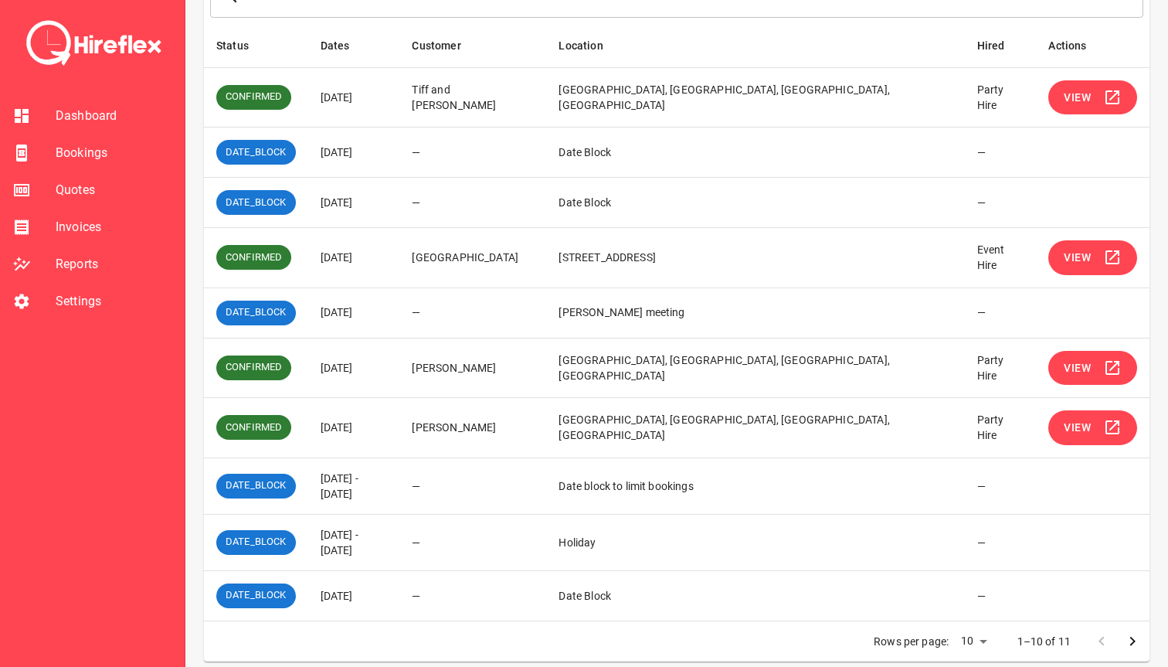
click at [82, 307] on span "Settings" at bounding box center [114, 301] width 117 height 19
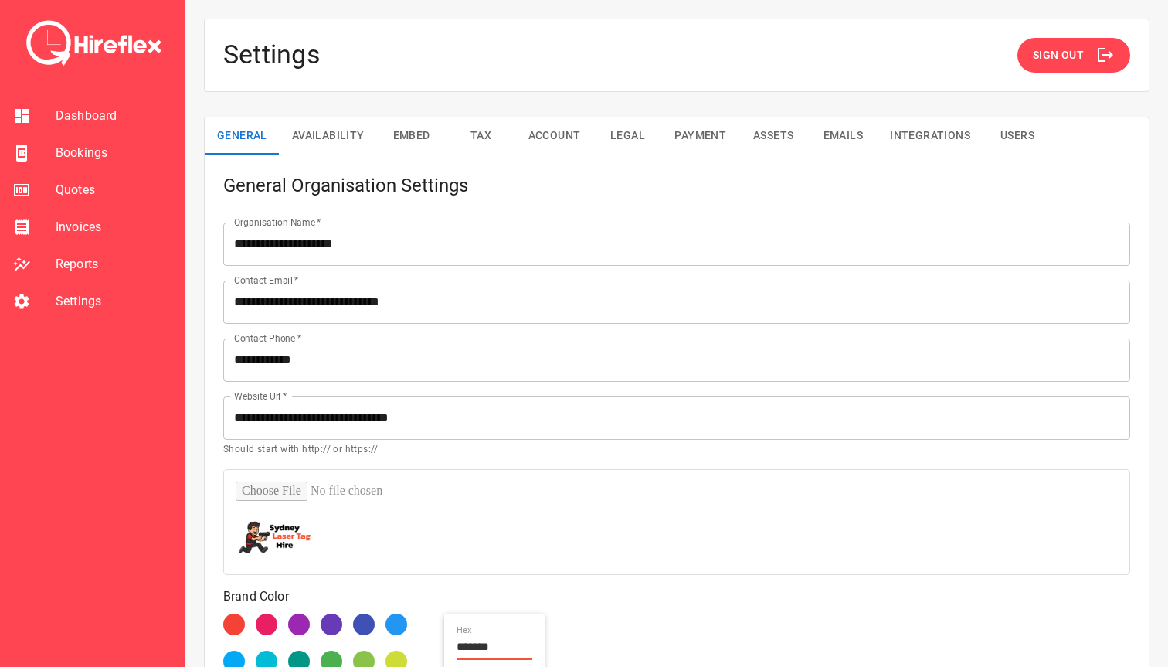
click at [322, 145] on button "Availability" at bounding box center [328, 135] width 97 height 37
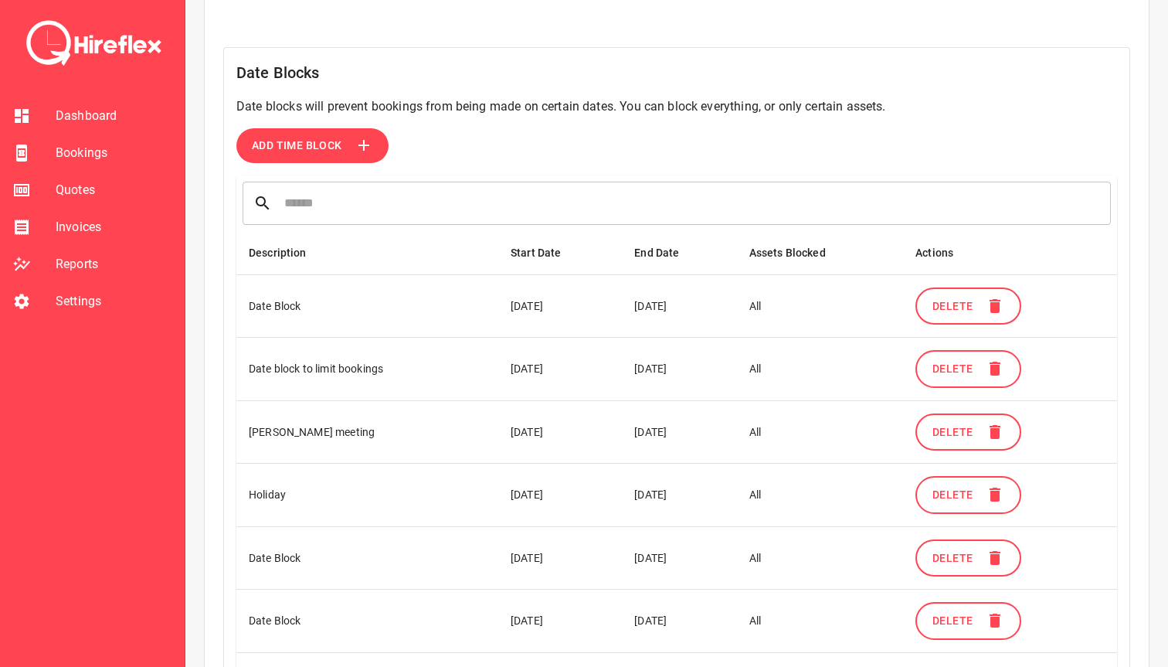
scroll to position [536, 0]
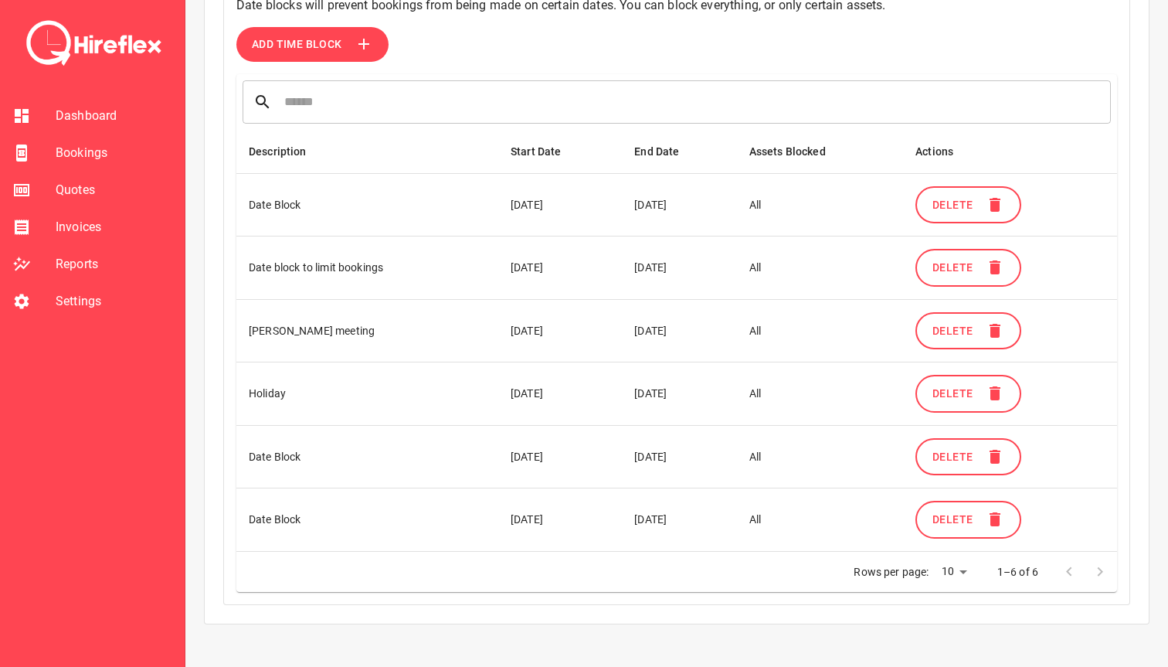
click at [319, 37] on span "Add Time Block" at bounding box center [297, 44] width 90 height 19
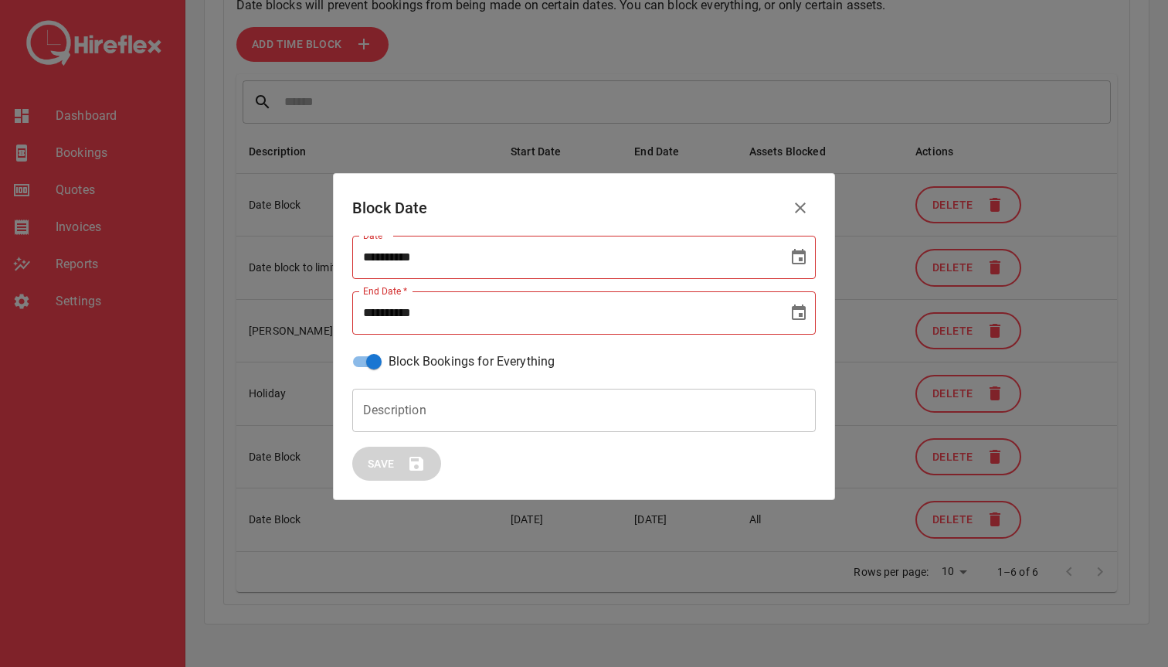
click at [378, 258] on input "**********" at bounding box center [564, 257] width 425 height 43
click at [805, 253] on icon "Choose date" at bounding box center [799, 256] width 14 height 15
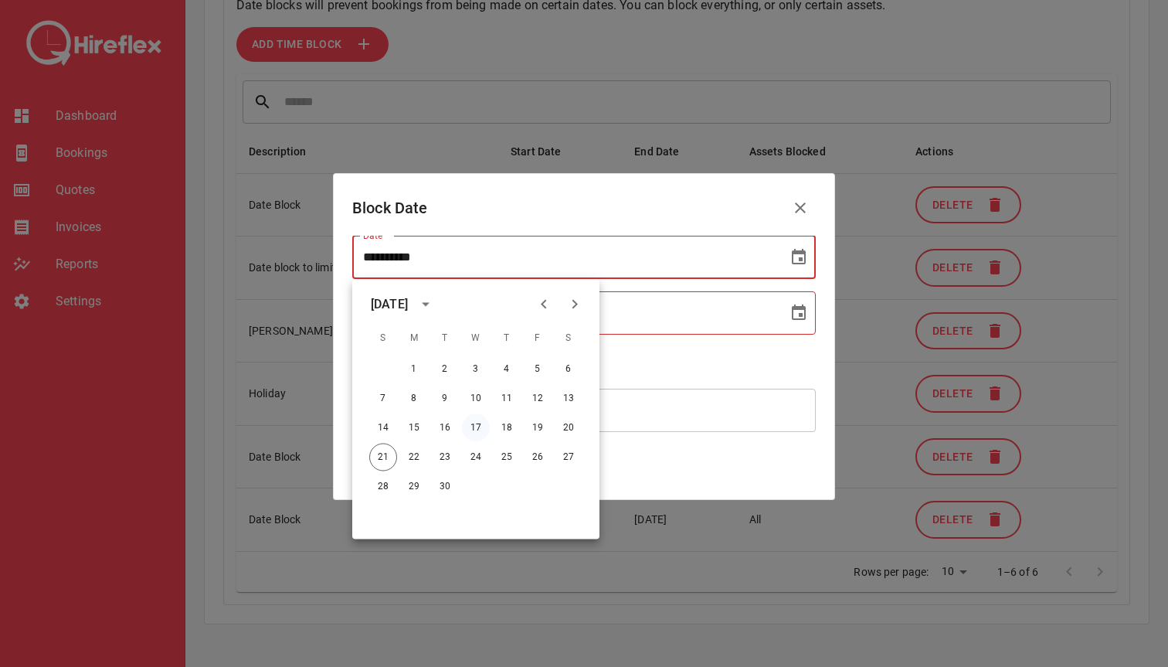
click at [478, 428] on button "17" at bounding box center [476, 428] width 28 height 28
type input "**********"
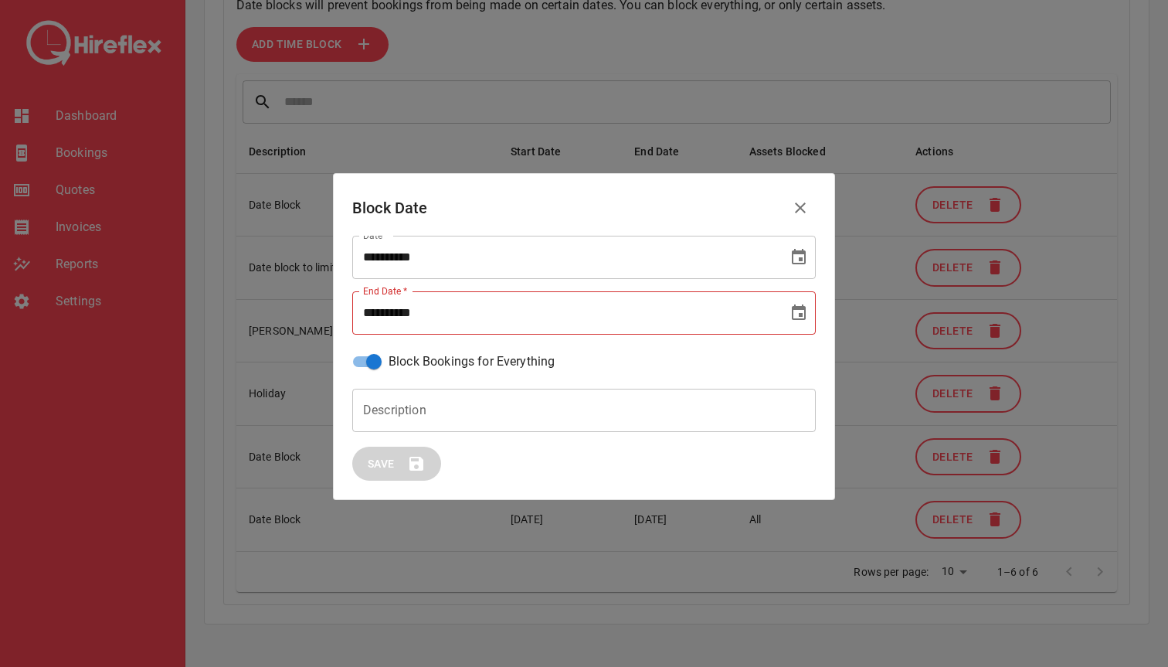
click at [795, 314] on icon "Choose date" at bounding box center [798, 313] width 19 height 19
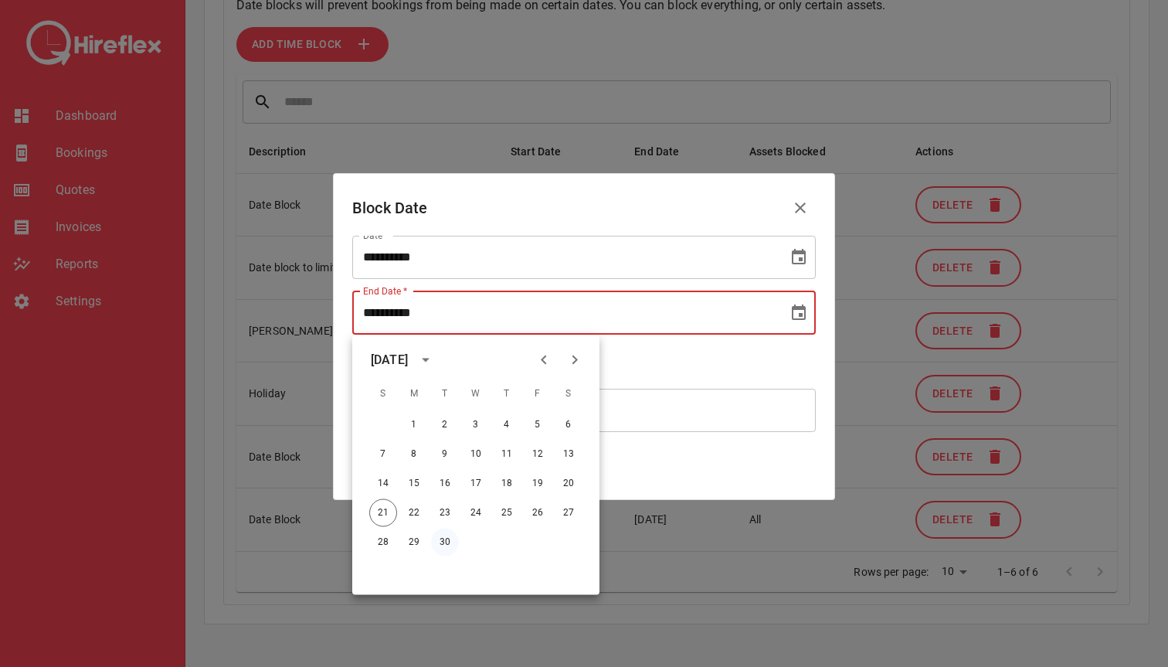
click at [443, 547] on button "30" at bounding box center [445, 542] width 28 height 28
type input "**********"
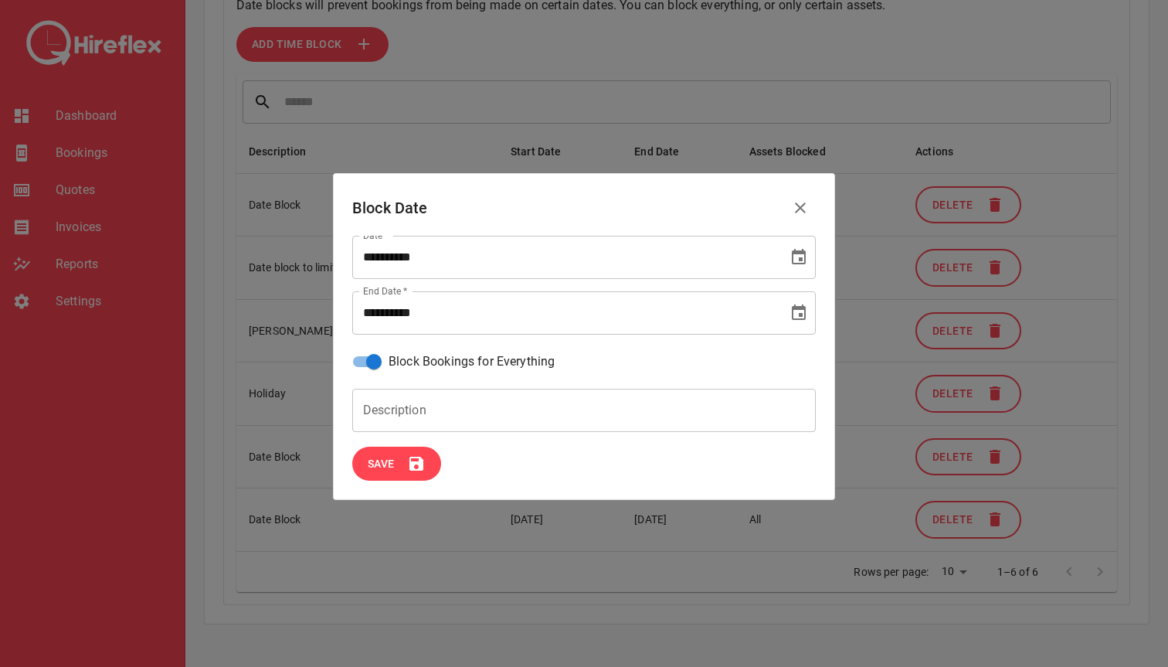
click at [803, 252] on icon "Choose date, selected date is Sep 17, 2025" at bounding box center [799, 256] width 14 height 15
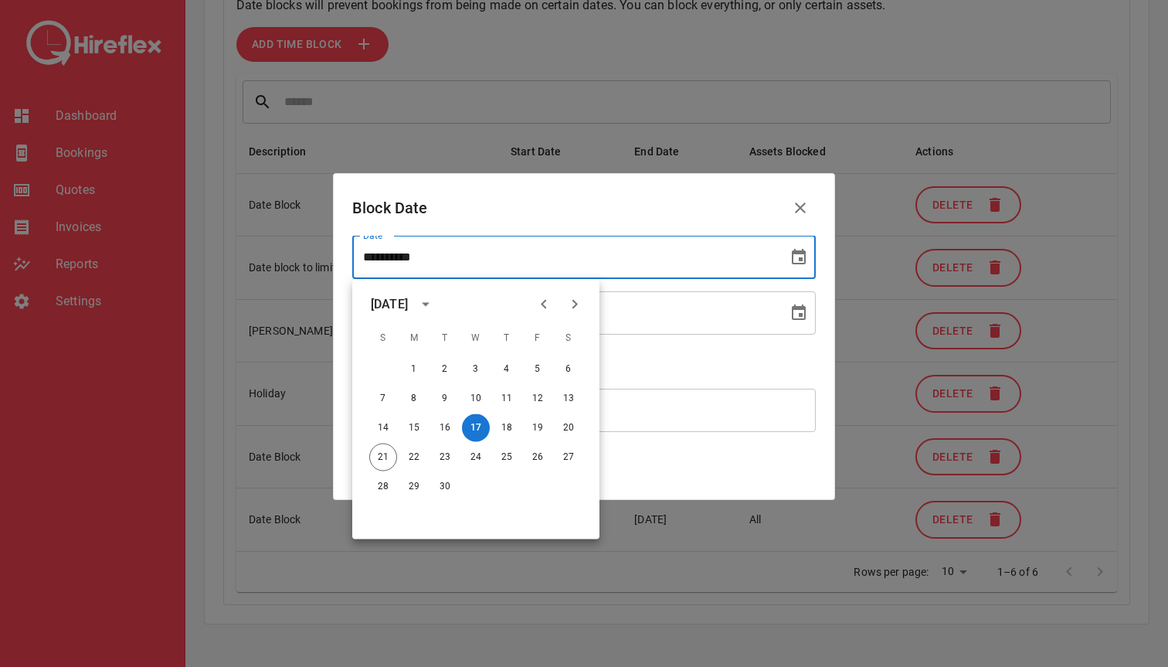
click at [582, 306] on icon "Next month" at bounding box center [574, 304] width 19 height 19
click at [534, 425] on button "17" at bounding box center [538, 428] width 28 height 28
type input "**********"
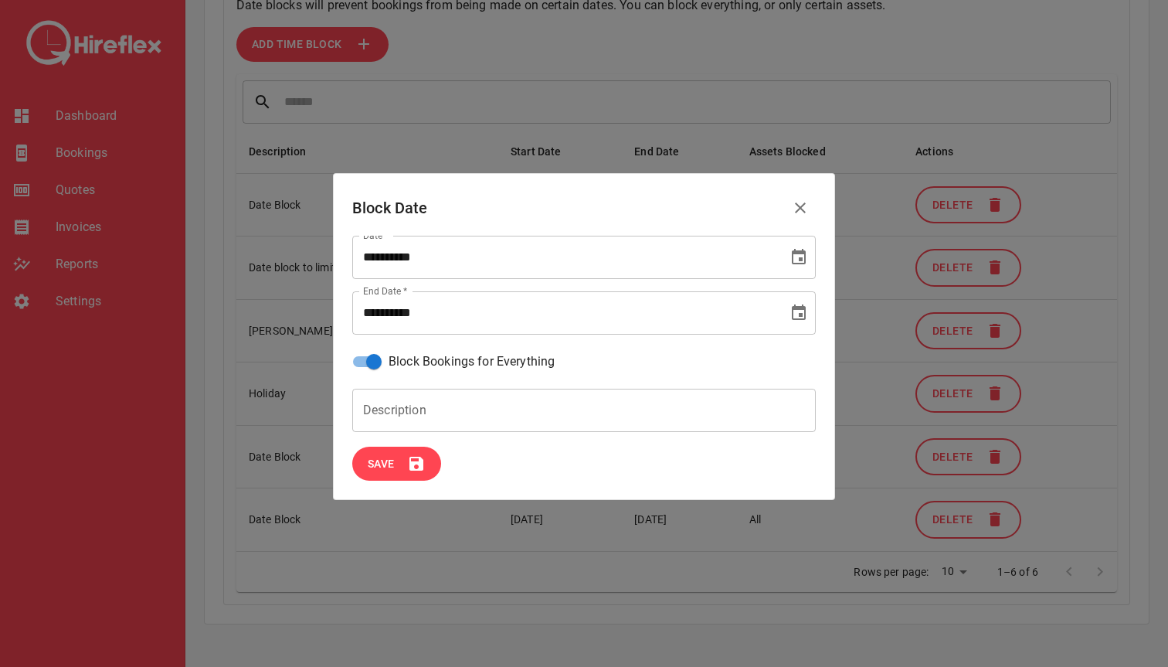
click at [797, 308] on icon "Choose date, selected date is Sep 30, 2025" at bounding box center [799, 311] width 14 height 15
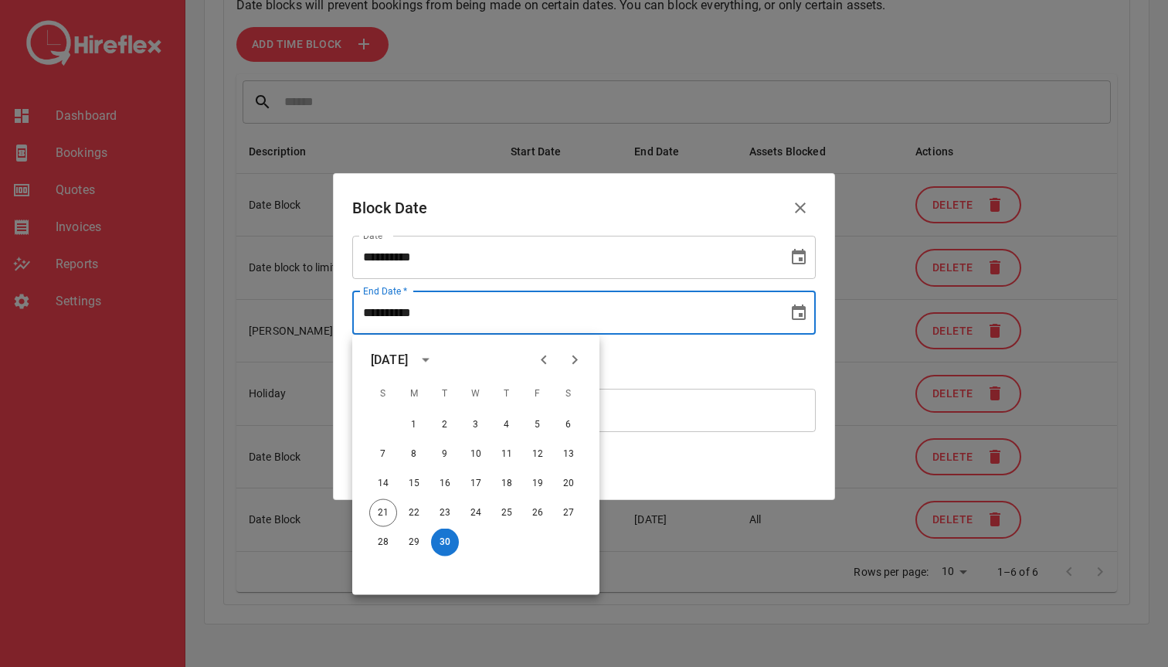
click at [573, 366] on icon "Next month" at bounding box center [574, 360] width 19 height 19
click at [509, 541] on button "30" at bounding box center [507, 542] width 28 height 28
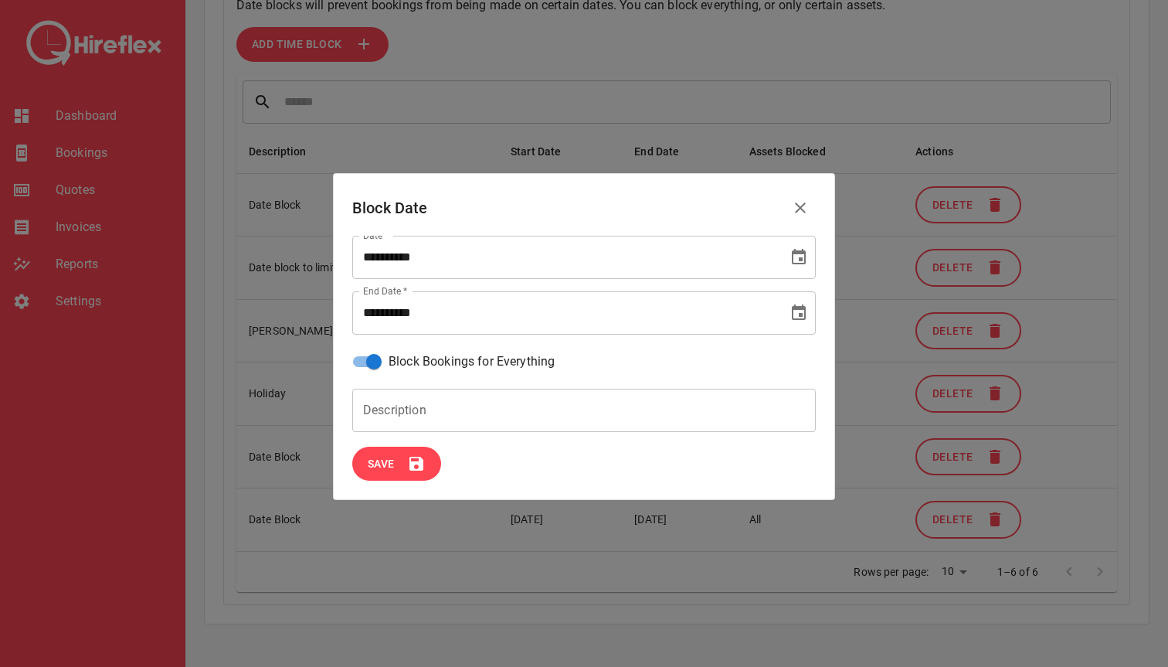
click at [796, 321] on icon "Choose date, selected date is Oct 30, 2025" at bounding box center [798, 313] width 19 height 19
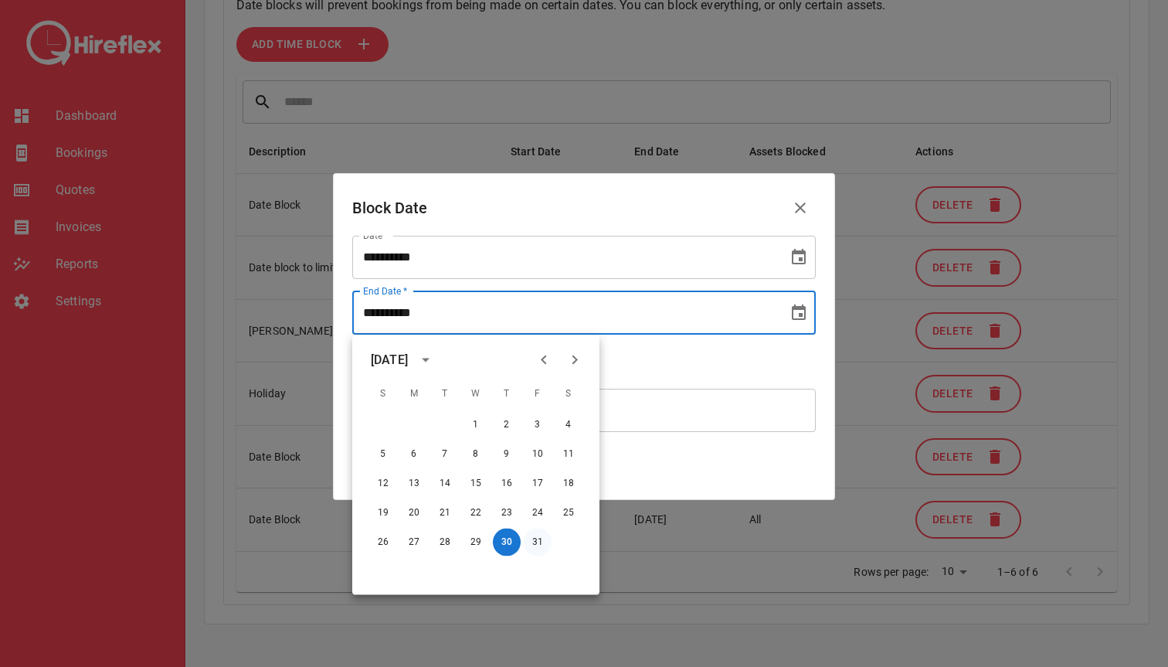
click at [541, 533] on button "31" at bounding box center [538, 542] width 28 height 28
type input "**********"
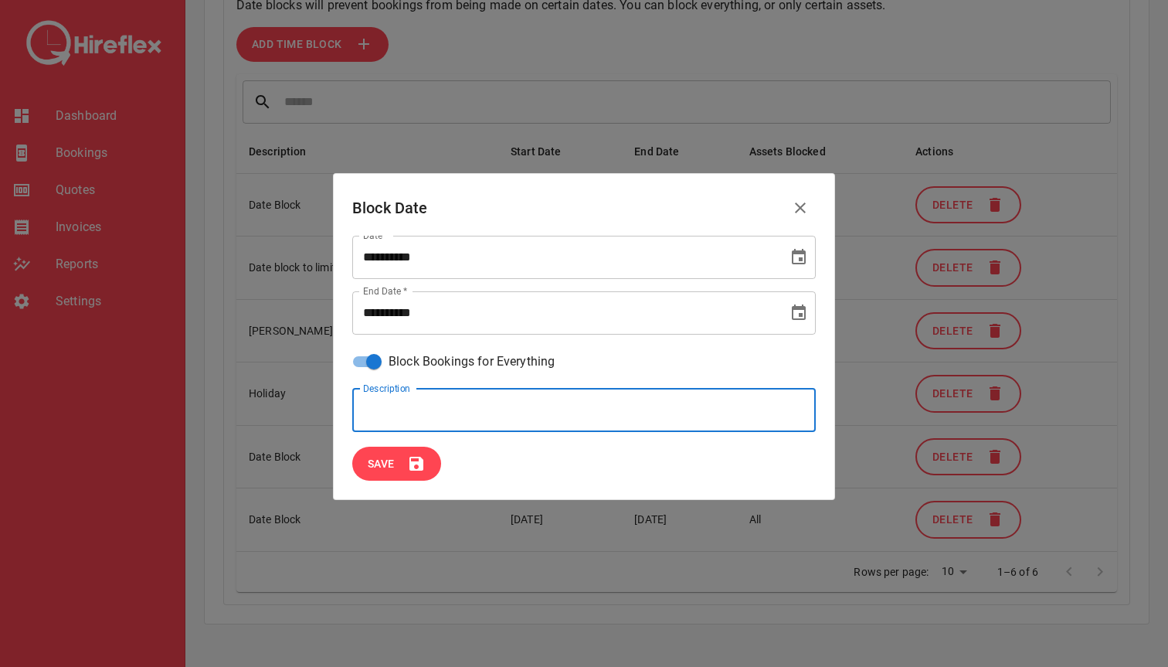
click at [411, 420] on input "Description" at bounding box center [583, 409] width 463 height 43
type input "**********"
click at [389, 463] on span "Save" at bounding box center [381, 463] width 27 height 19
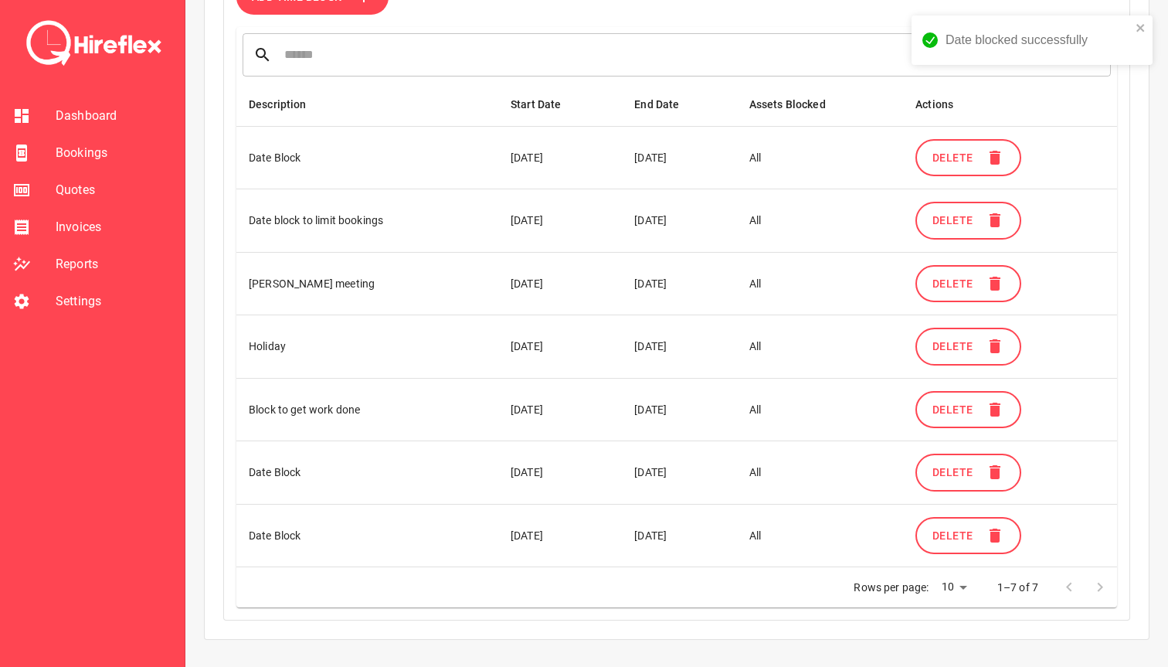
scroll to position [591, 0]
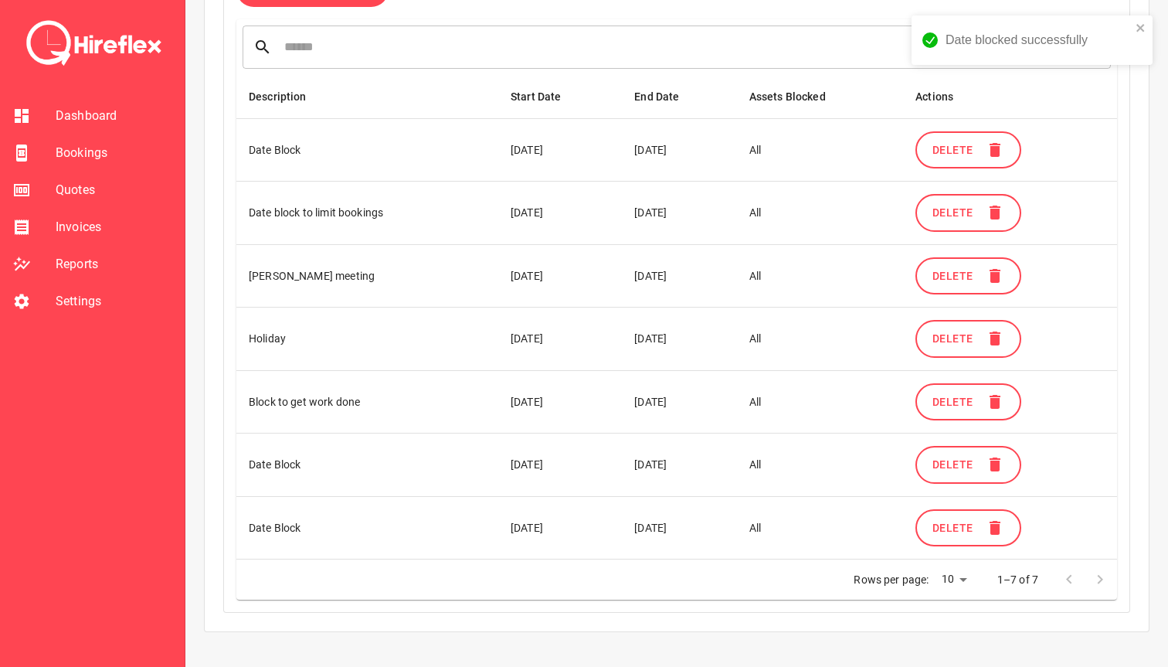
drag, startPoint x: 505, startPoint y: 338, endPoint x: 691, endPoint y: 337, distance: 186.1
click at [690, 338] on tr "Holiday [DATE] [DATE] All Delete" at bounding box center [676, 338] width 880 height 63
click at [691, 337] on td "[DATE]" at bounding box center [679, 338] width 114 height 63
drag, startPoint x: 502, startPoint y: 405, endPoint x: 714, endPoint y: 404, distance: 212.4
click at [714, 404] on tr "Block to get work done [DATE] [DATE] All Delete" at bounding box center [676, 401] width 880 height 63
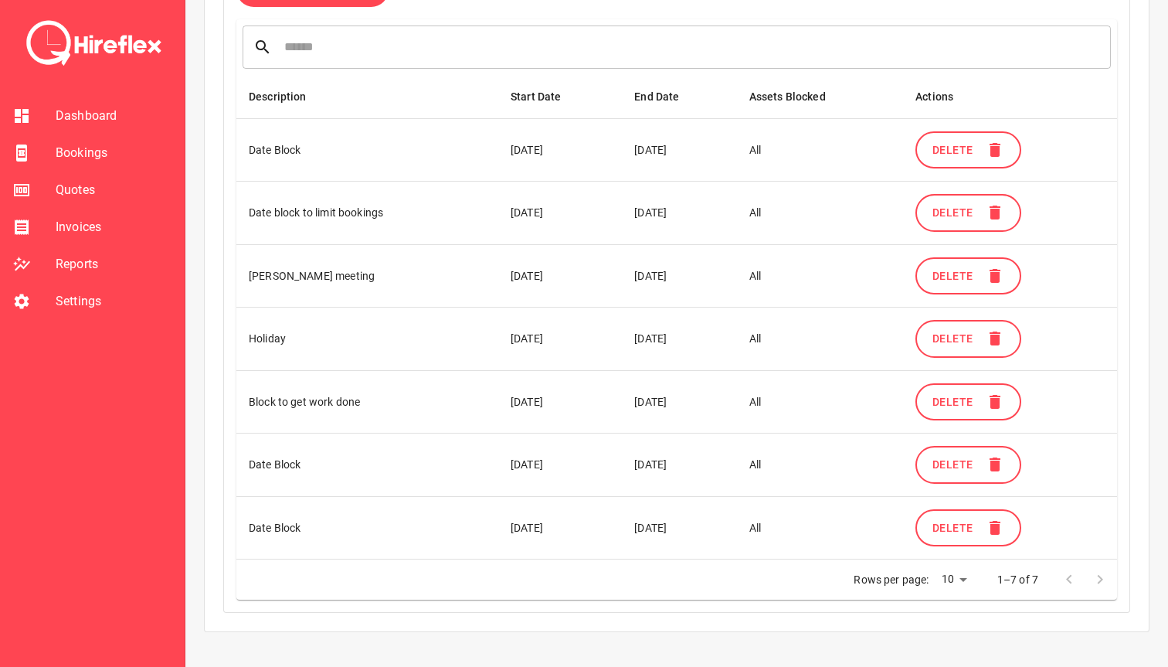
click at [714, 404] on td "[DATE]" at bounding box center [679, 401] width 114 height 63
click at [109, 150] on span "Bookings" at bounding box center [114, 153] width 117 height 19
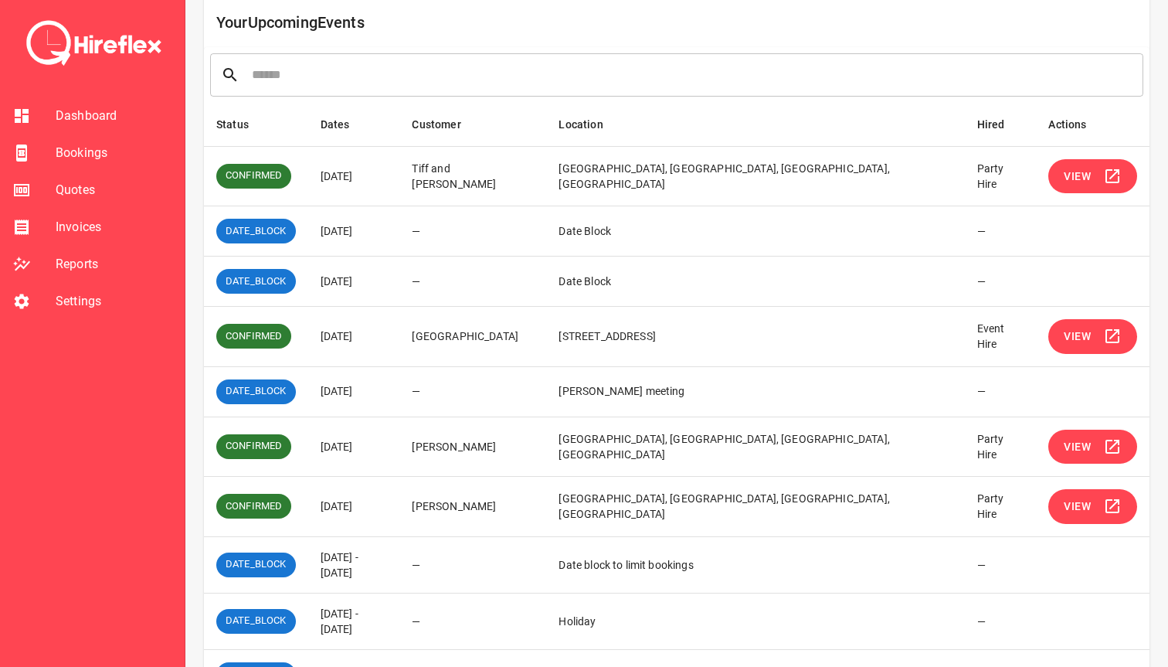
scroll to position [247, 0]
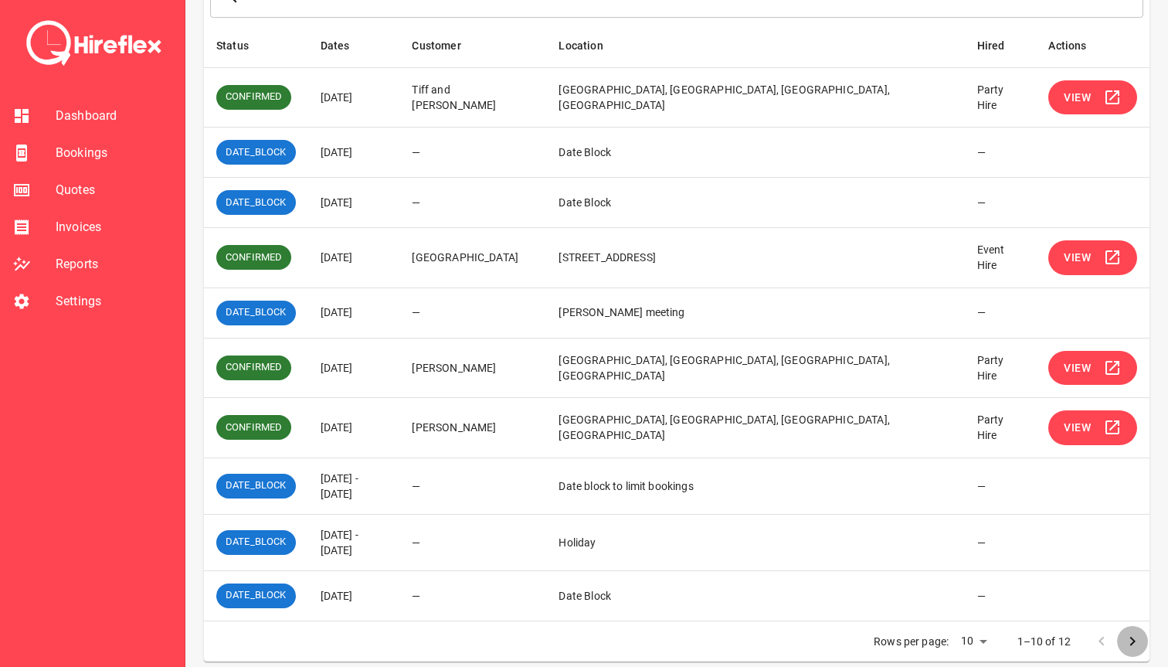
click at [1129, 632] on icon "Go to next page" at bounding box center [1132, 641] width 19 height 19
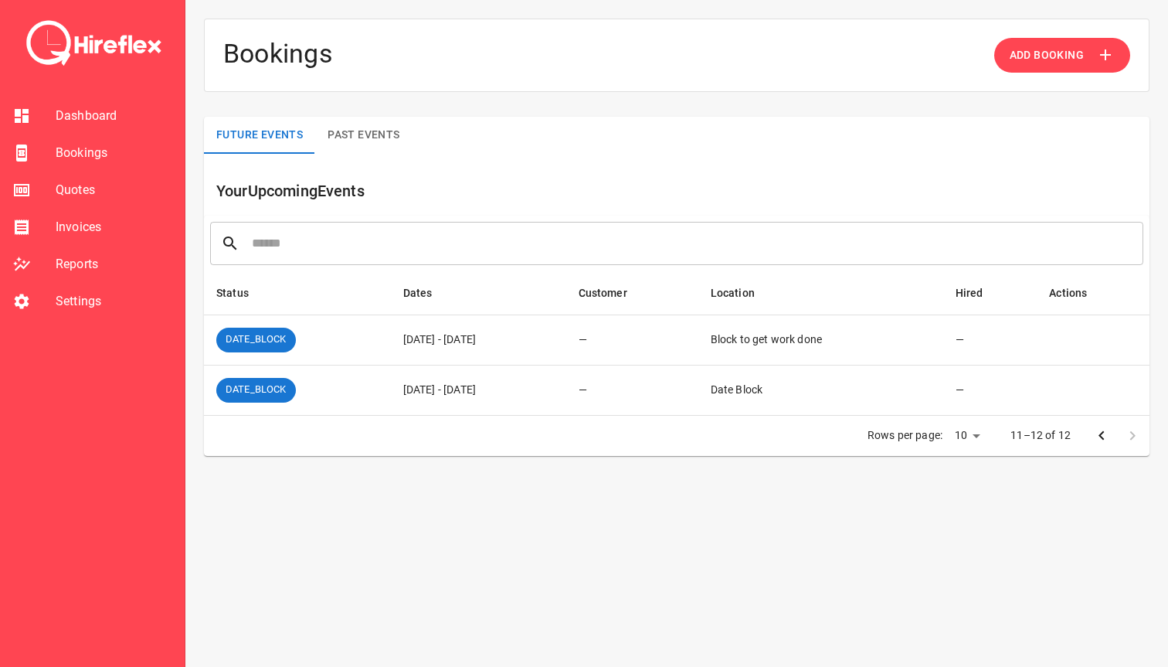
click at [1100, 439] on icon "Go to previous page" at bounding box center [1101, 435] width 19 height 19
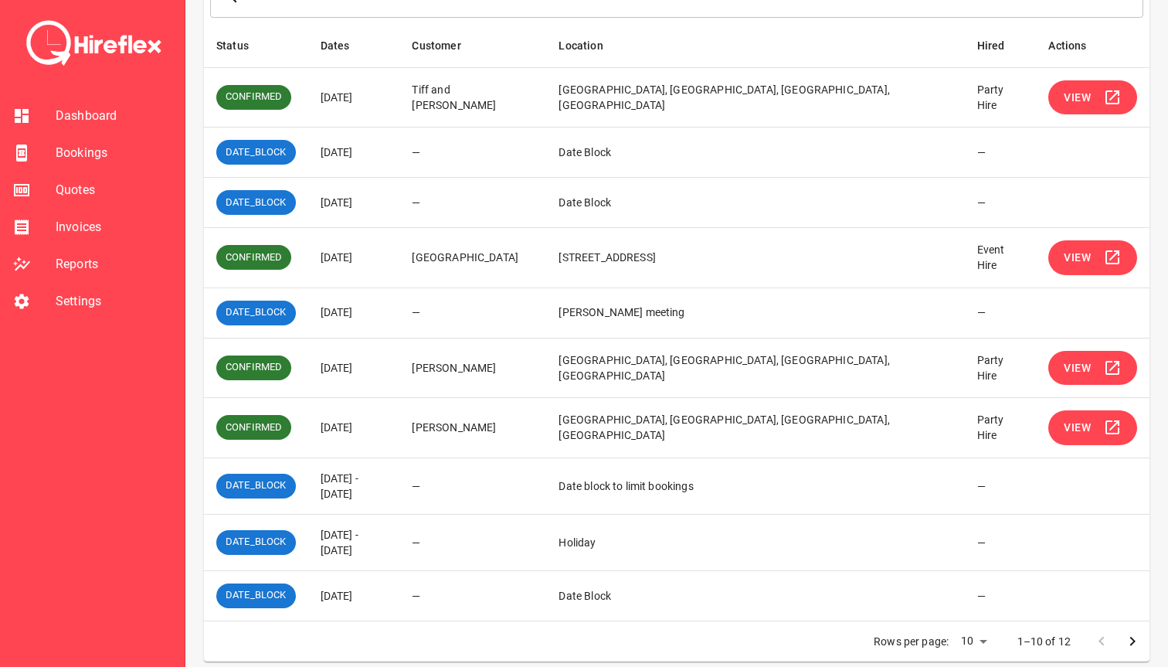
scroll to position [236, 0]
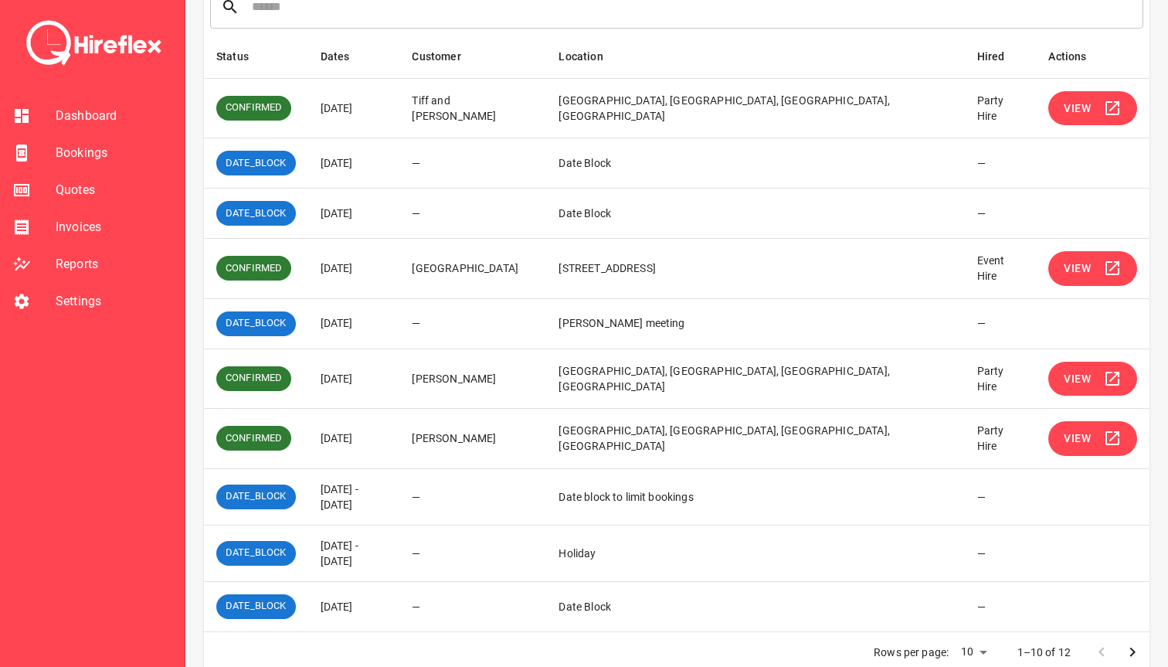
drag, startPoint x: 321, startPoint y: 260, endPoint x: 380, endPoint y: 260, distance: 59.5
click at [378, 260] on td "[DATE]" at bounding box center [354, 269] width 92 height 60
drag, startPoint x: 324, startPoint y: 378, endPoint x: 365, endPoint y: 378, distance: 40.9
click at [361, 378] on td "[DATE]" at bounding box center [354, 378] width 92 height 60
drag, startPoint x: 334, startPoint y: 430, endPoint x: 444, endPoint y: 430, distance: 109.7
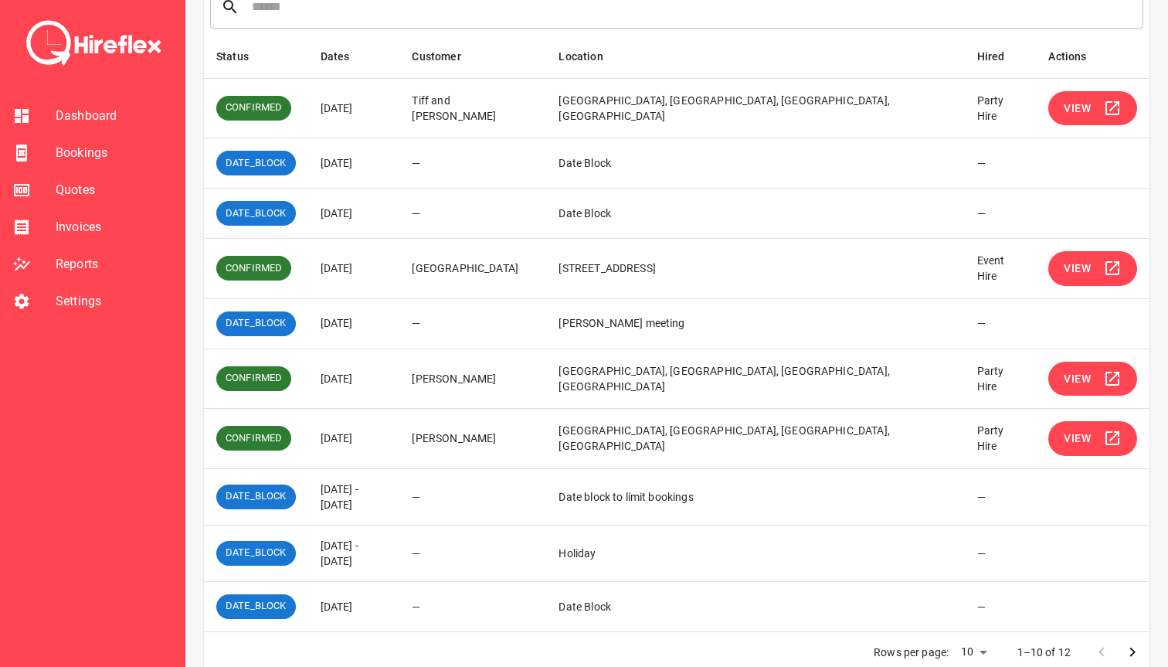
click at [400, 430] on td "[DATE]" at bounding box center [354, 439] width 92 height 60
click at [1122, 643] on button "Go to next page" at bounding box center [1132, 651] width 31 height 31
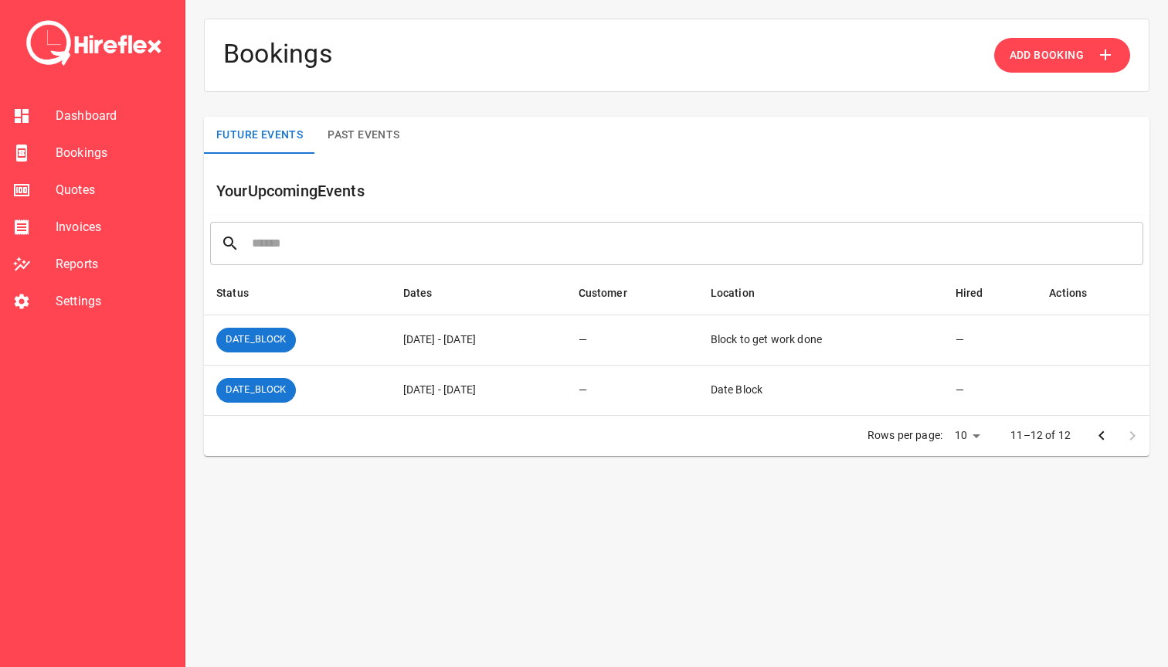
scroll to position [0, 0]
click at [1101, 436] on icon "Go to previous page" at bounding box center [1101, 435] width 19 height 19
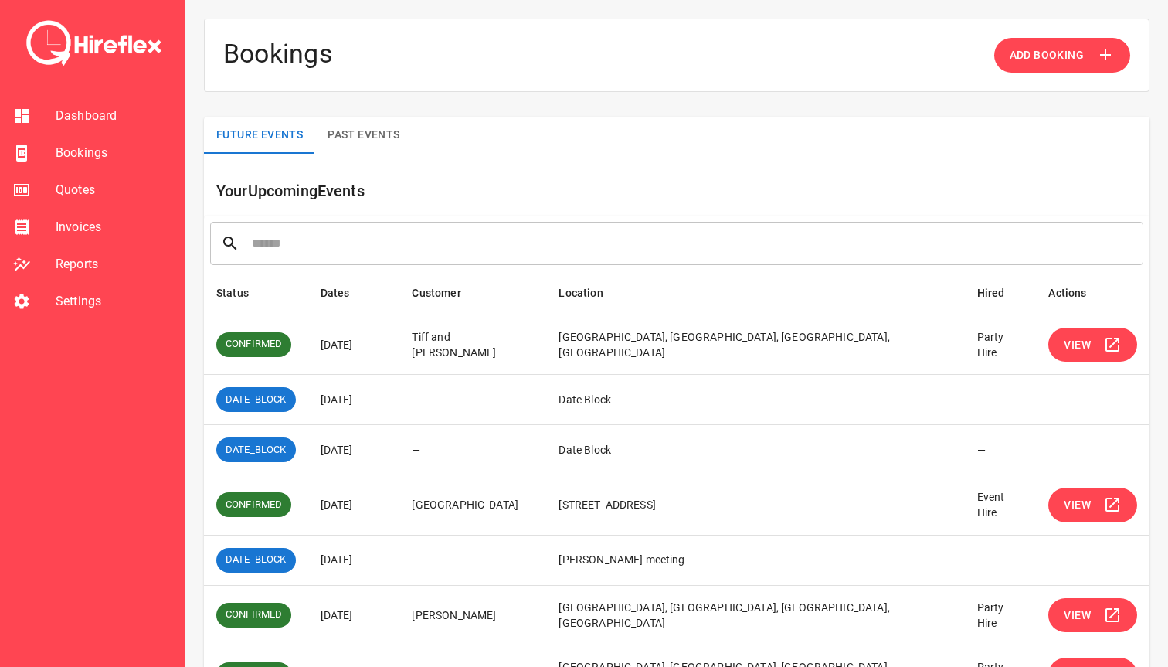
scroll to position [247, 0]
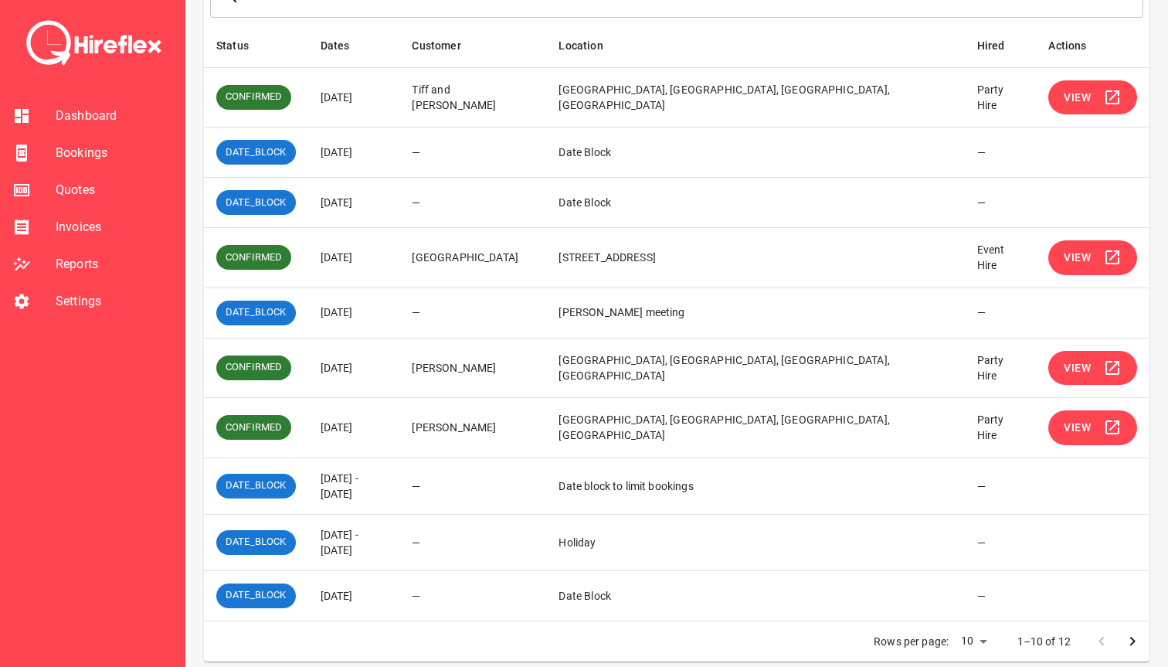
click at [1127, 632] on icon "Go to next page" at bounding box center [1132, 641] width 19 height 19
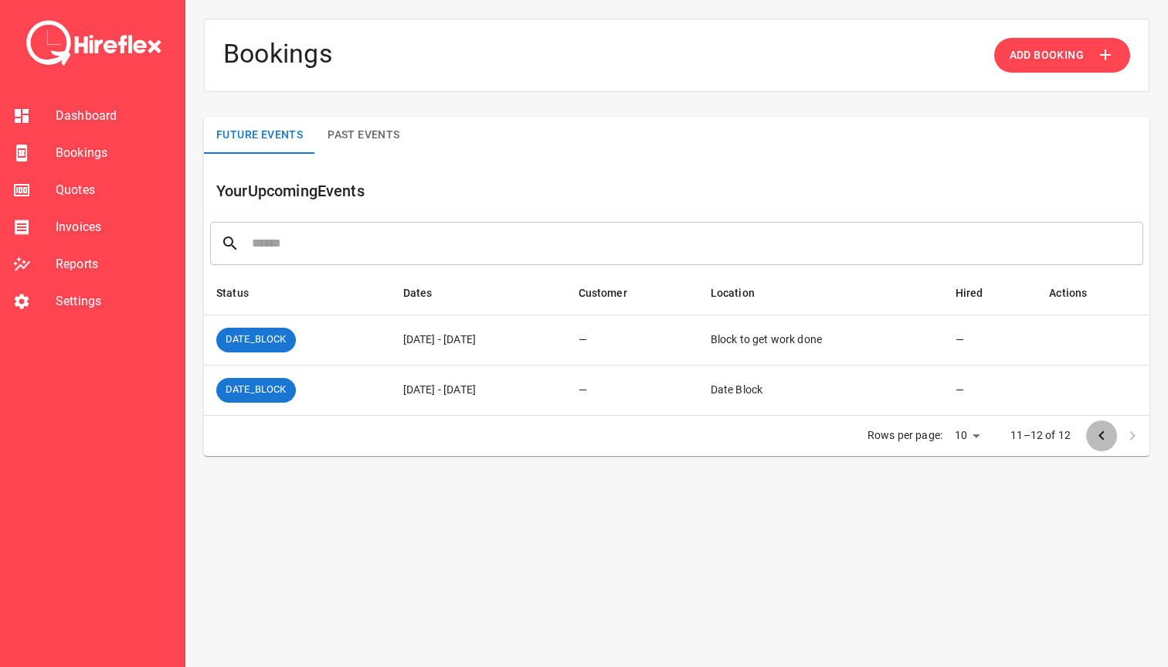
click at [1095, 435] on icon "Go to previous page" at bounding box center [1101, 435] width 19 height 19
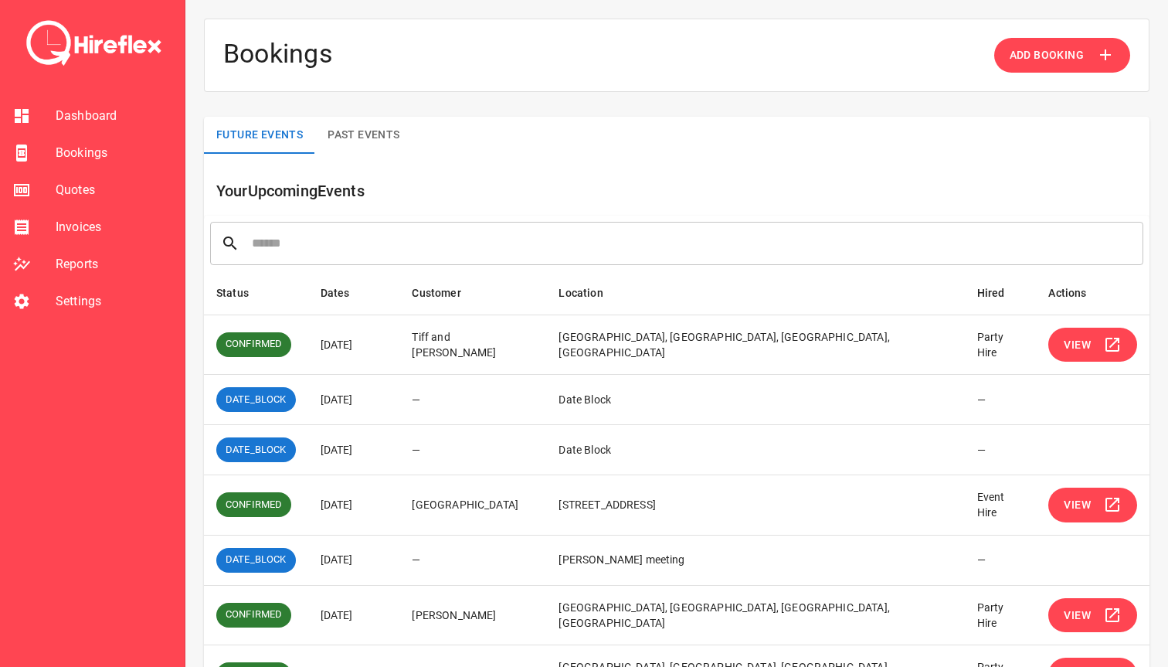
scroll to position [247, 0]
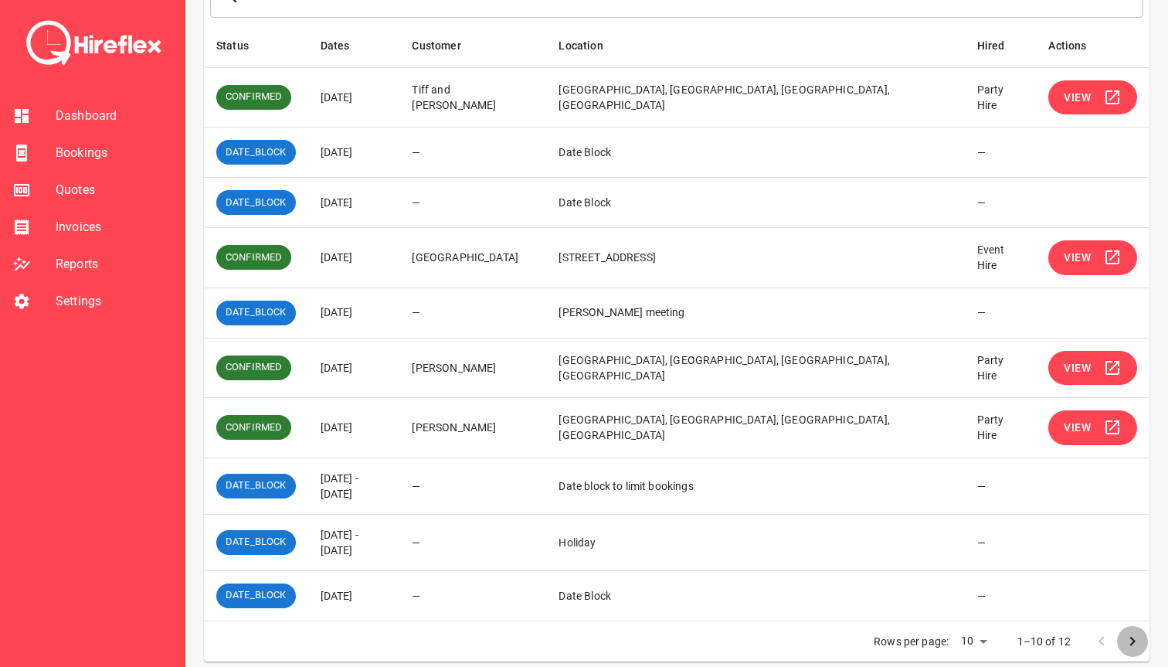
click at [1130, 632] on icon "Go to next page" at bounding box center [1132, 641] width 19 height 19
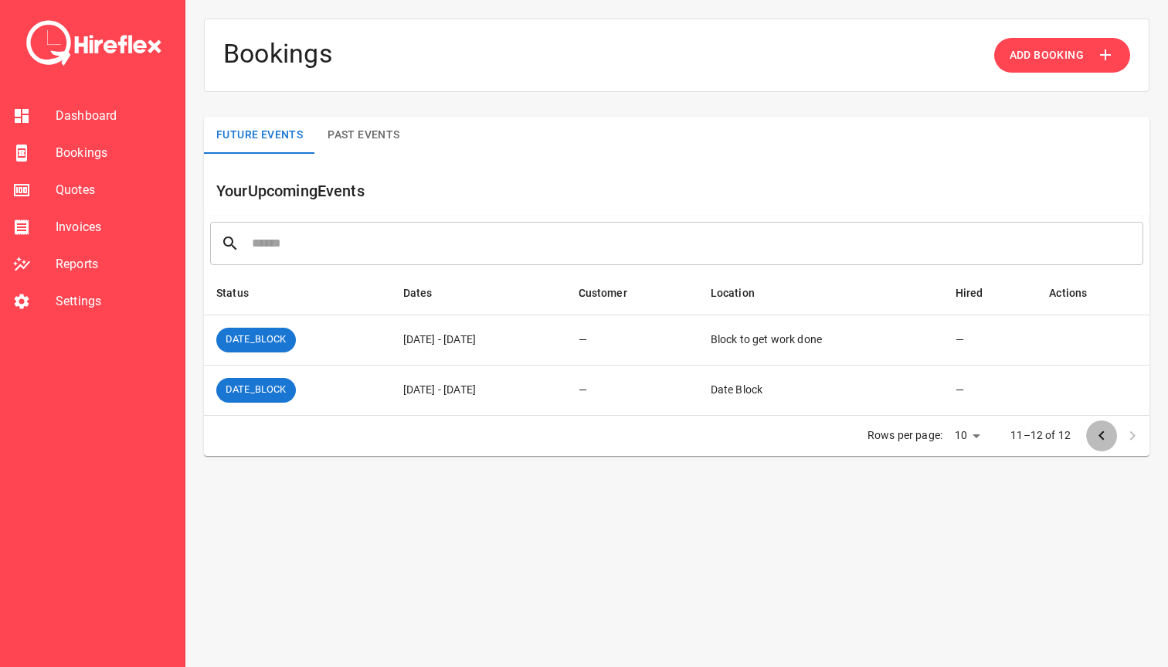
click at [1101, 436] on icon "Go to previous page" at bounding box center [1100, 434] width 5 height 9
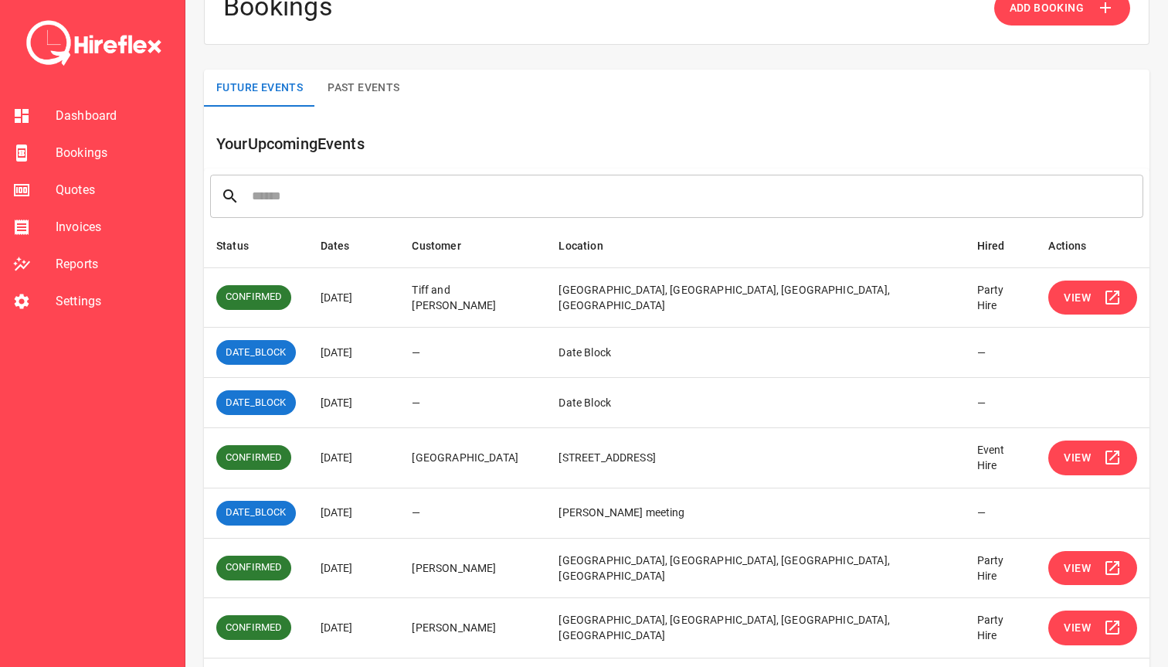
scroll to position [247, 0]
